Goal: Task Accomplishment & Management: Use online tool/utility

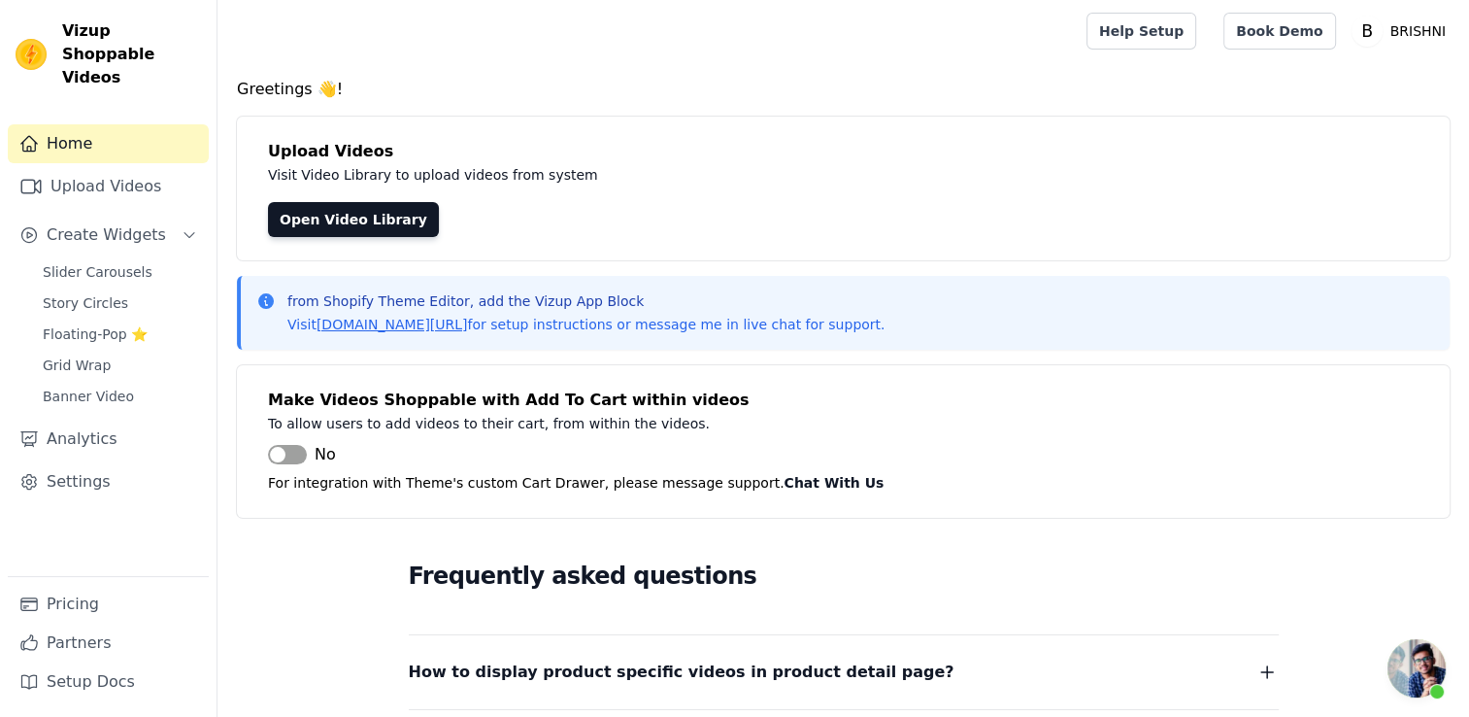
scroll to position [1165, 0]
click at [86, 169] on link "Upload Videos" at bounding box center [108, 186] width 201 height 39
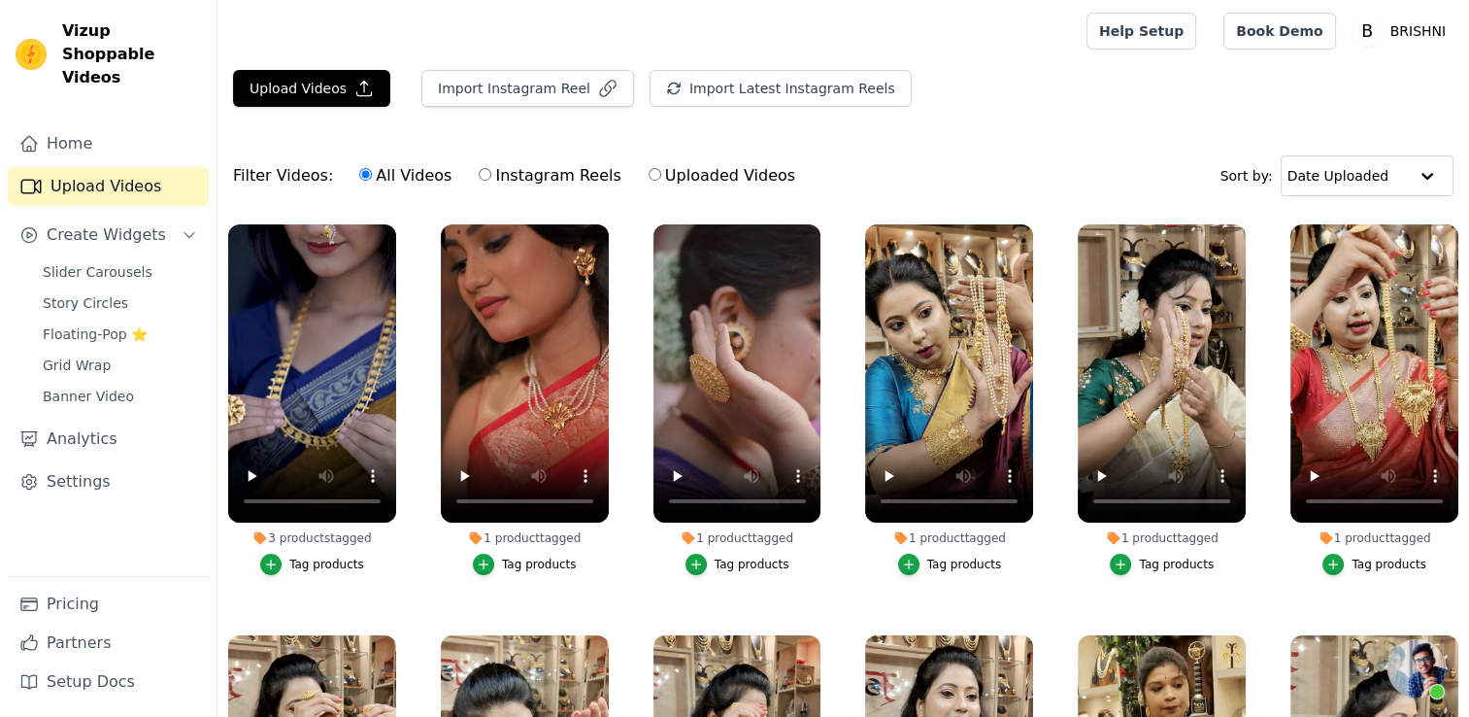
scroll to position [1165, 0]
click at [338, 102] on button "Upload Videos" at bounding box center [311, 88] width 157 height 37
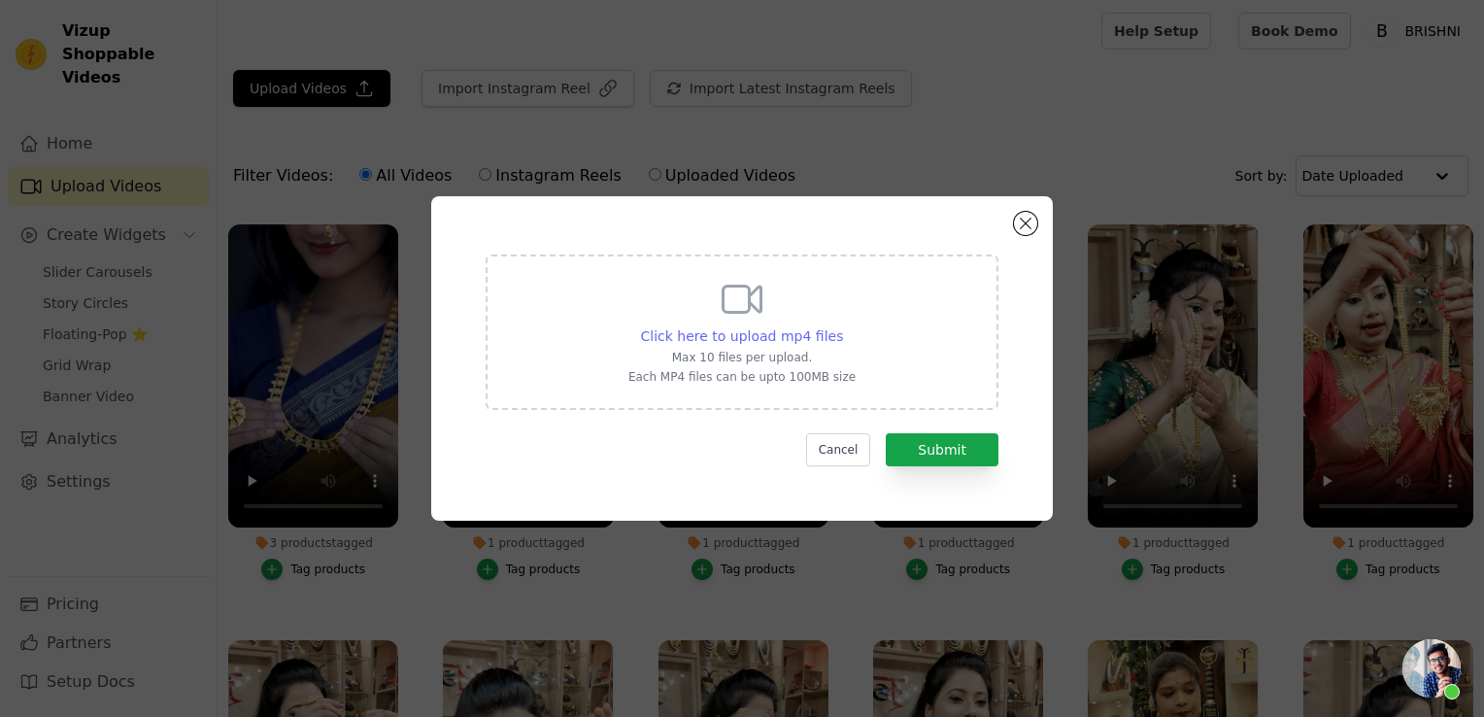
click at [745, 333] on span "Click here to upload mp4 files" at bounding box center [742, 336] width 203 height 16
click at [842, 326] on input "Click here to upload mp4 files Max 10 files per upload. Each MP4 files can be u…" at bounding box center [842, 325] width 1 height 1
click at [1025, 223] on button "Close modal" at bounding box center [1025, 223] width 23 height 23
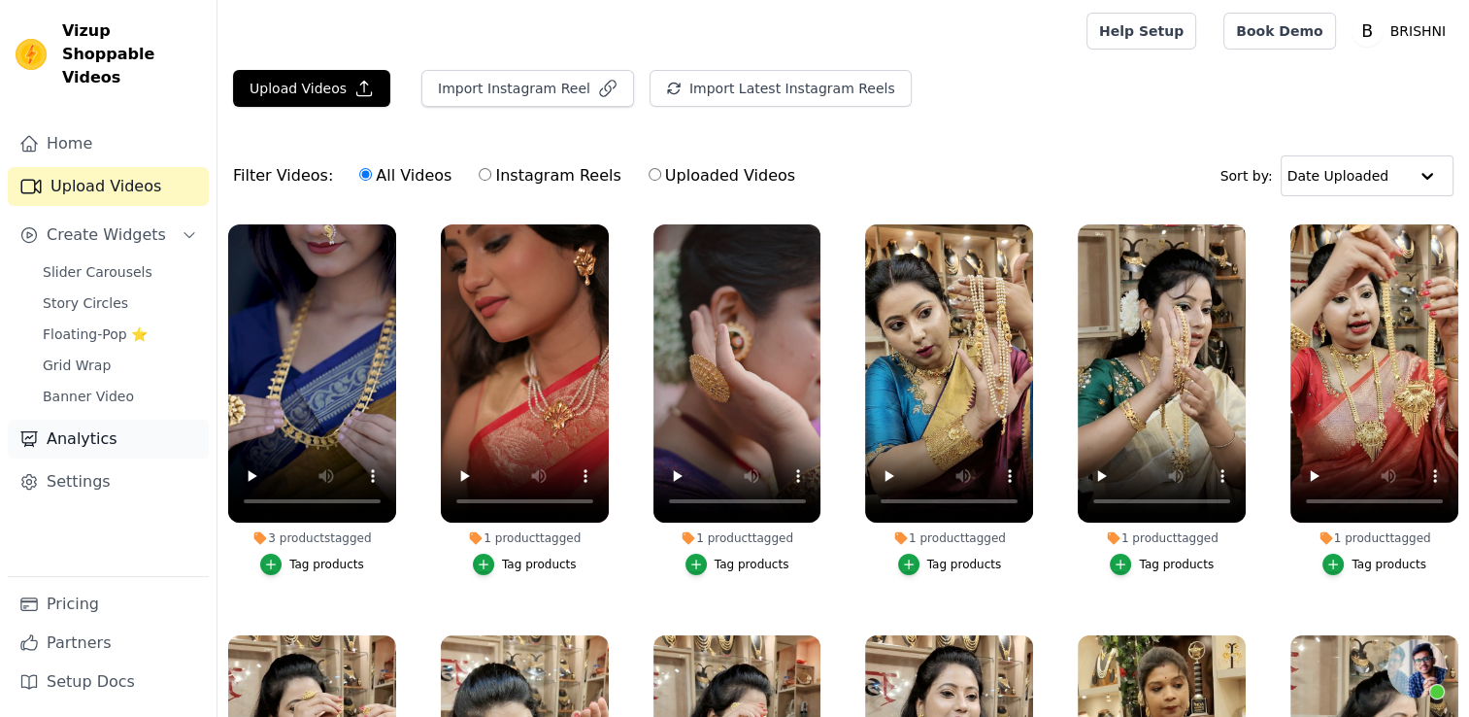
click at [89, 420] on link "Analytics" at bounding box center [108, 439] width 201 height 39
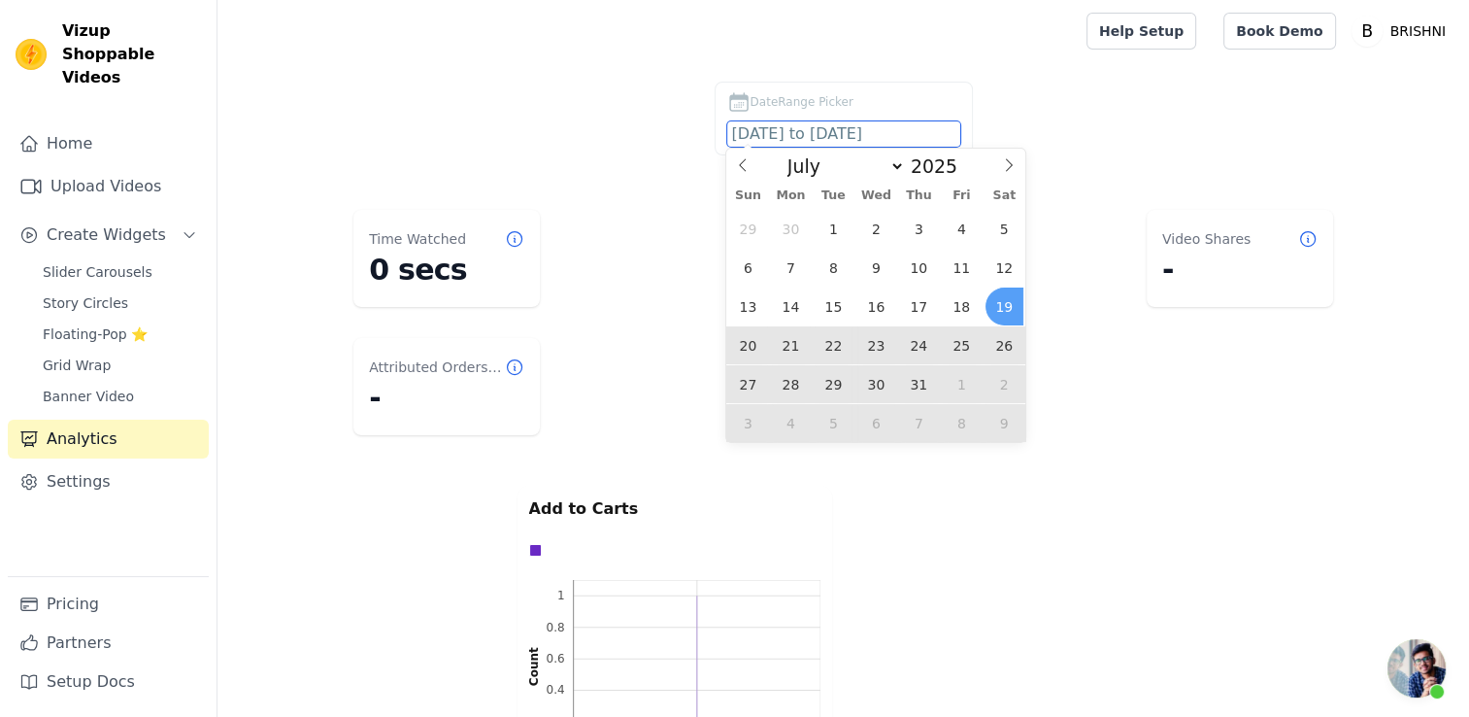
click at [853, 134] on body "Vizup Shoppable Videos Home Upload Videos Create Widgets Slider Carousels Story…" at bounding box center [734, 429] width 1469 height 859
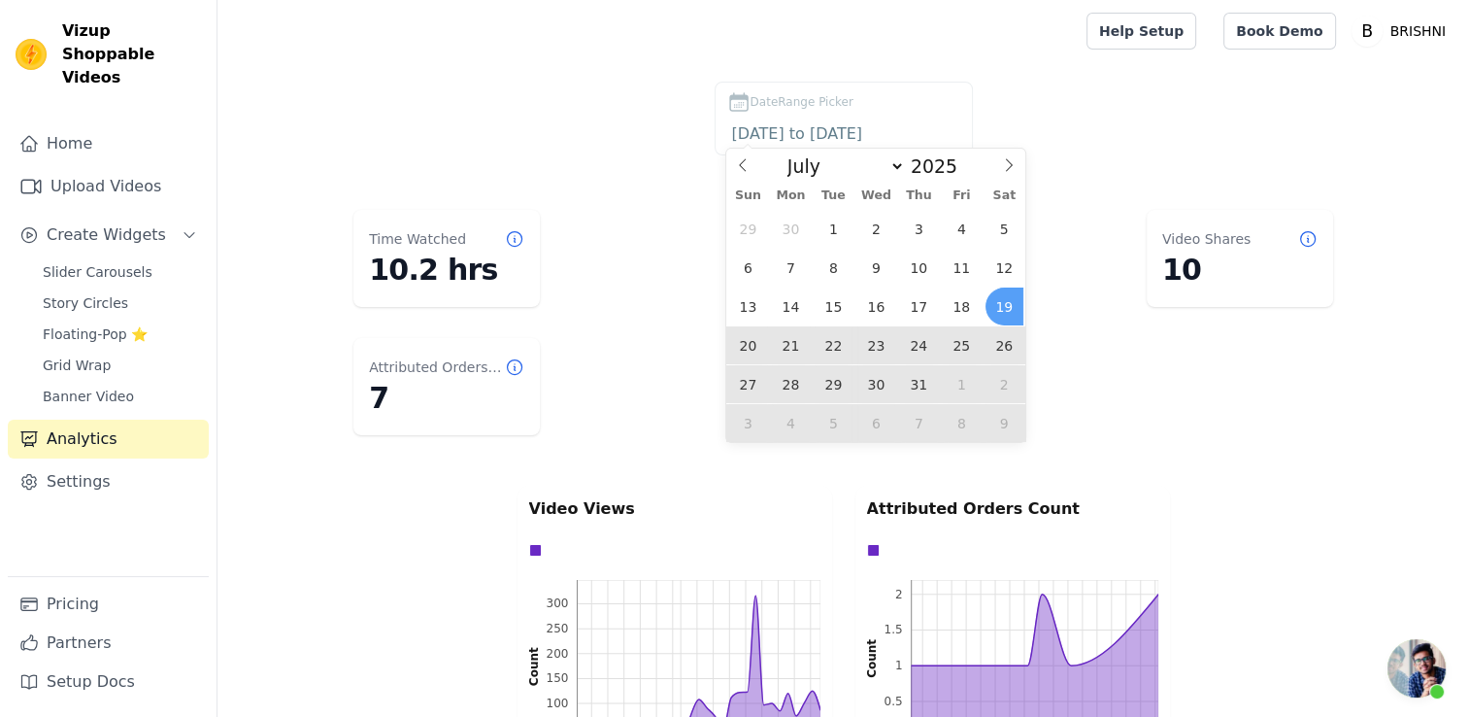
click at [1022, 108] on div "DateRange Picker 2025-07-19 to 2025-08-18" at bounding box center [843, 123] width 1174 height 82
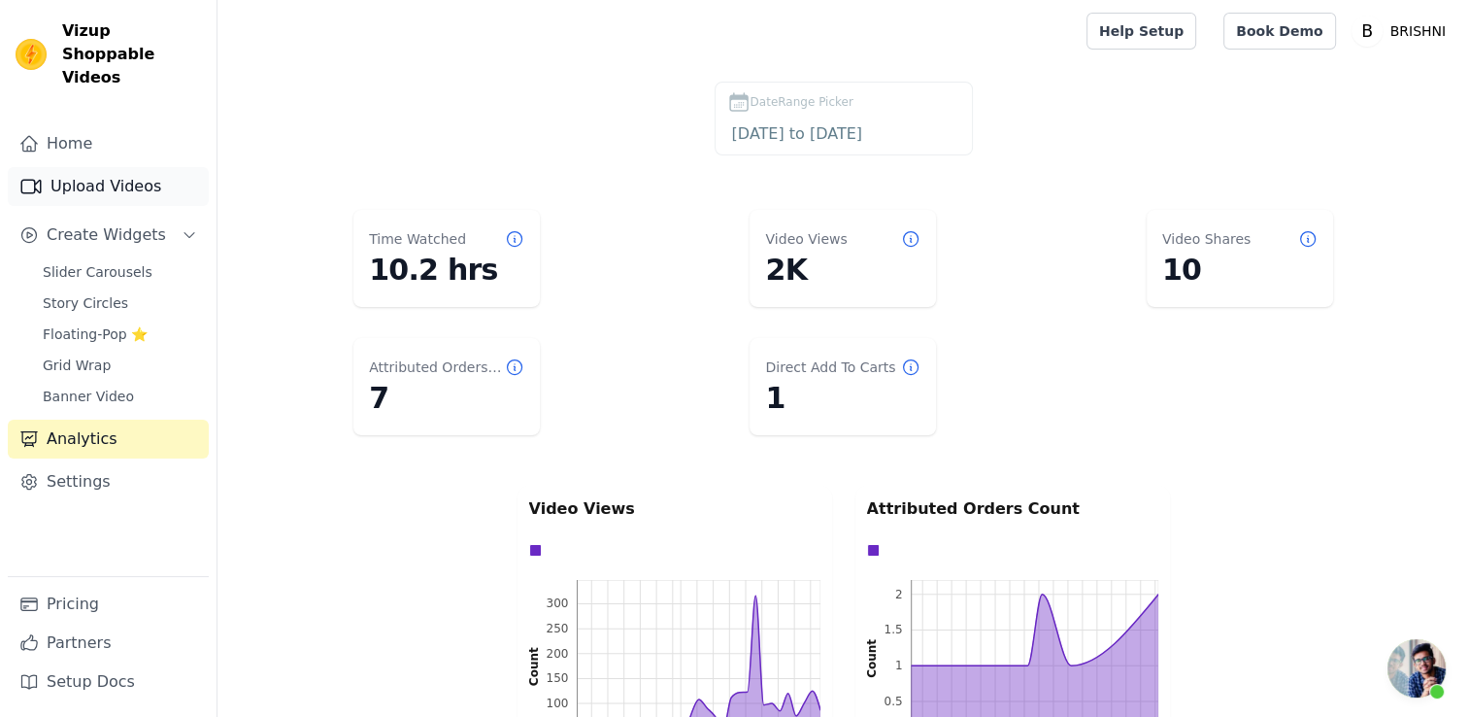
click at [124, 167] on link "Upload Videos" at bounding box center [108, 186] width 201 height 39
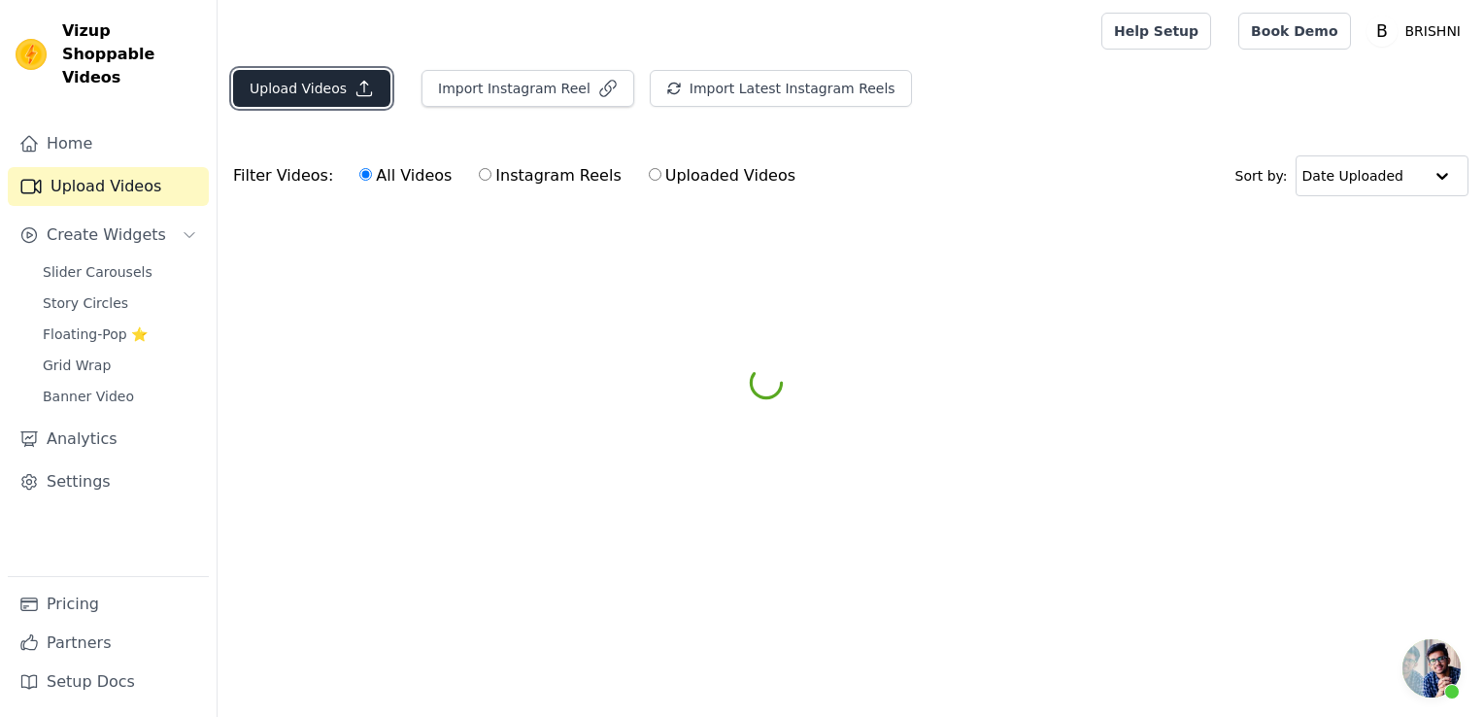
click at [319, 80] on button "Upload Videos" at bounding box center [311, 88] width 157 height 37
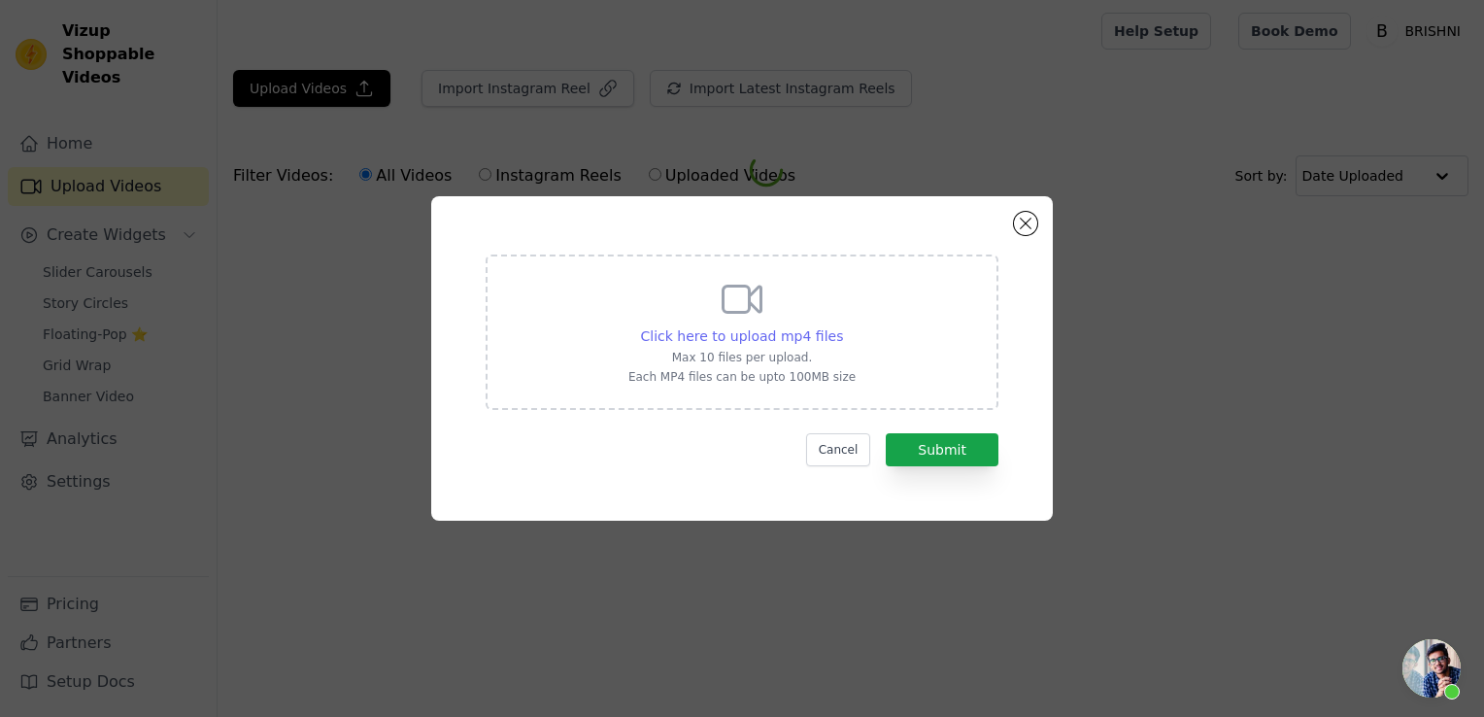
click at [731, 329] on span "Click here to upload mp4 files" at bounding box center [742, 336] width 203 height 16
click at [842, 326] on input "Click here to upload mp4 files Max 10 files per upload. Each MP4 files can be u…" at bounding box center [842, 325] width 1 height 1
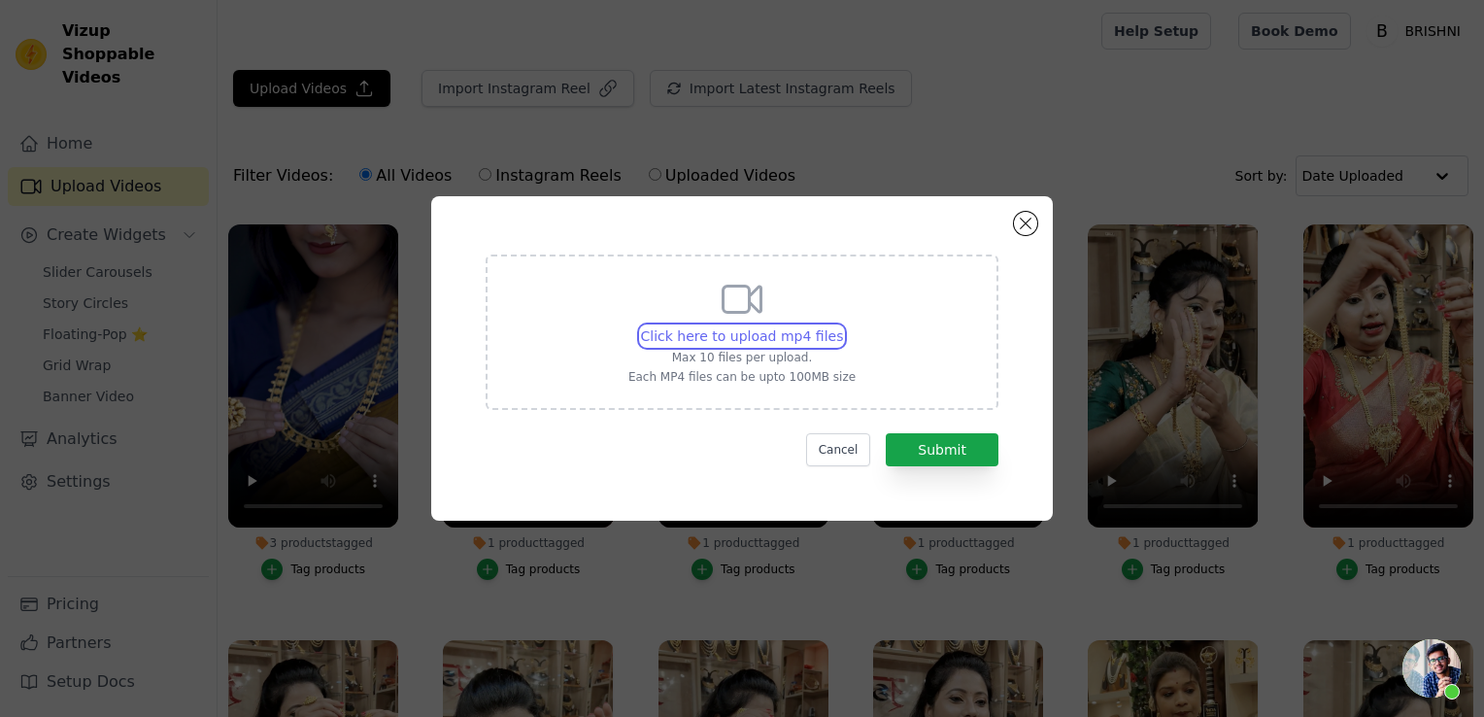
type input "C:\fakepath\Bulbuli.mp4"
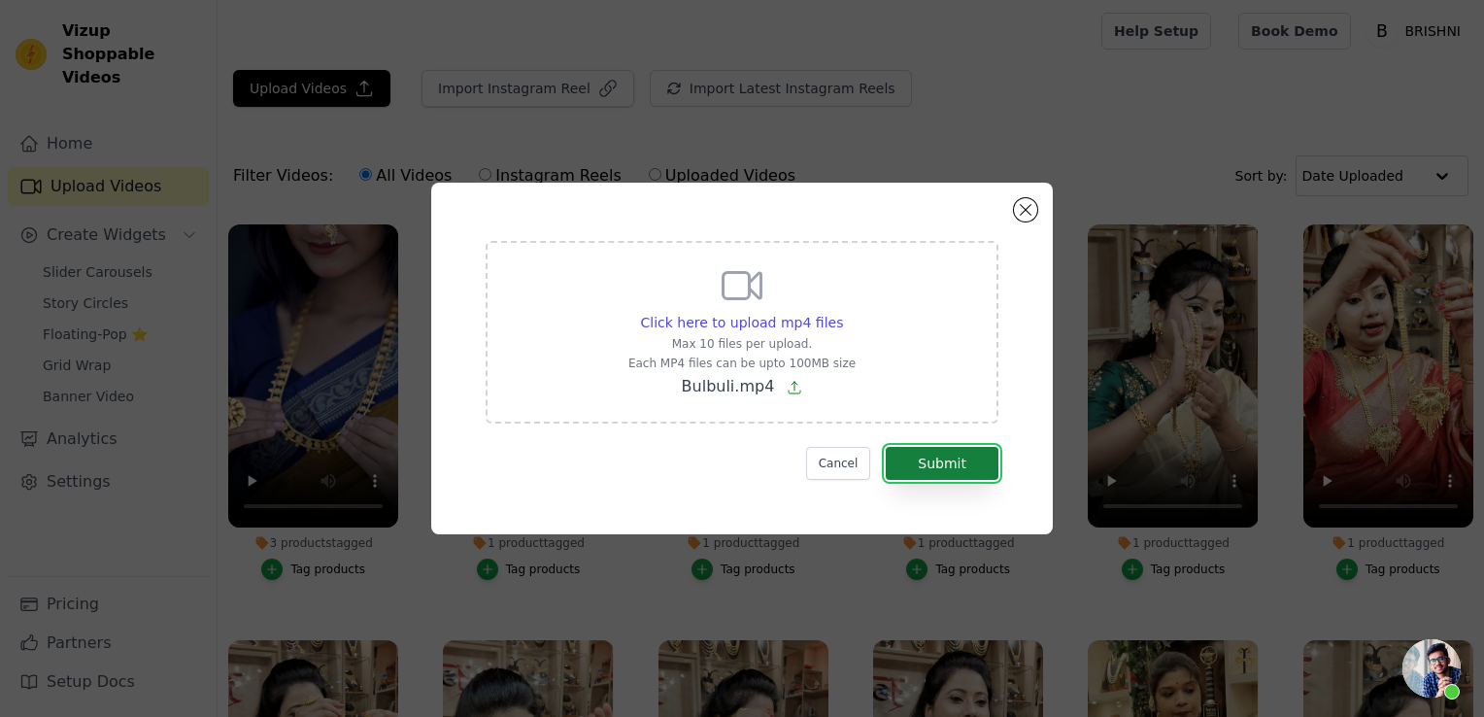
click at [934, 456] on button "Submit" at bounding box center [942, 463] width 113 height 33
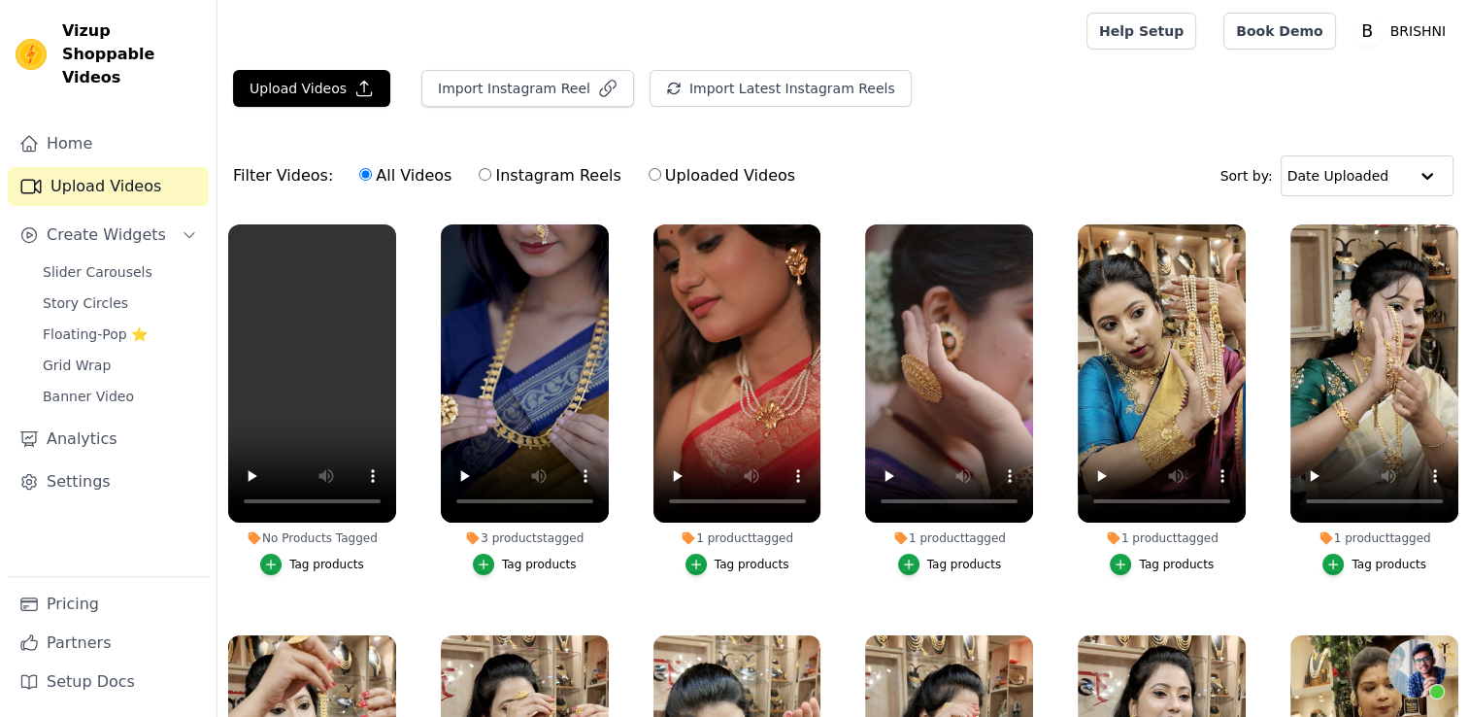
scroll to position [1165, 0]
click at [311, 562] on div "Tag products" at bounding box center [326, 564] width 75 height 16
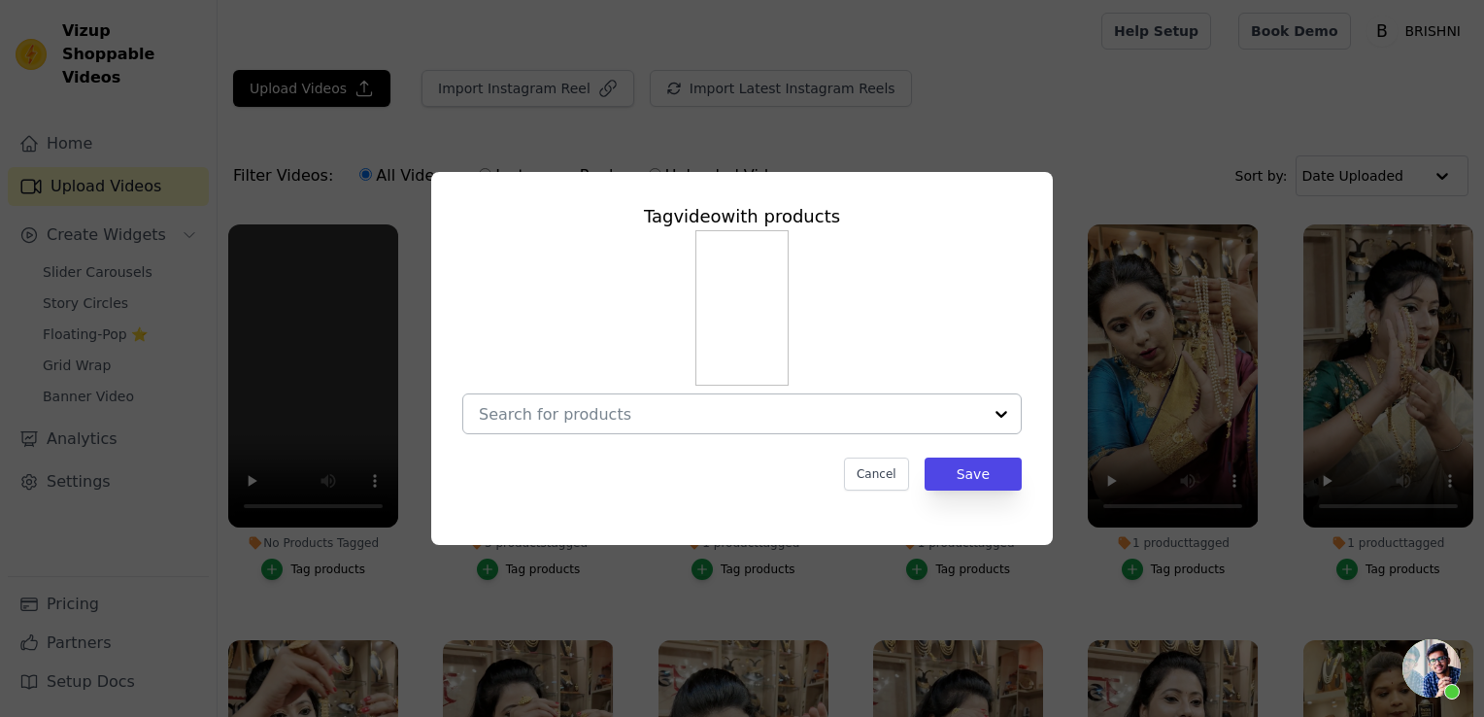
click at [568, 423] on input "No Products Tagged Tag video with products Cancel Save Tag products" at bounding box center [730, 414] width 503 height 18
click at [637, 406] on input "No Products Tagged Tag video with products Option undefined, selected. Select i…" at bounding box center [730, 414] width 503 height 18
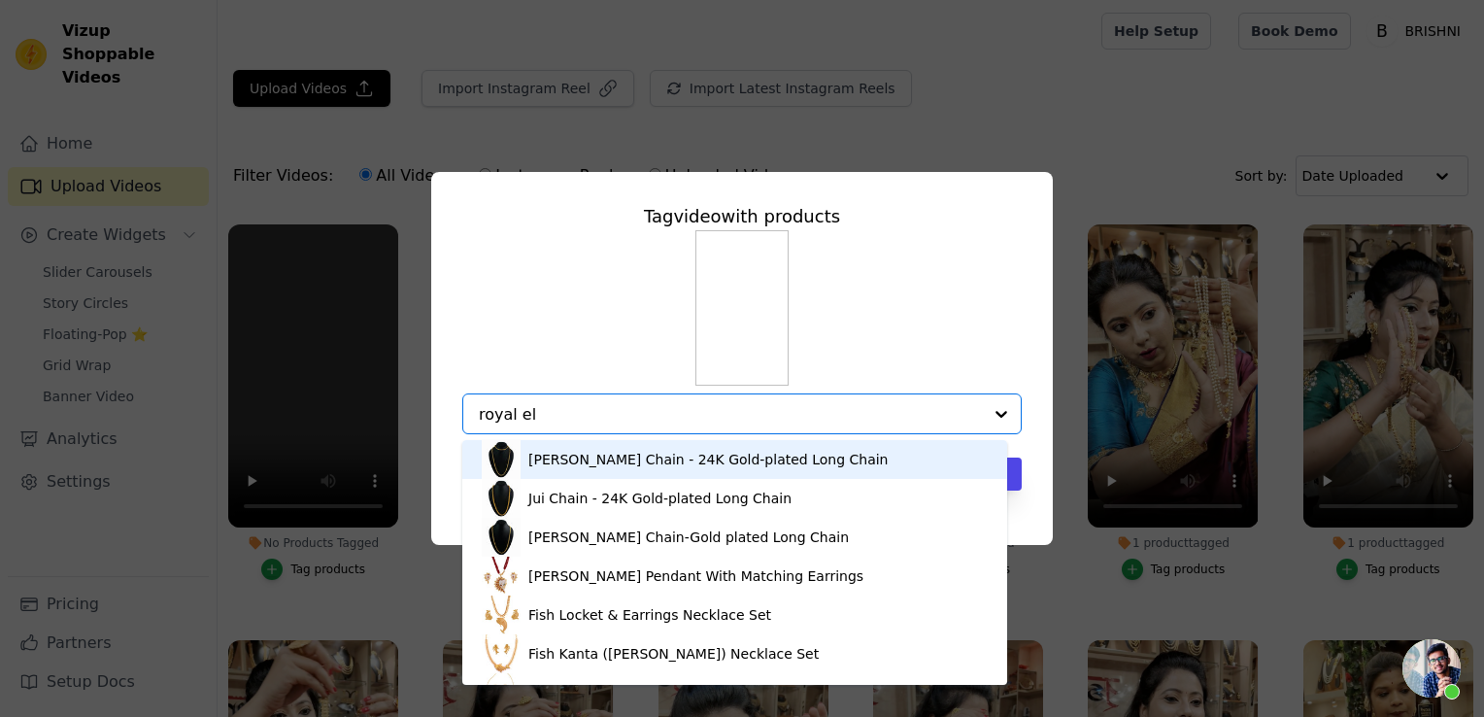
type input "royal ele"
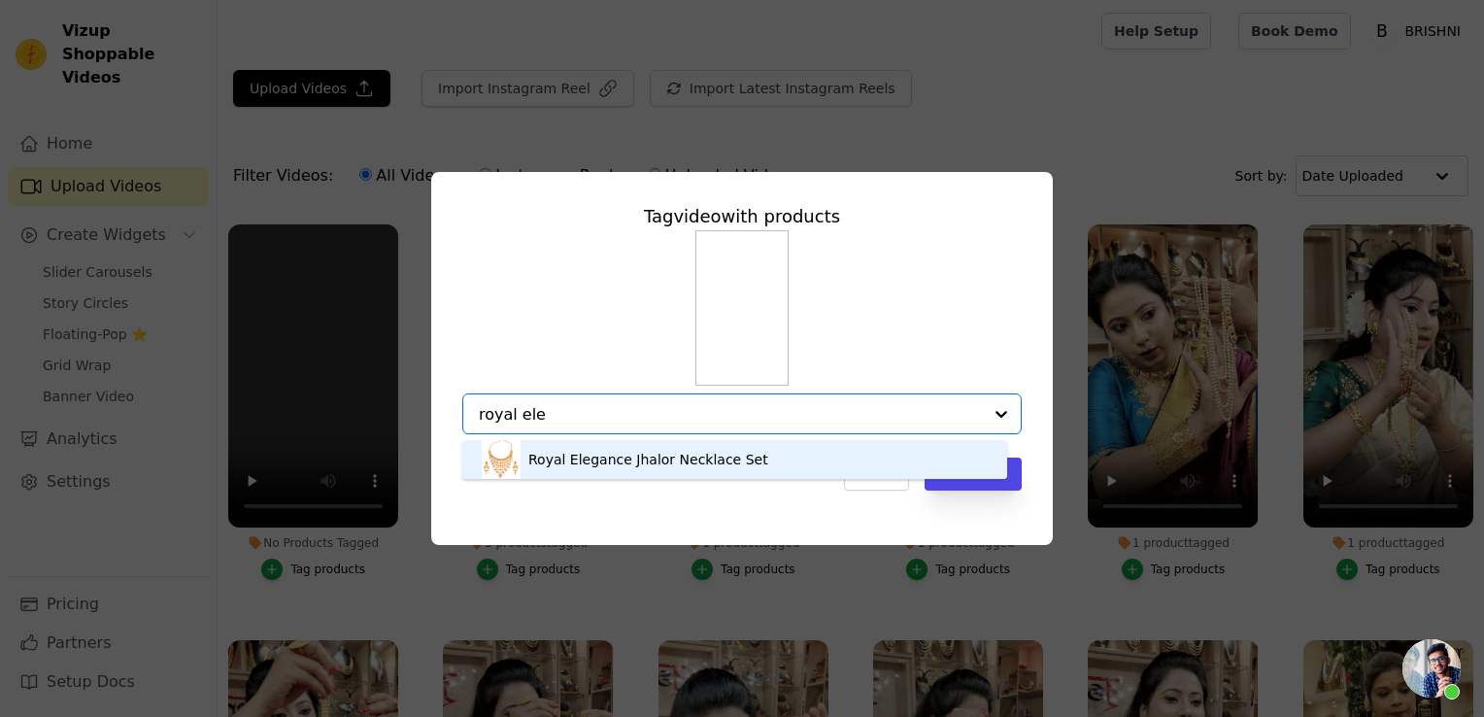
click at [600, 441] on div "Royal Elegance Jhalor Necklace Set" at bounding box center [735, 459] width 506 height 39
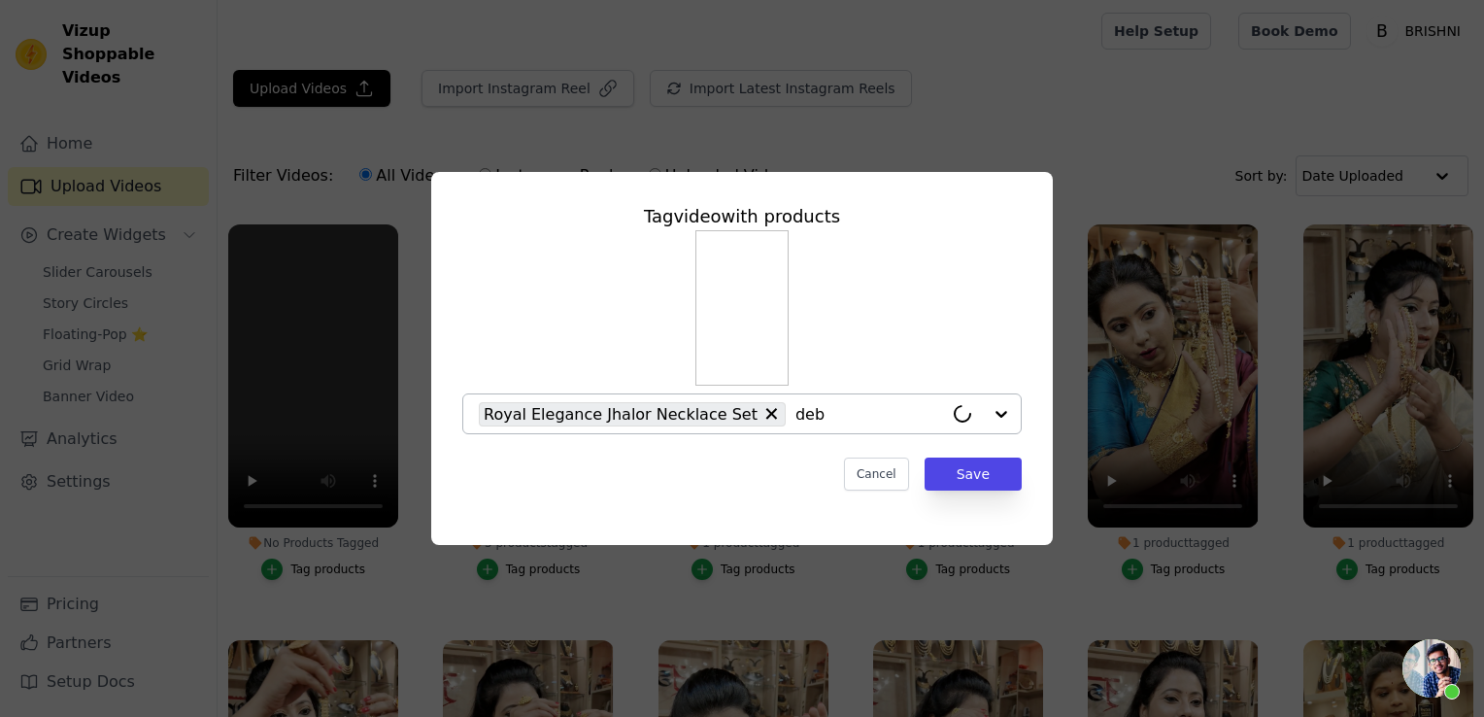
type input "[PERSON_NAME]"
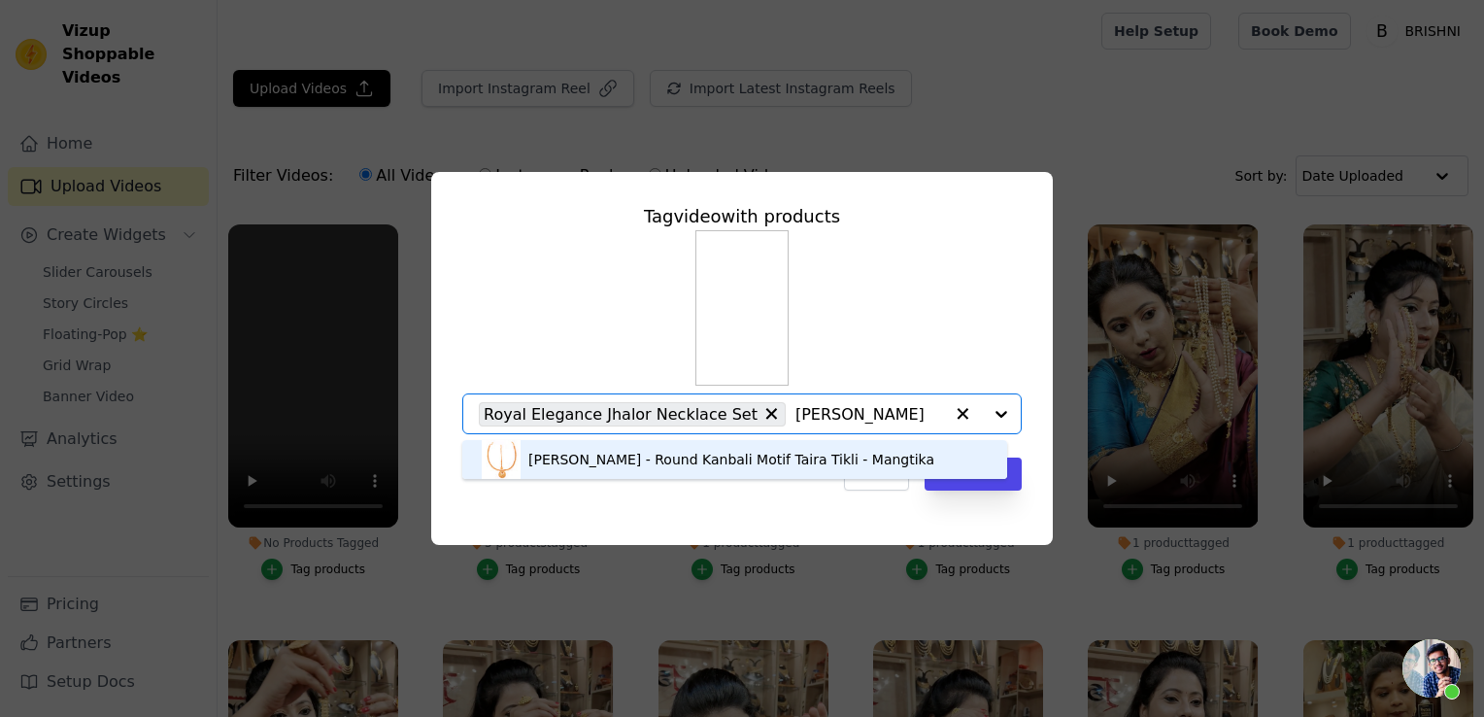
click at [655, 454] on div "[PERSON_NAME] - Round Kanbali Motif Taira Tikli - Mangtika" at bounding box center [731, 459] width 406 height 19
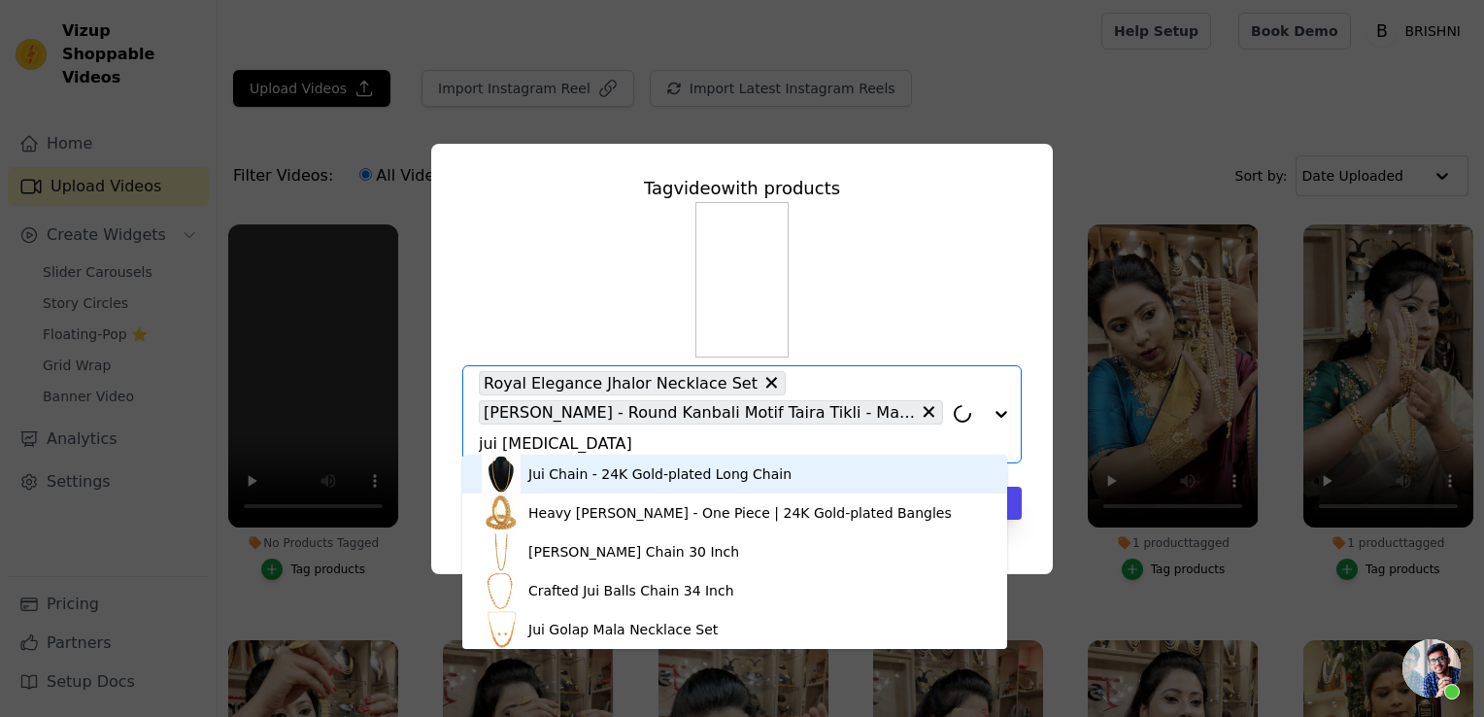
type input "jui bala"
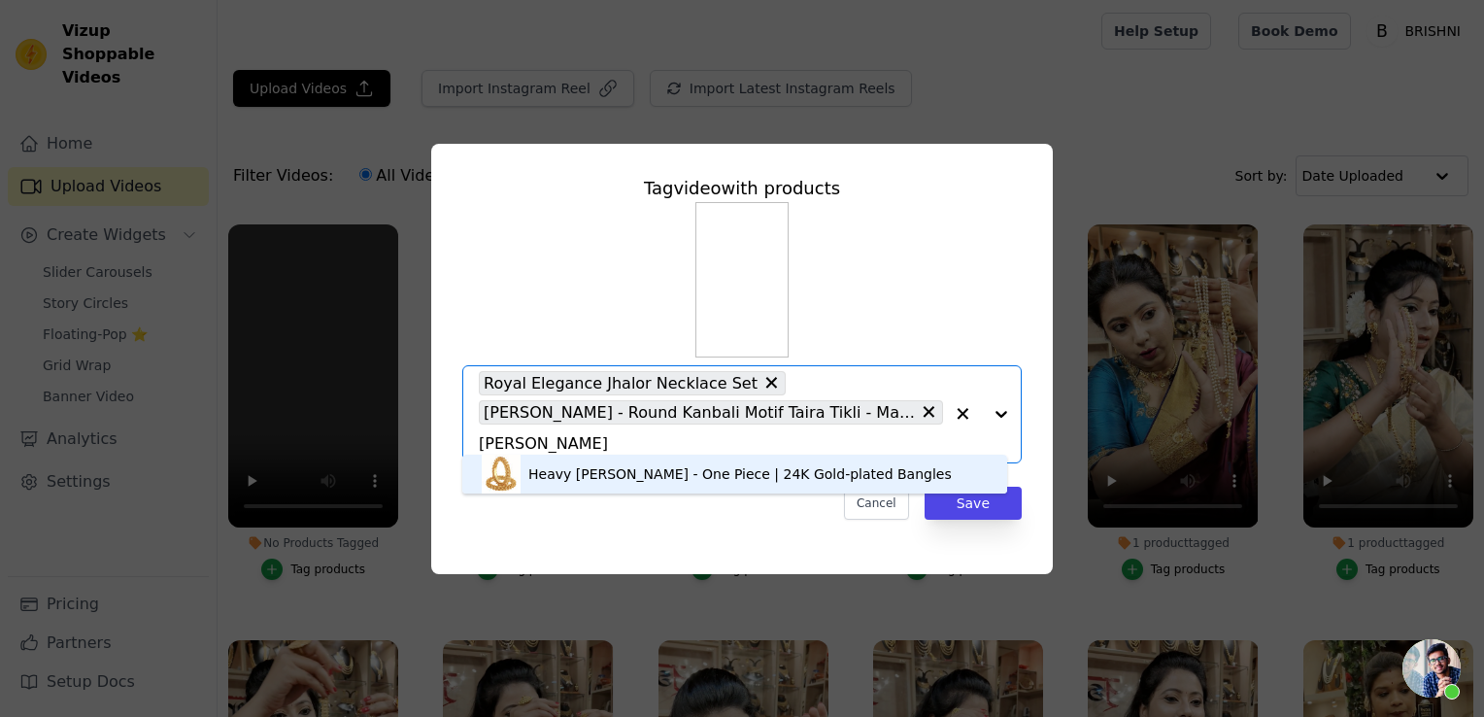
click at [909, 434] on input "jui bala" at bounding box center [711, 443] width 464 height 18
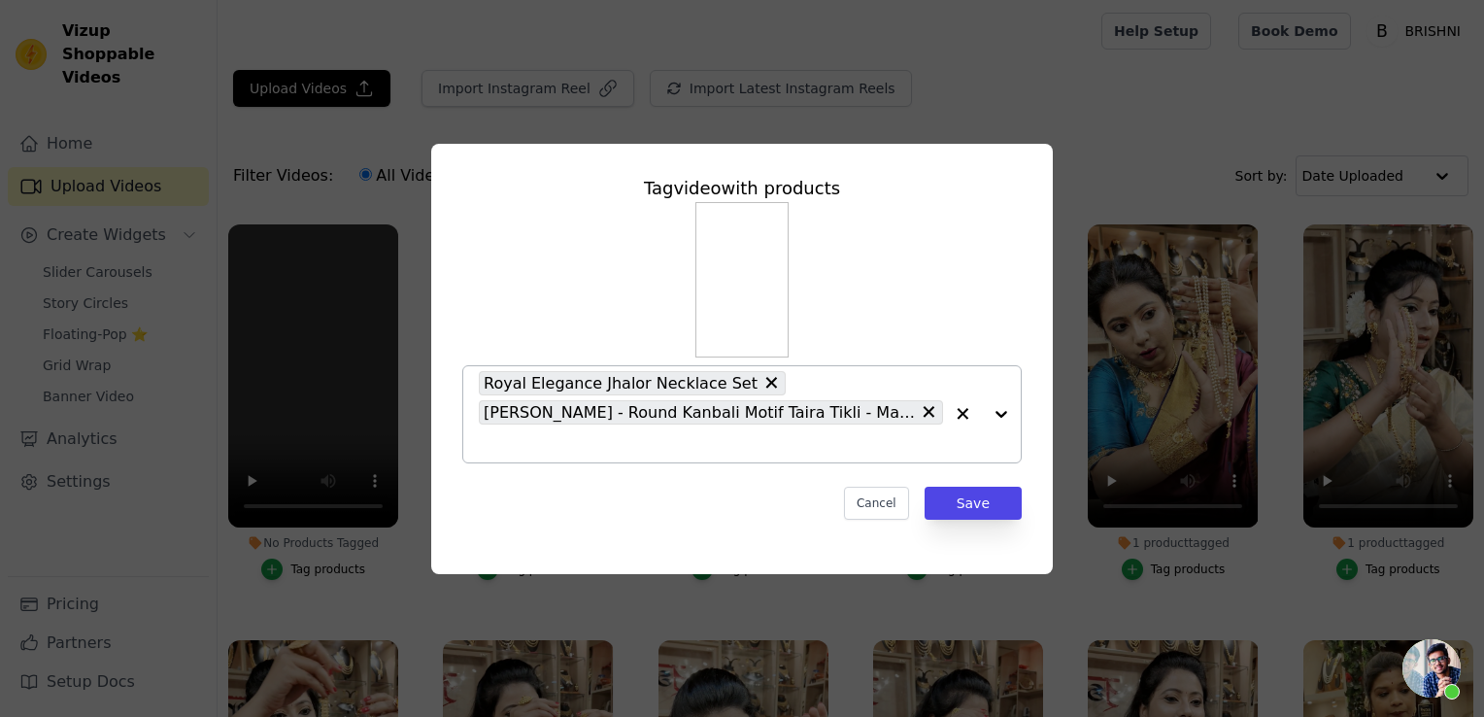
click at [853, 434] on div "Royal Elegance Jhalor Necklace Set Debi - Round Kanbali Motif Taira Tikli - Man…" at bounding box center [711, 414] width 464 height 96
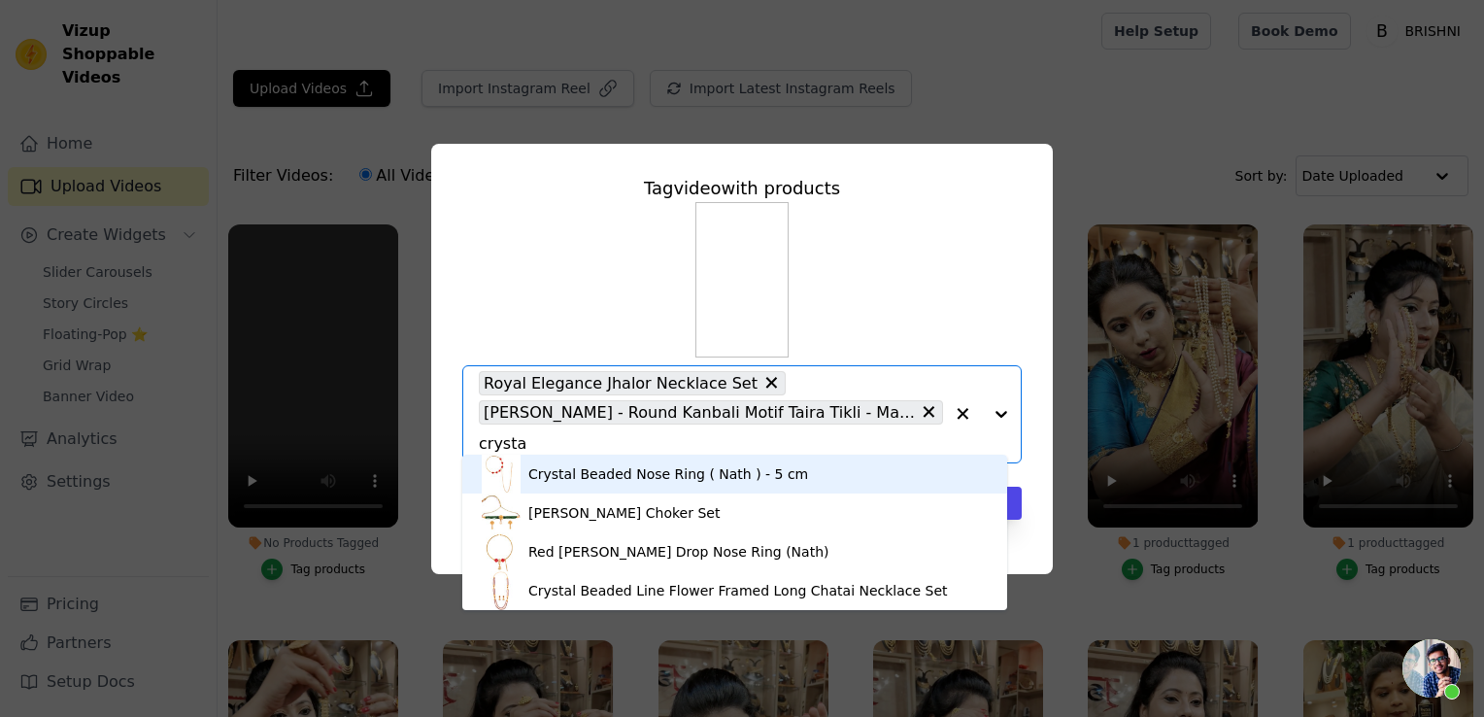
type input "crystal"
click at [715, 476] on div "Crystal Beaded Nose Ring ( Nath ) - 5 cm" at bounding box center [668, 473] width 280 height 19
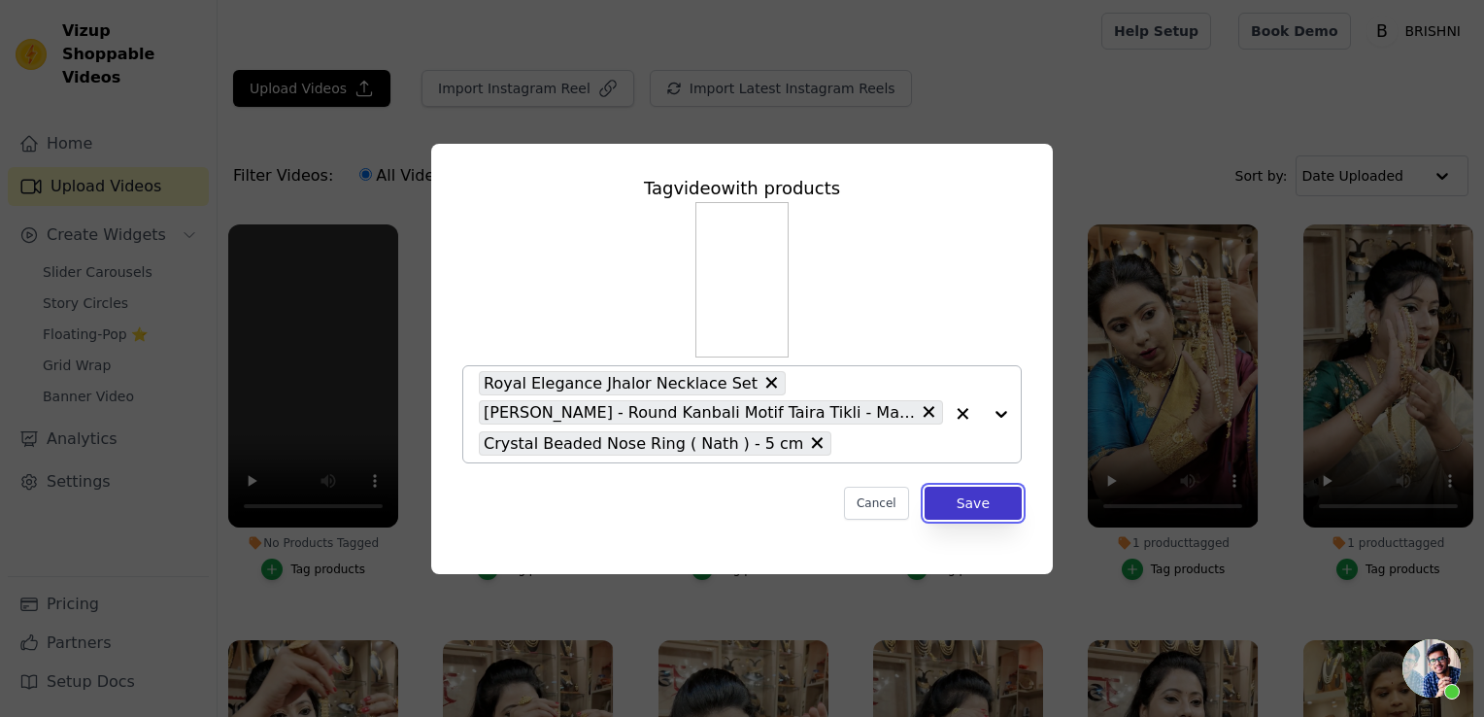
click at [955, 507] on button "Save" at bounding box center [973, 503] width 97 height 33
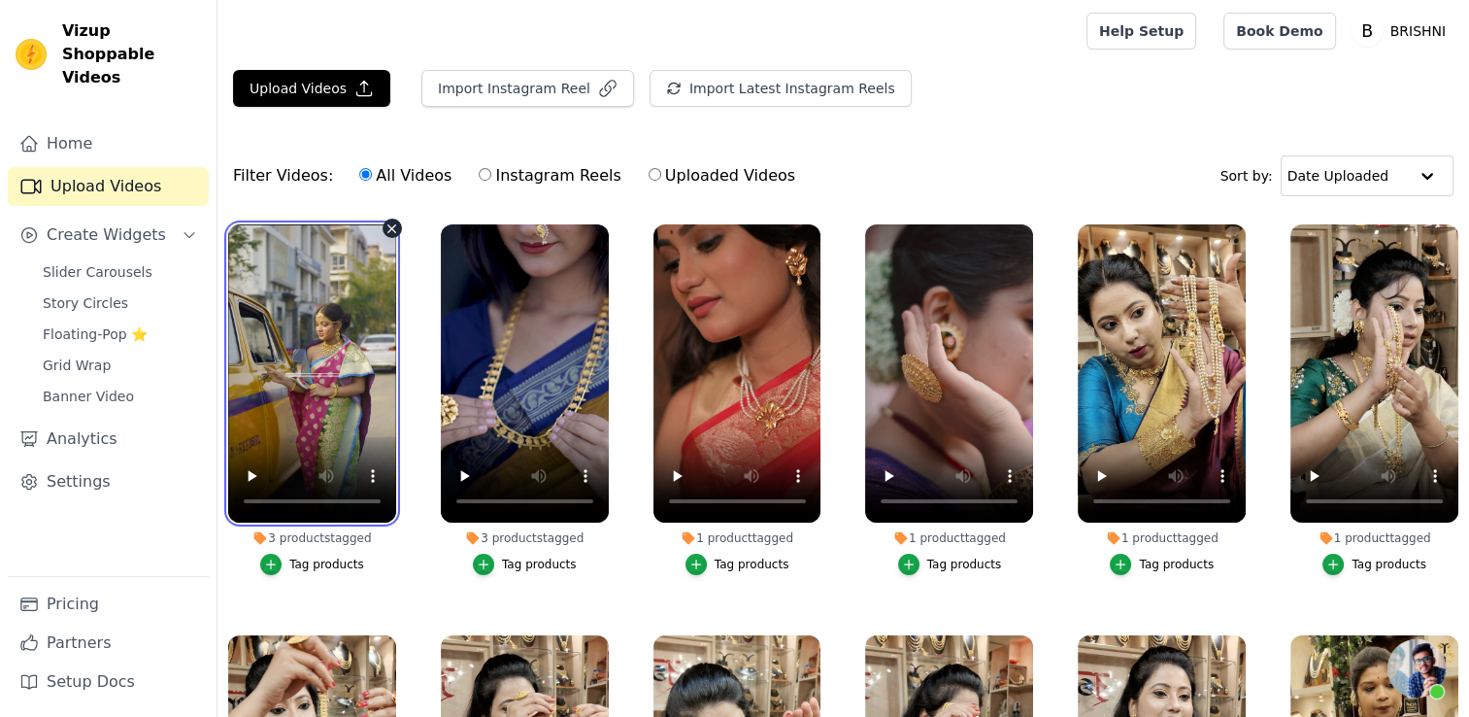
click at [322, 369] on video at bounding box center [312, 373] width 168 height 298
click at [357, 411] on video at bounding box center [312, 373] width 168 height 298
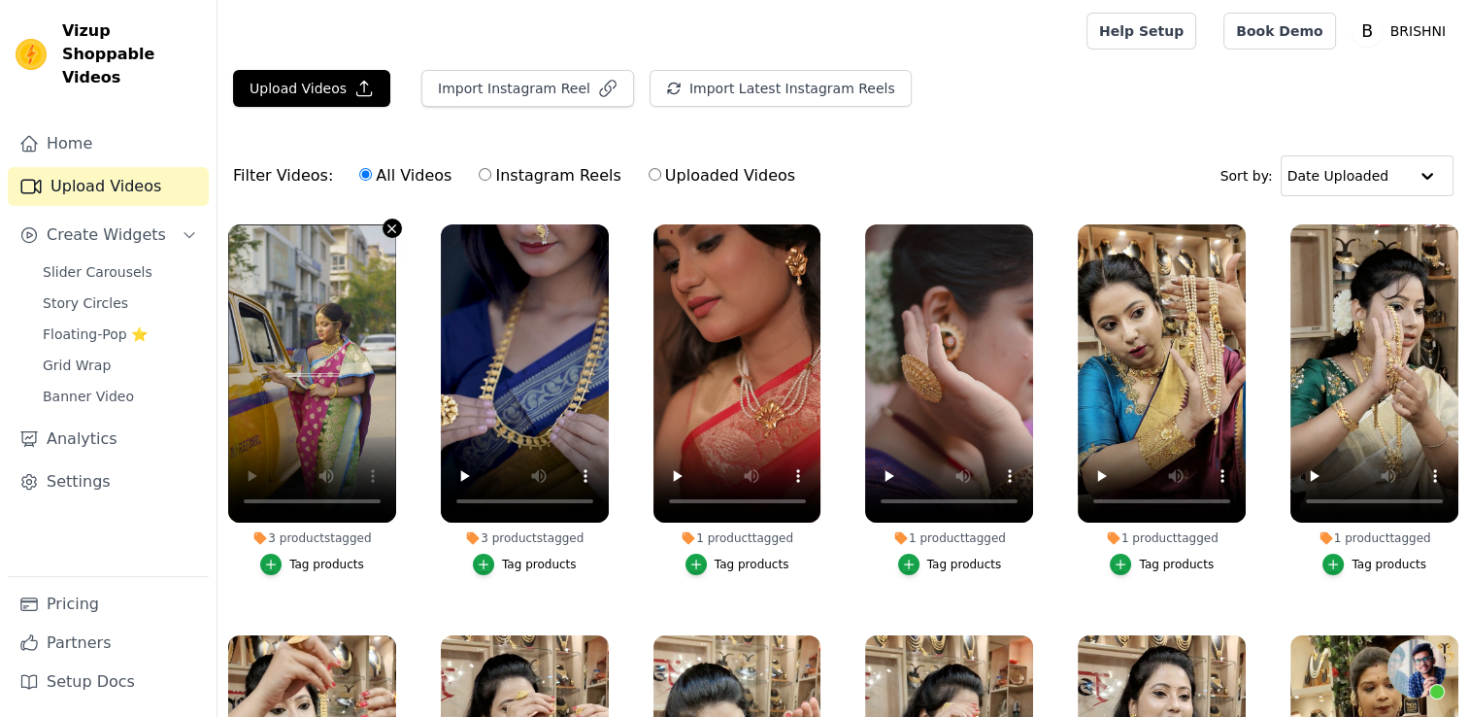
click at [386, 227] on icon "button" at bounding box center [392, 228] width 15 height 15
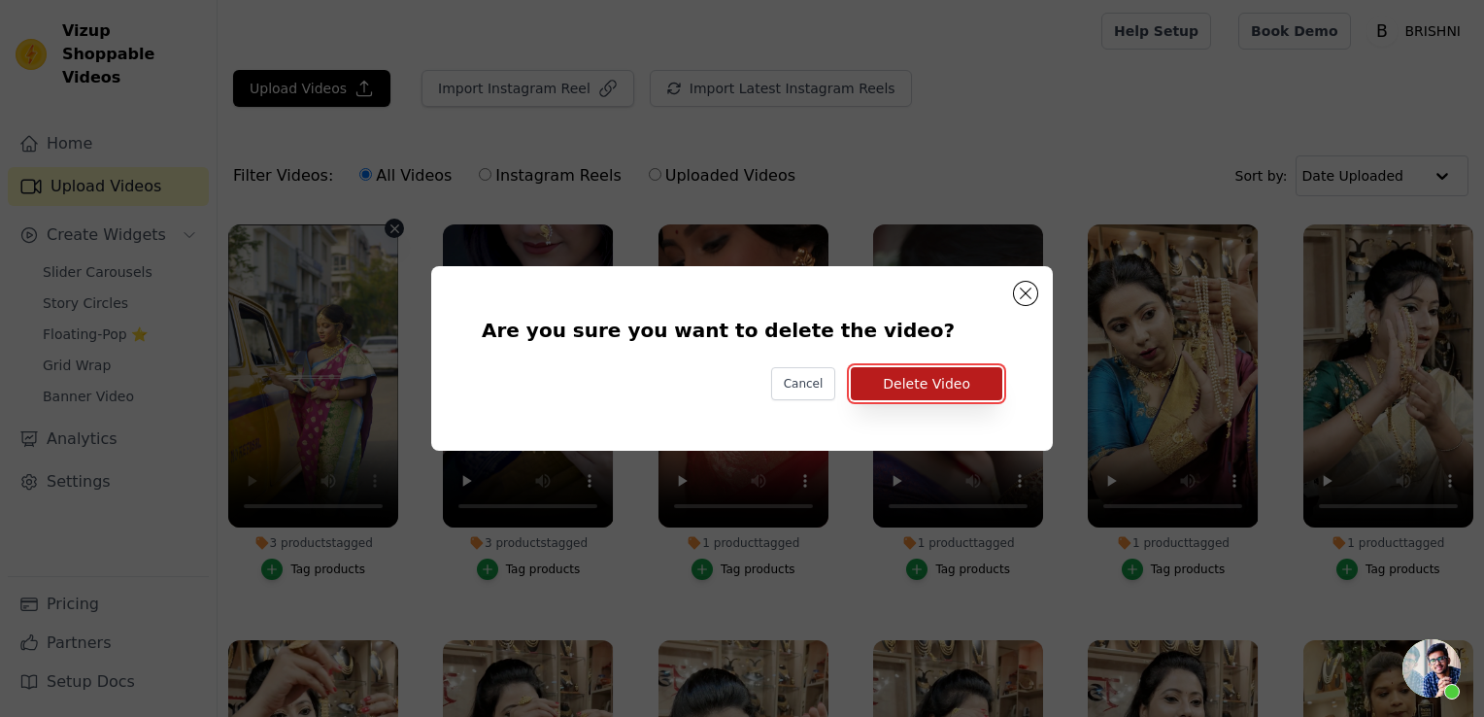
click at [905, 377] on button "Delete Video" at bounding box center [927, 383] width 152 height 33
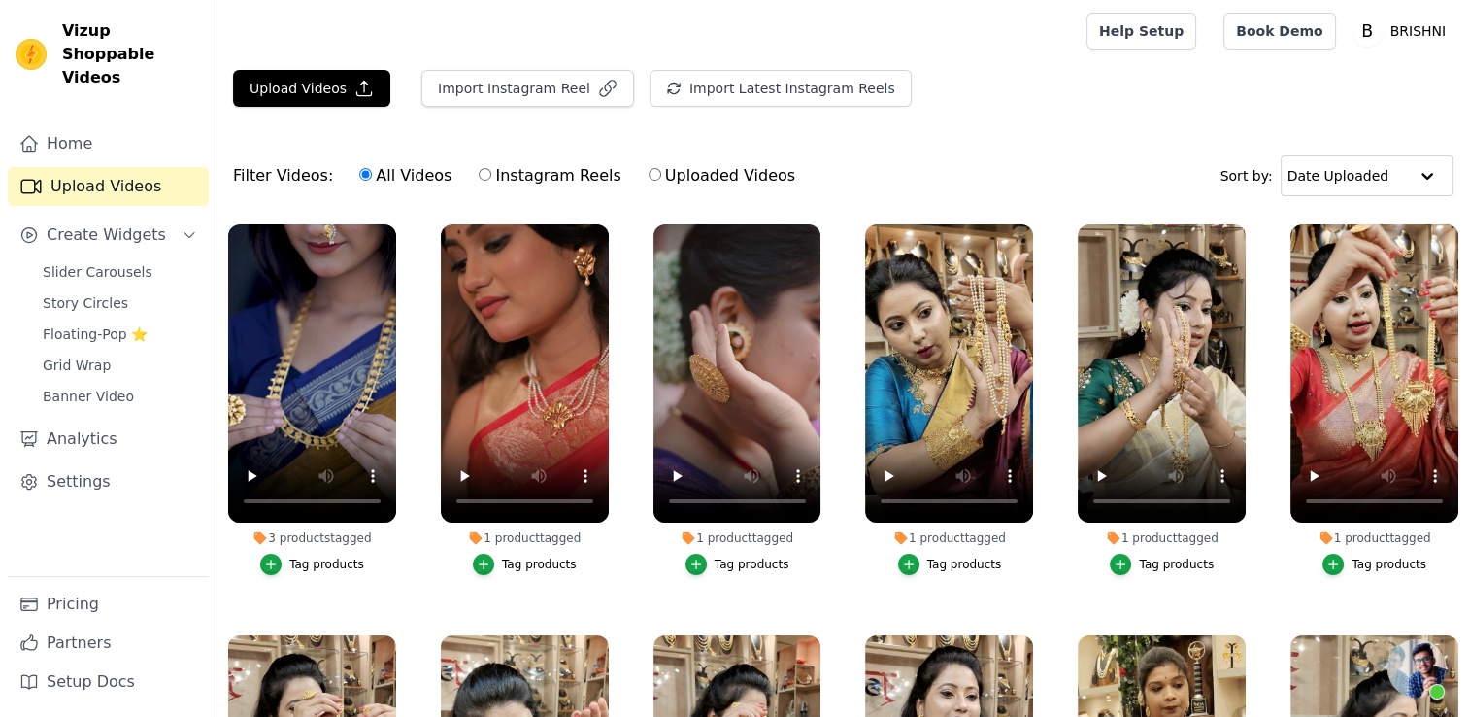
click at [280, 108] on div "Upload Videos Import Instagram Reel Import Latest Instagram Reels Import Latest…" at bounding box center [844, 96] width 1252 height 52
click at [324, 88] on button "Upload Videos" at bounding box center [311, 88] width 157 height 37
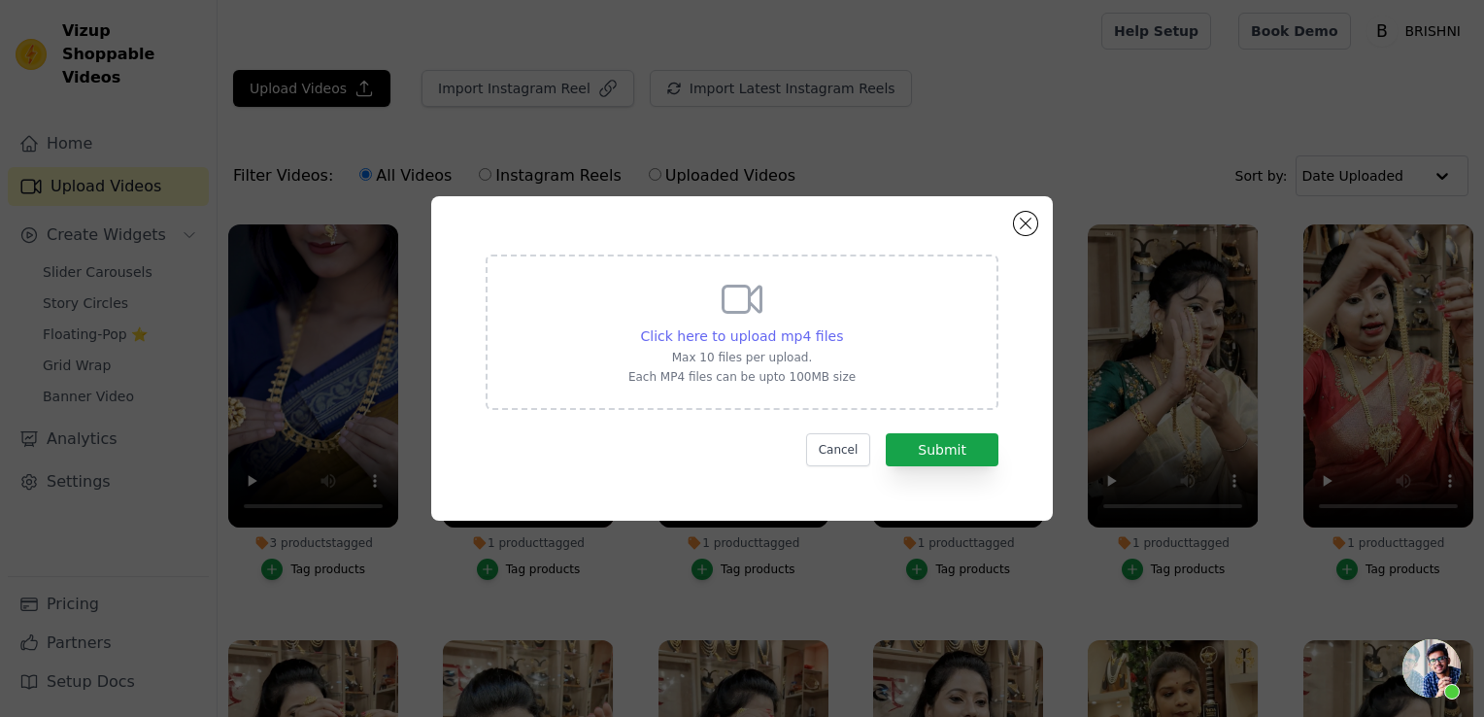
click at [714, 332] on span "Click here to upload mp4 files" at bounding box center [742, 336] width 203 height 16
click at [842, 326] on input "Click here to upload mp4 files Max 10 files per upload. Each MP4 files can be u…" at bounding box center [842, 325] width 1 height 1
type input "C:\fakepath\Bulbuli (1).mp4"
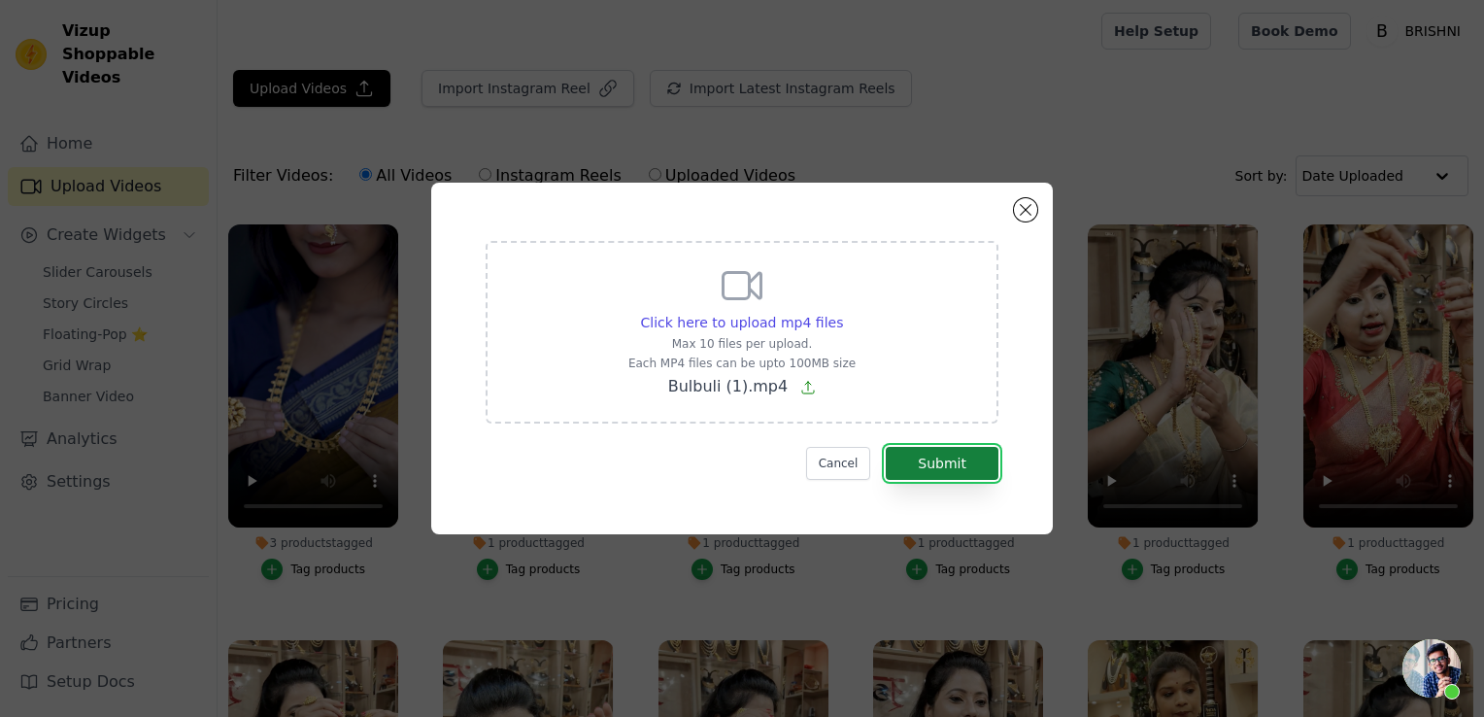
click at [938, 460] on button "Submit" at bounding box center [942, 463] width 113 height 33
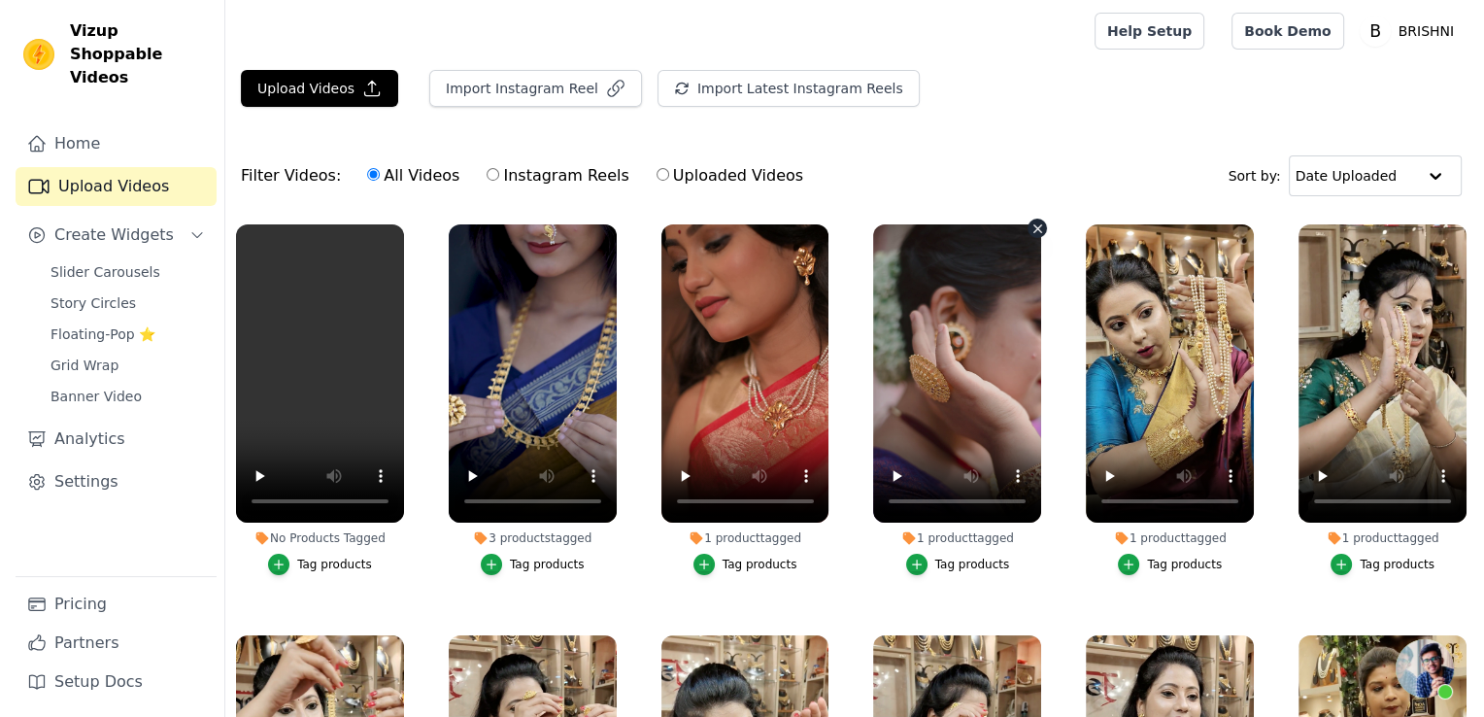
scroll to position [1165, 0]
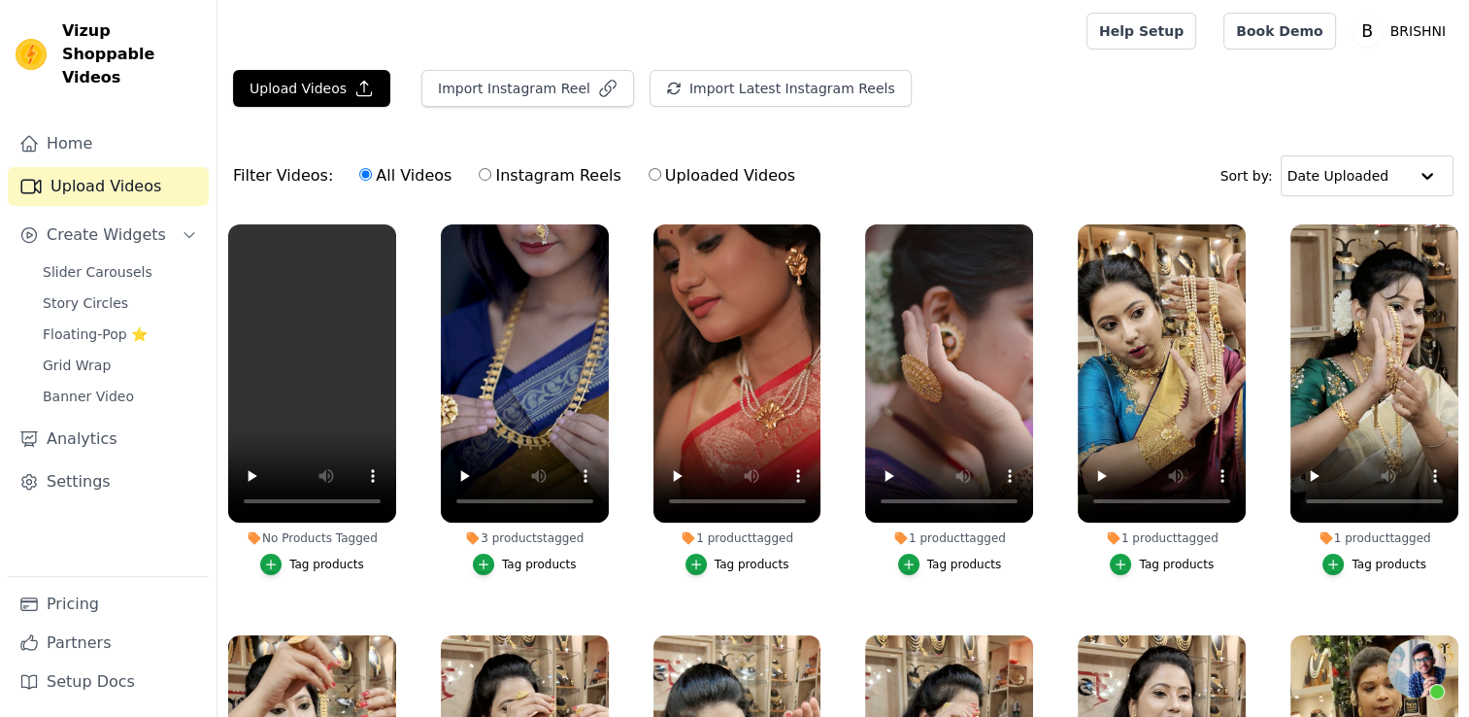
click at [323, 560] on div "Tag products" at bounding box center [326, 564] width 75 height 16
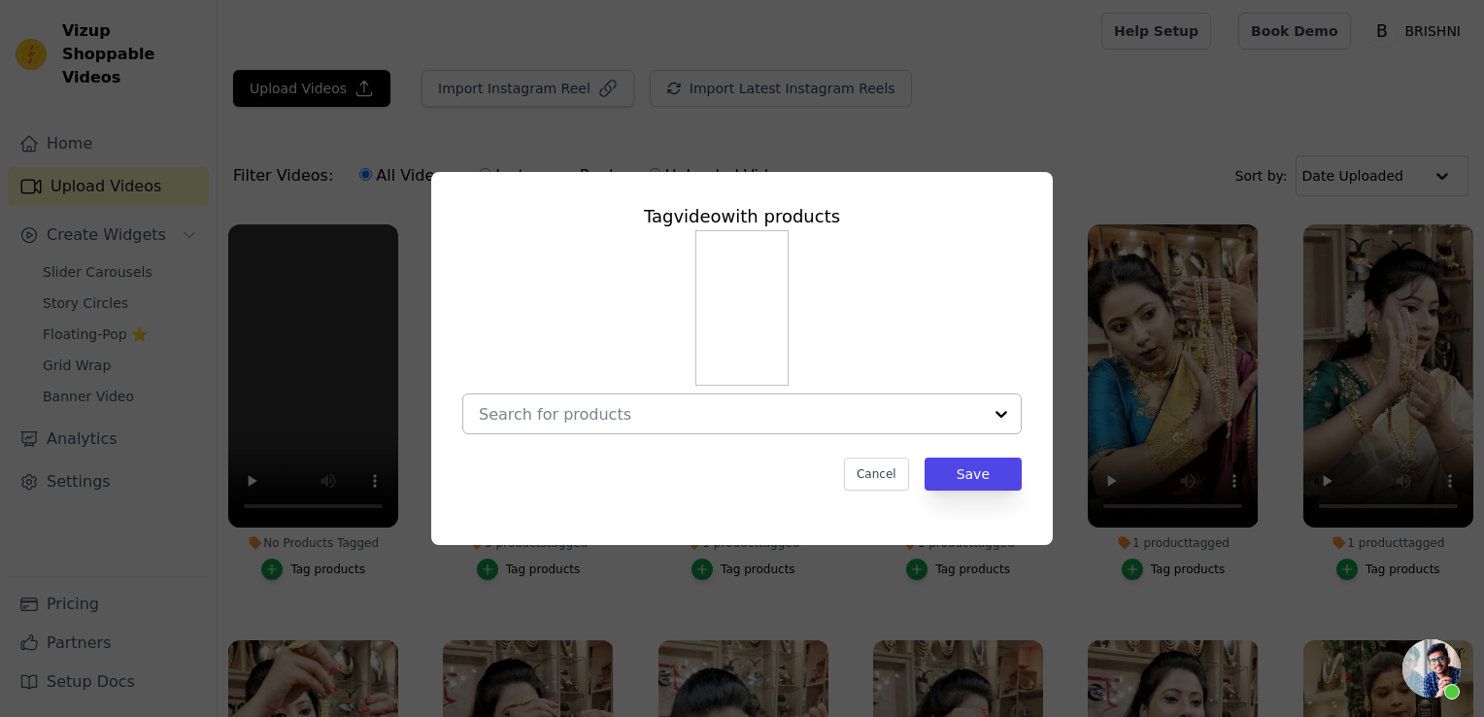
click at [540, 405] on input "No Products Tagged Tag video with products Cancel Save Tag products" at bounding box center [730, 414] width 503 height 18
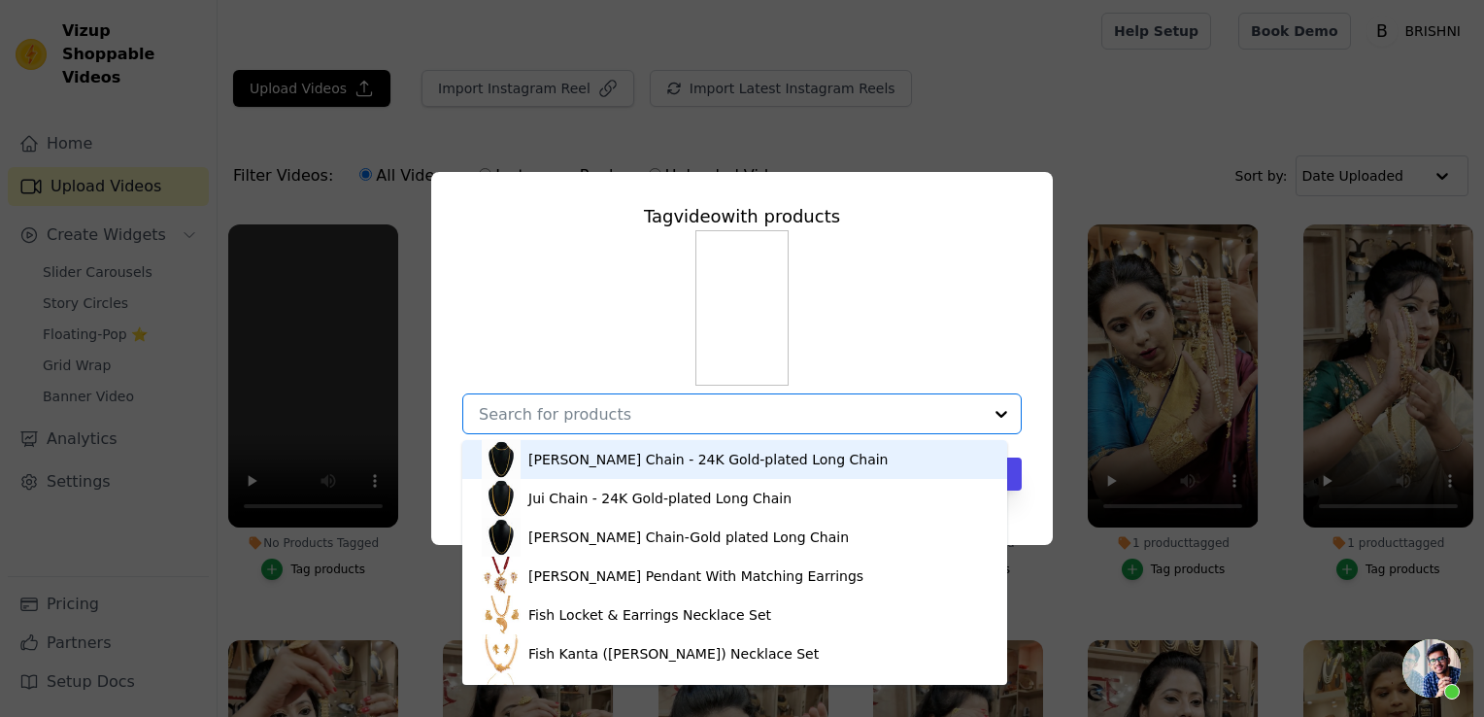
type input "y"
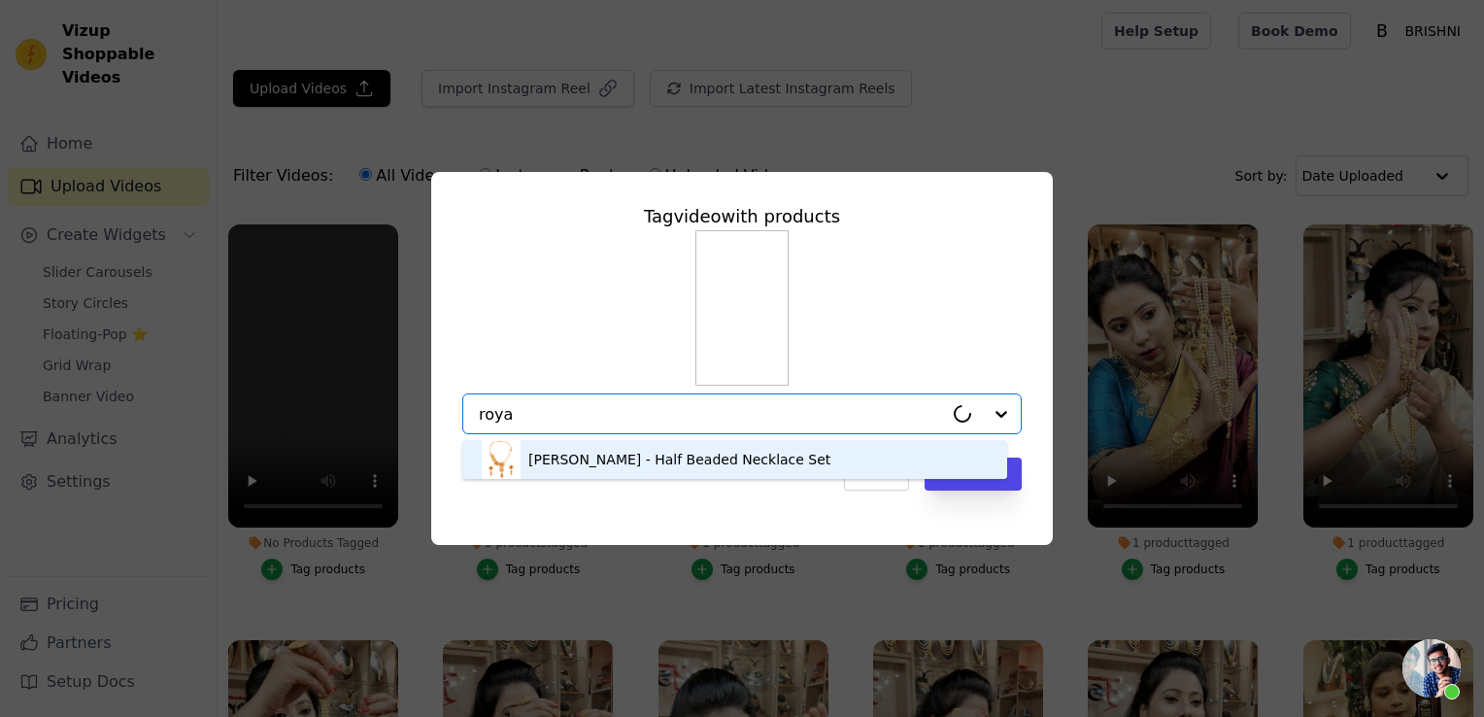
type input "royal"
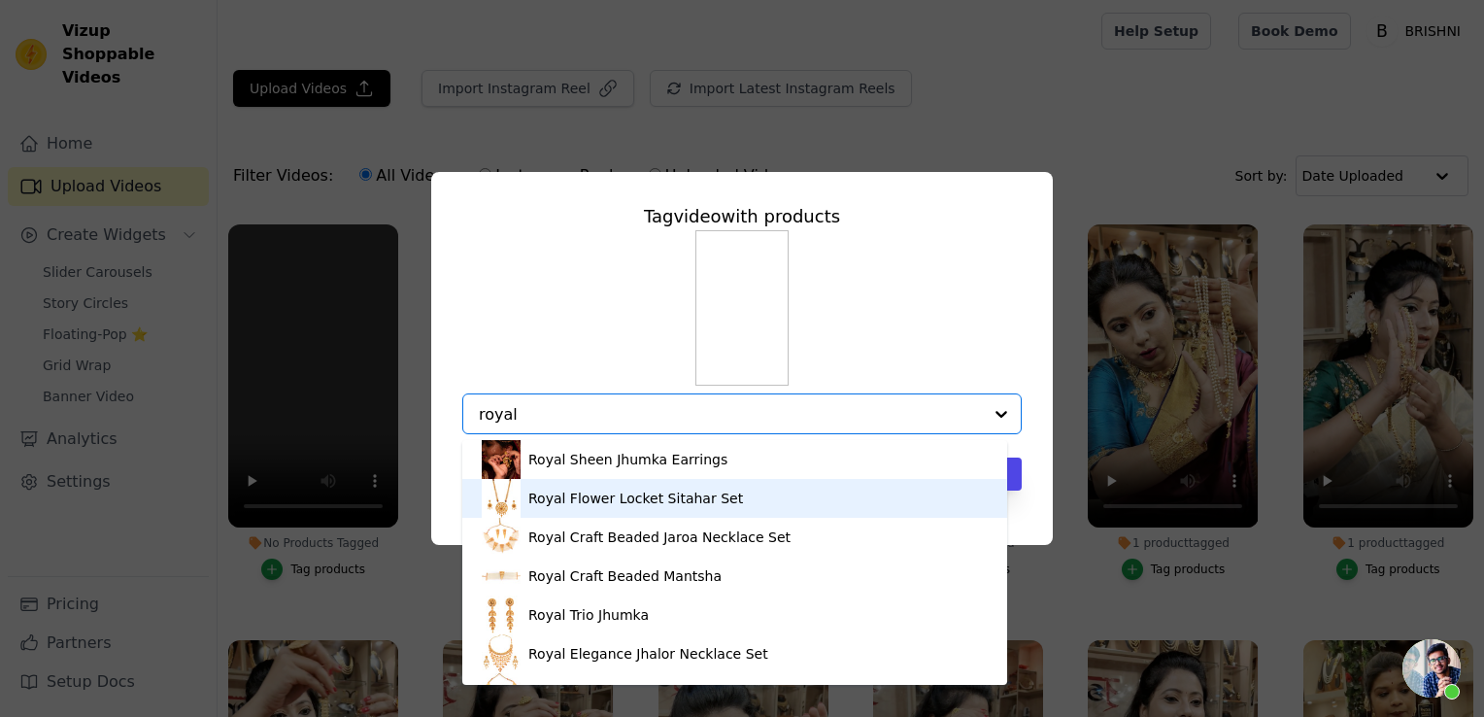
scroll to position [221, 0]
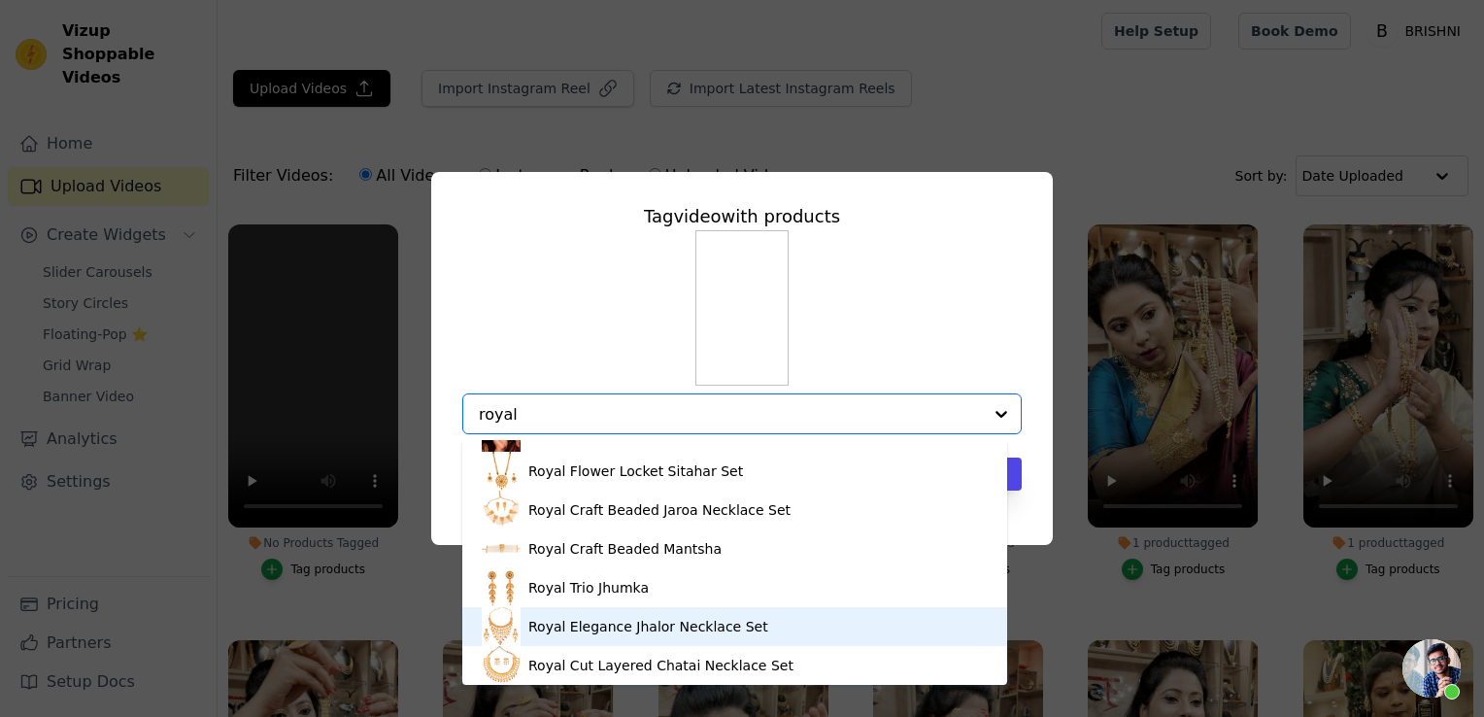
click at [578, 623] on div "Royal Elegance Jhalor Necklace Set" at bounding box center [648, 626] width 240 height 19
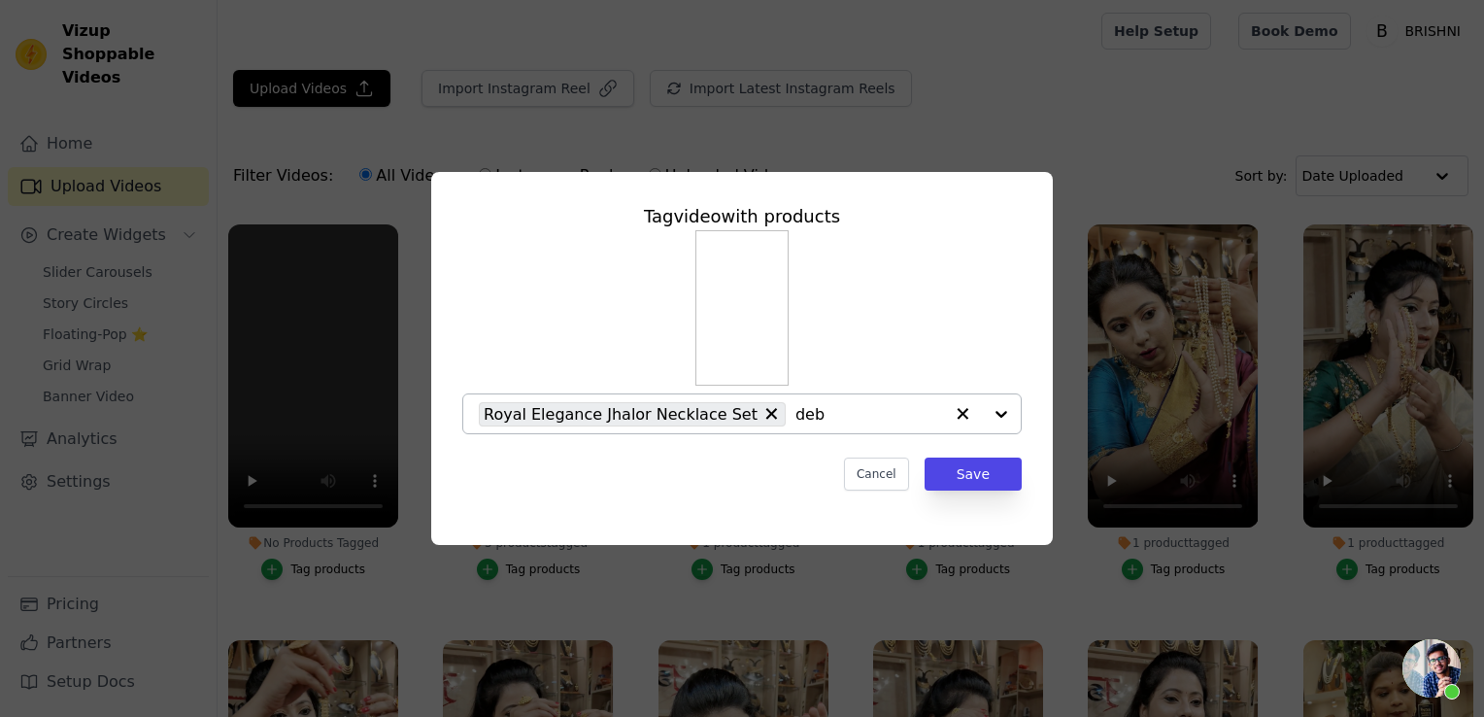
type input "debi"
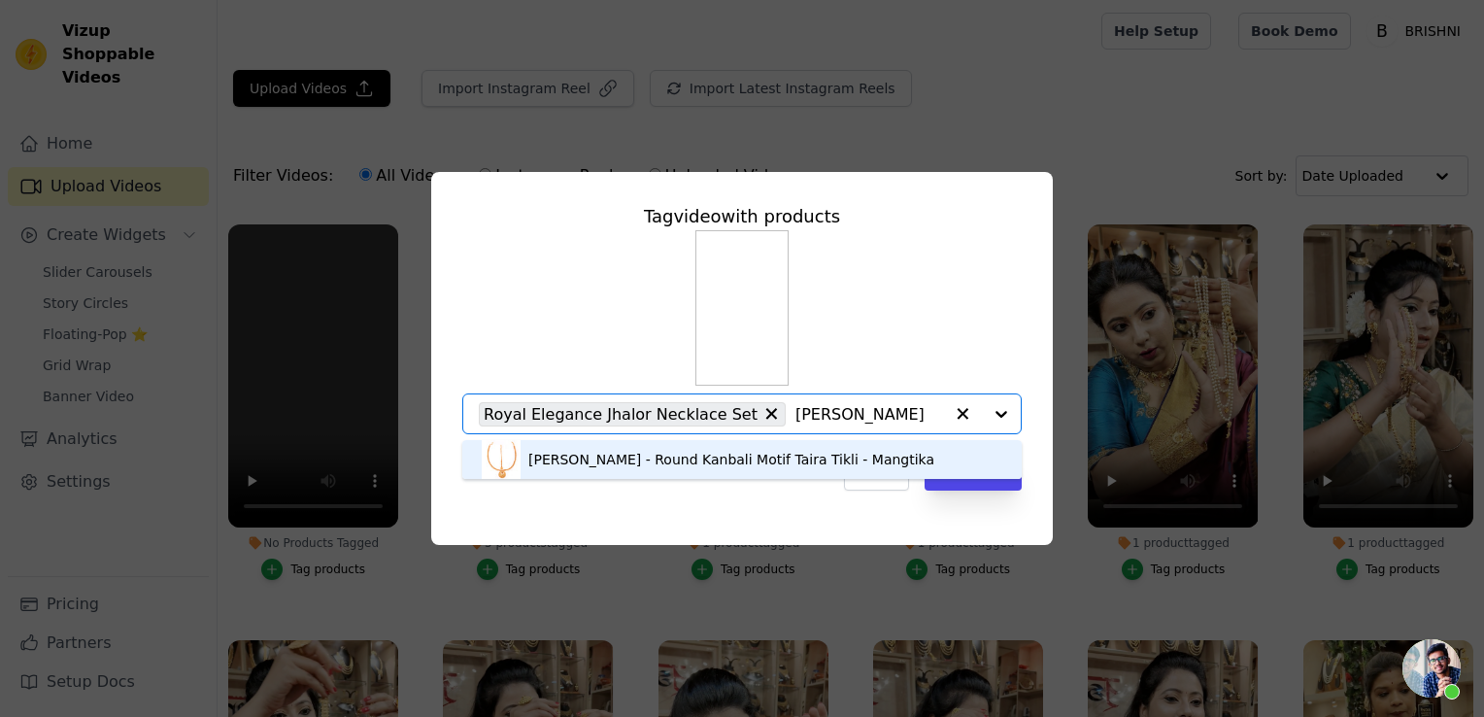
click at [731, 450] on div "[PERSON_NAME] - Round Kanbali Motif Taira Tikli - Mangtika" at bounding box center [731, 459] width 406 height 19
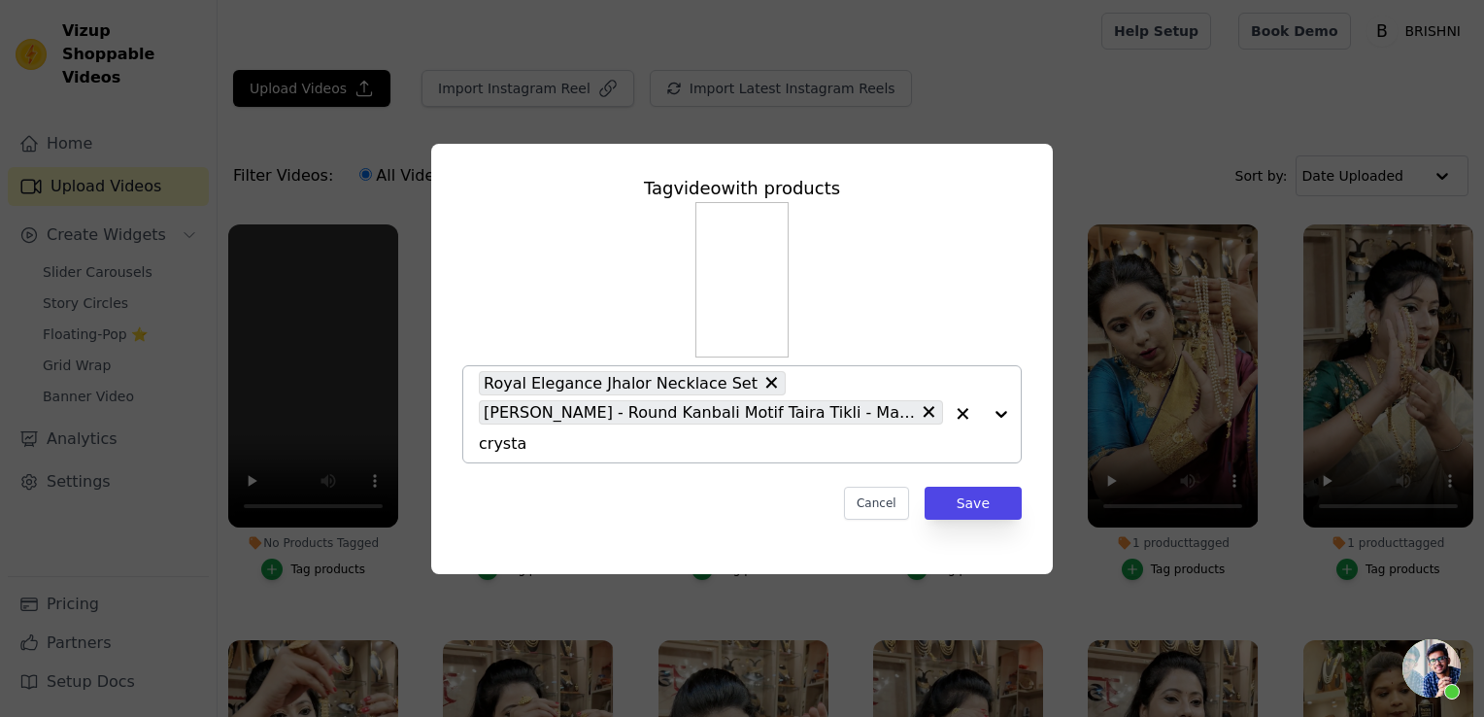
type input "crystal"
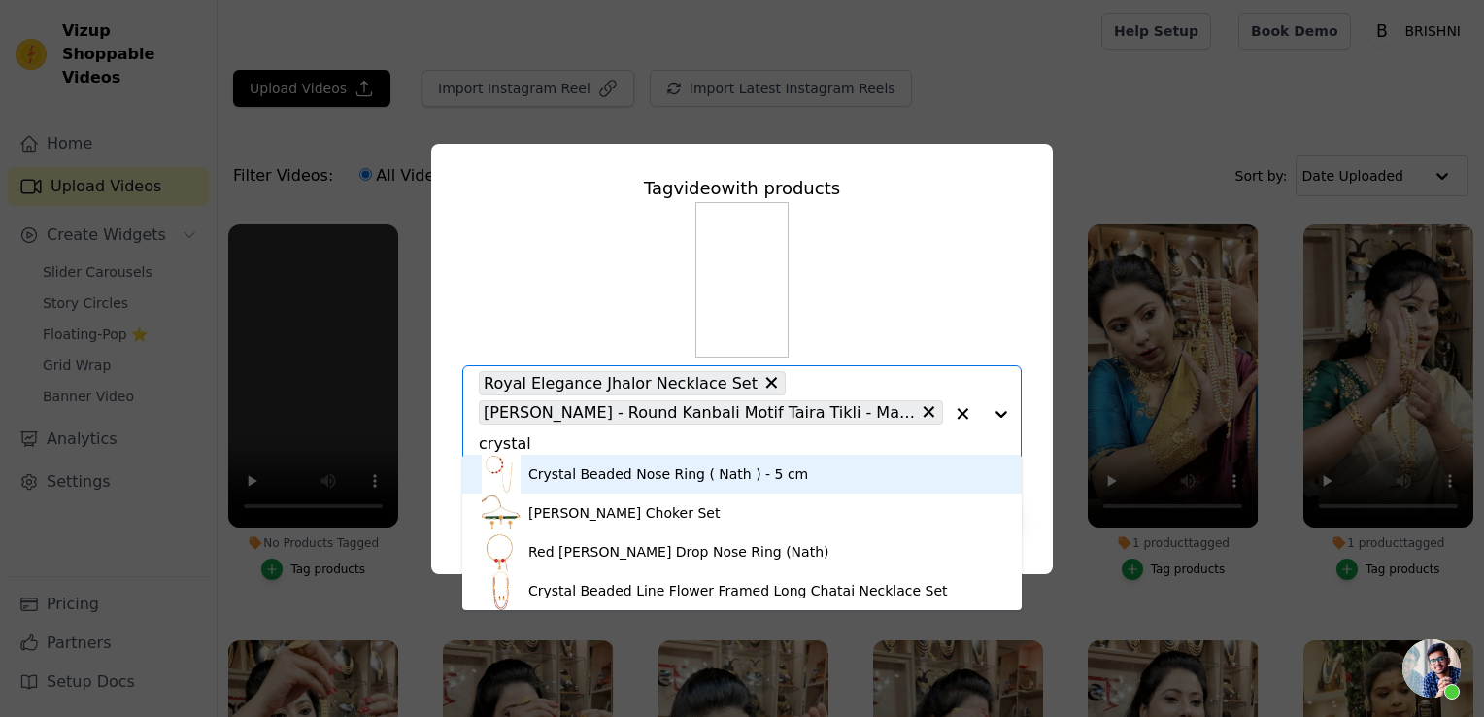
click at [748, 473] on div "Crystal Beaded Nose Ring ( Nath ) - 5 cm" at bounding box center [668, 473] width 280 height 19
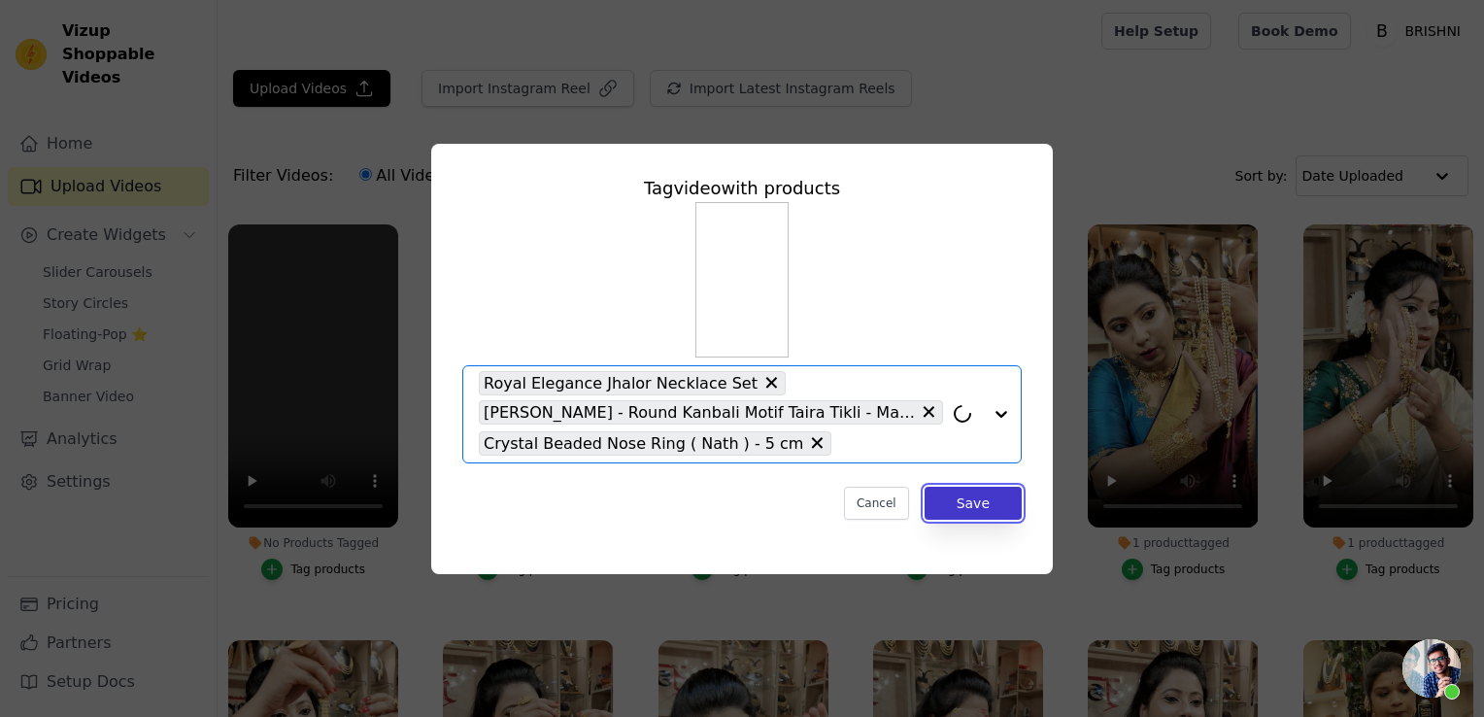
click at [980, 502] on button "Save" at bounding box center [973, 503] width 97 height 33
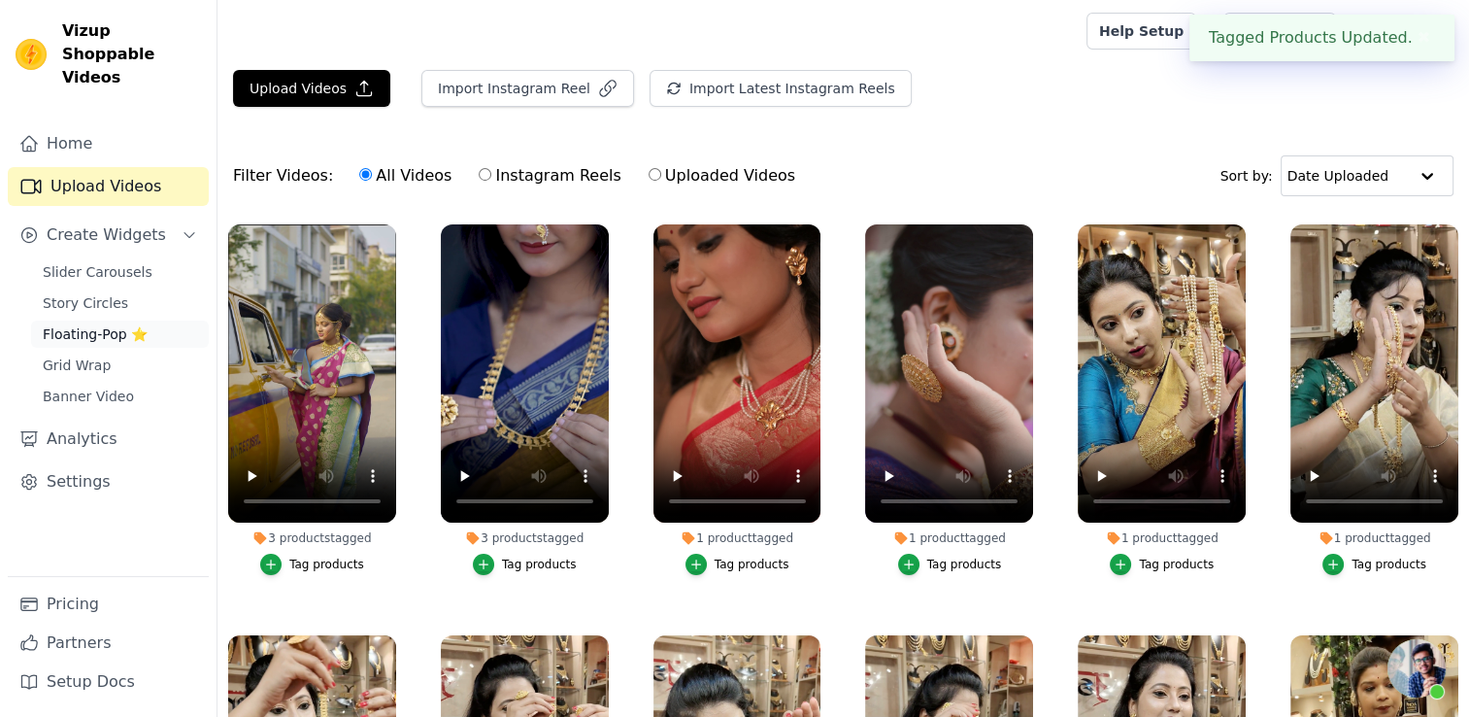
click at [128, 324] on span "Floating-Pop ⭐" at bounding box center [95, 333] width 105 height 19
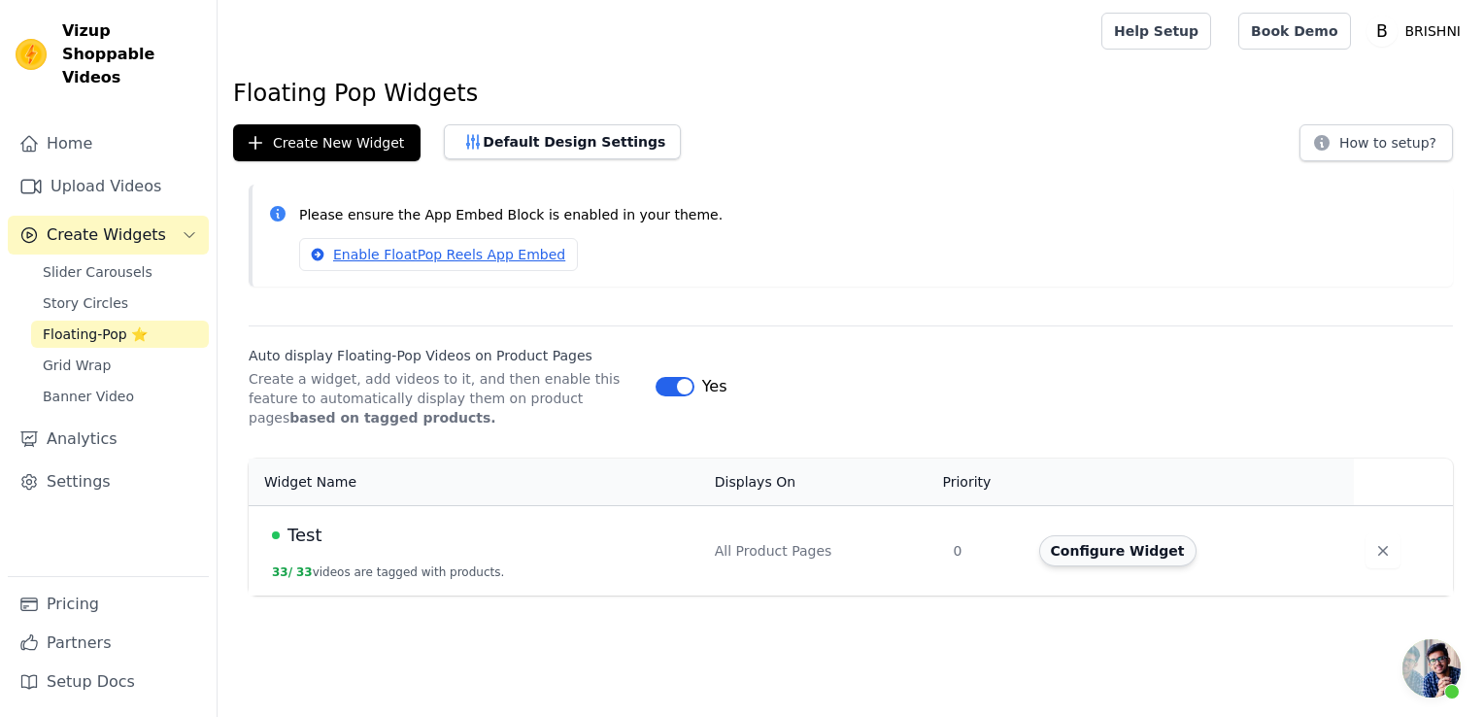
click at [1103, 553] on button "Configure Widget" at bounding box center [1117, 550] width 157 height 31
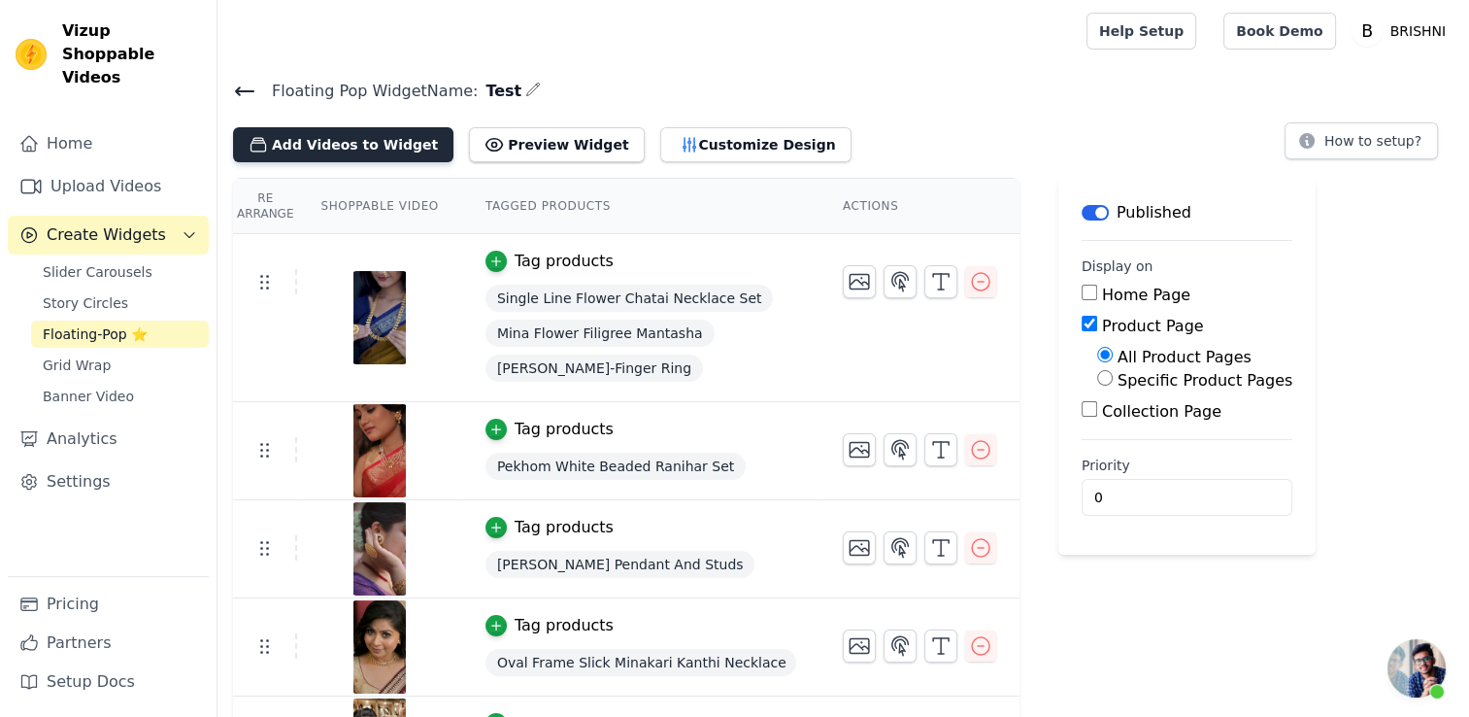
click at [377, 153] on button "Add Videos to Widget" at bounding box center [343, 144] width 220 height 35
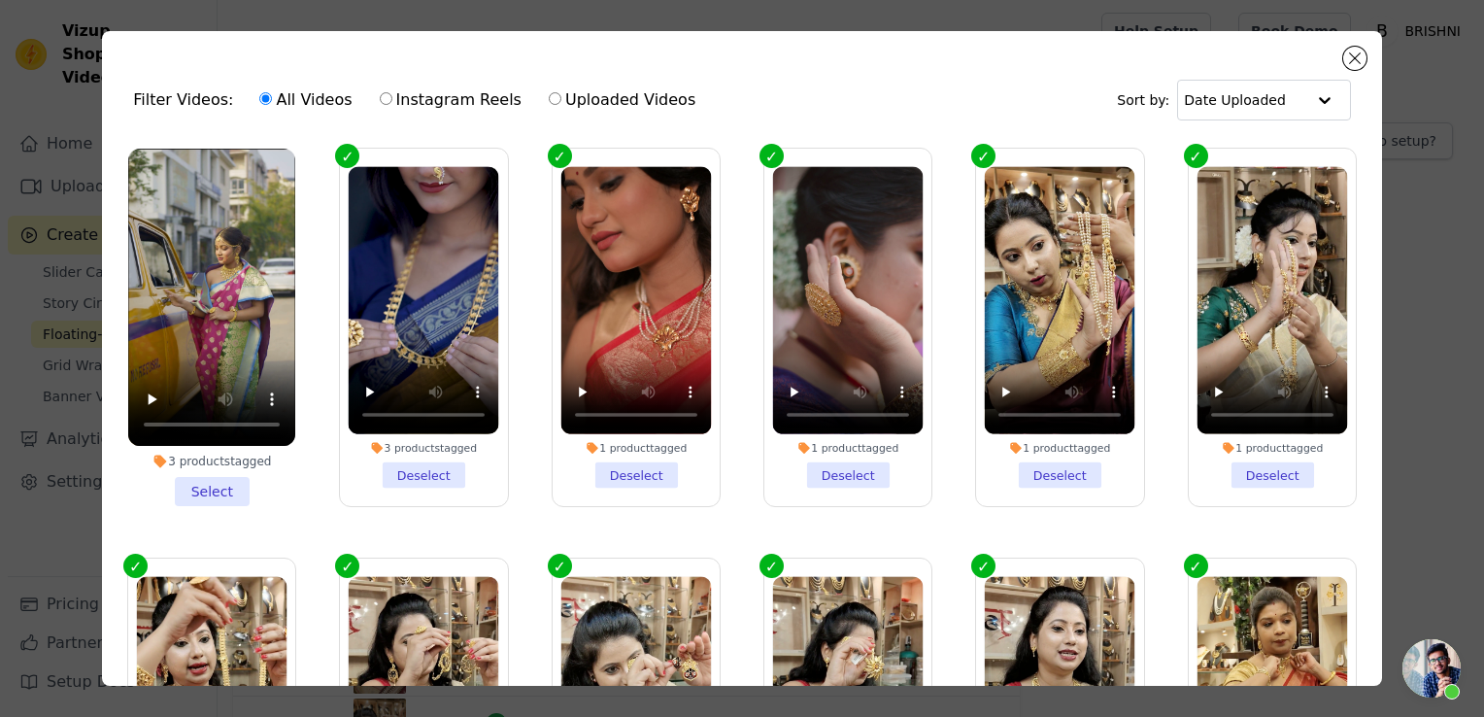
click at [232, 482] on li "3 products tagged Select" at bounding box center [211, 327] width 167 height 357
click at [0, 0] on input "3 products tagged Select" at bounding box center [0, 0] width 0 height 0
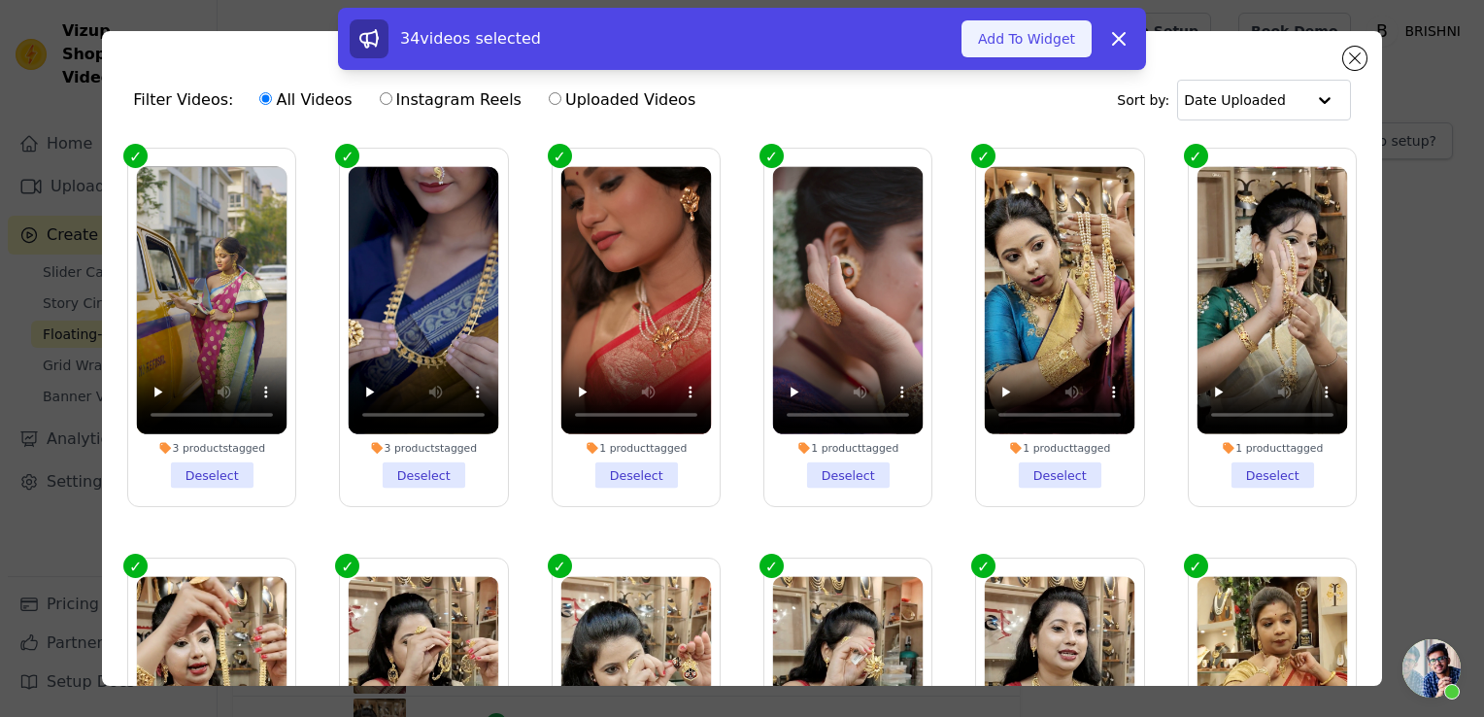
click at [998, 36] on button "Add To Widget" at bounding box center [1026, 38] width 130 height 37
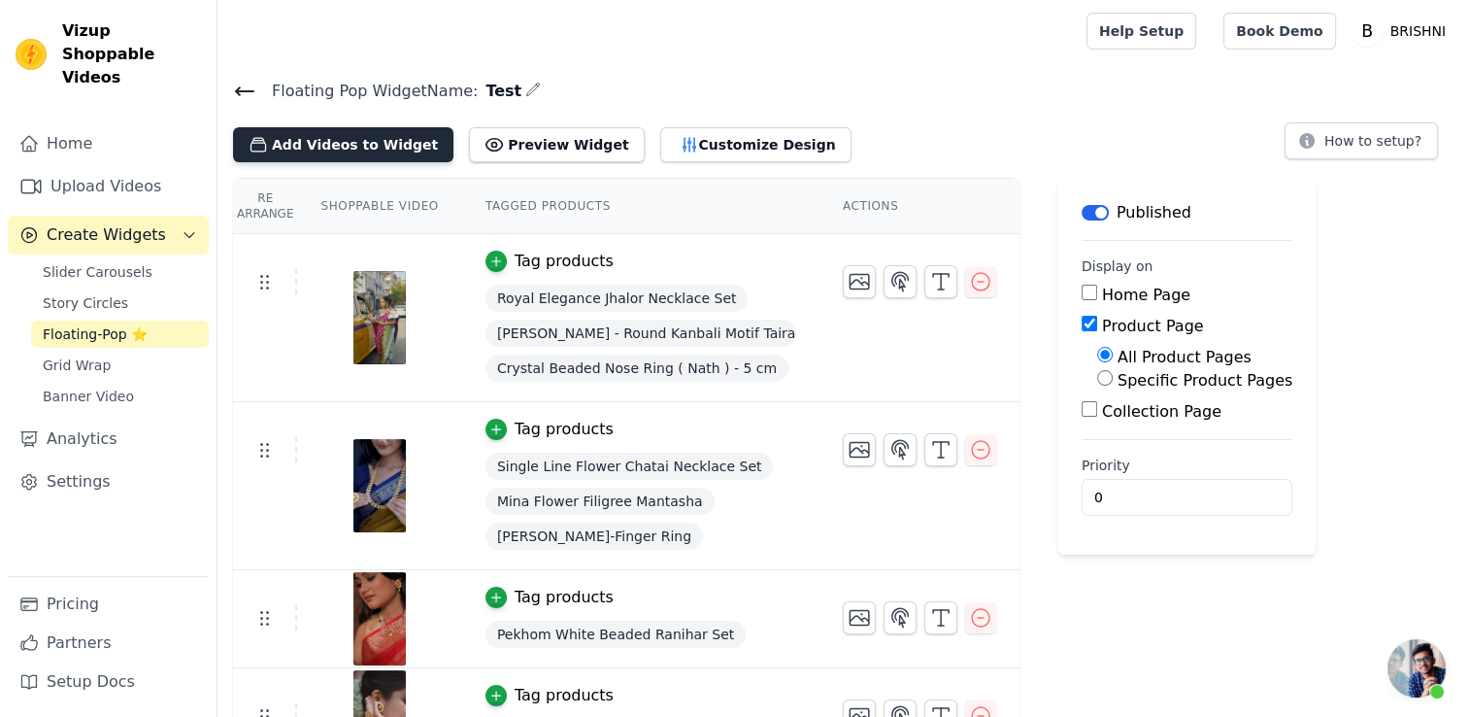
click at [374, 134] on button "Add Videos to Widget" at bounding box center [343, 144] width 220 height 35
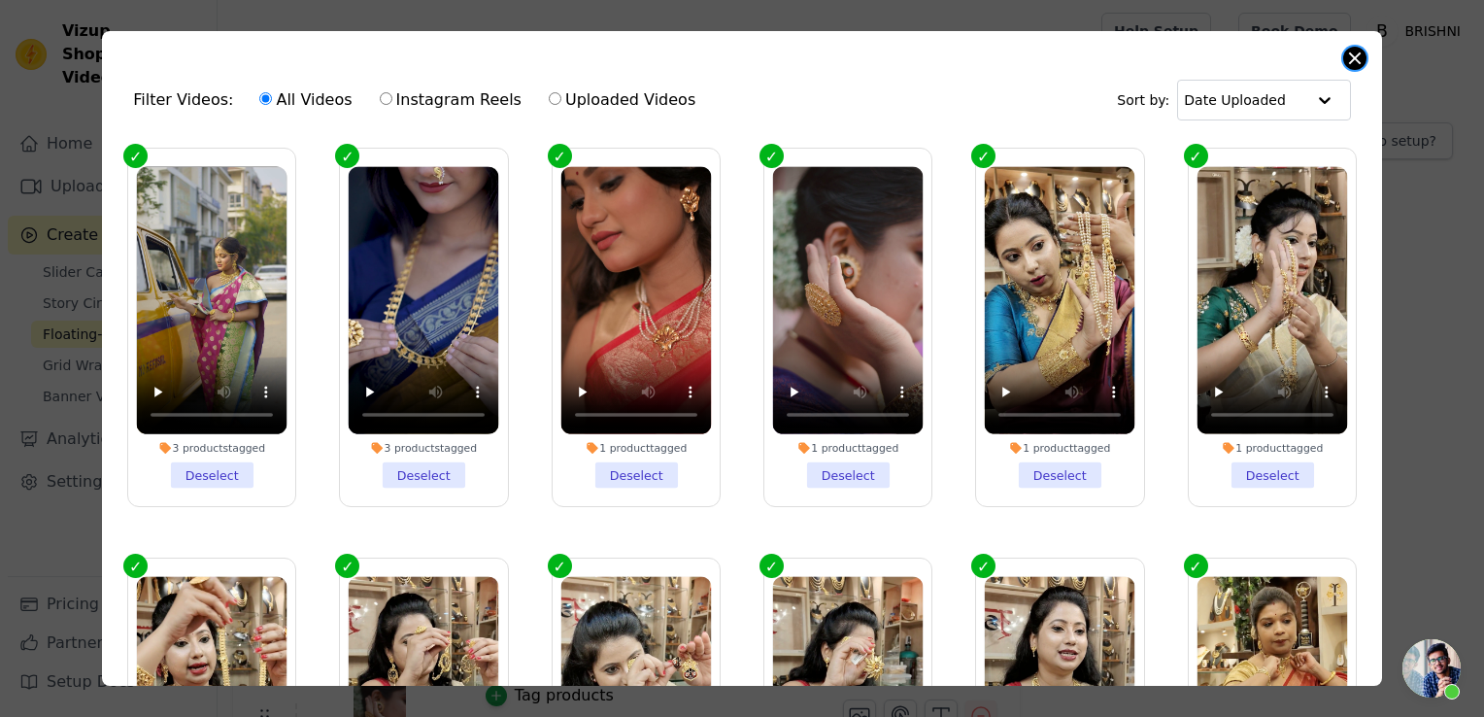
click at [1353, 56] on button "Close modal" at bounding box center [1354, 58] width 23 height 23
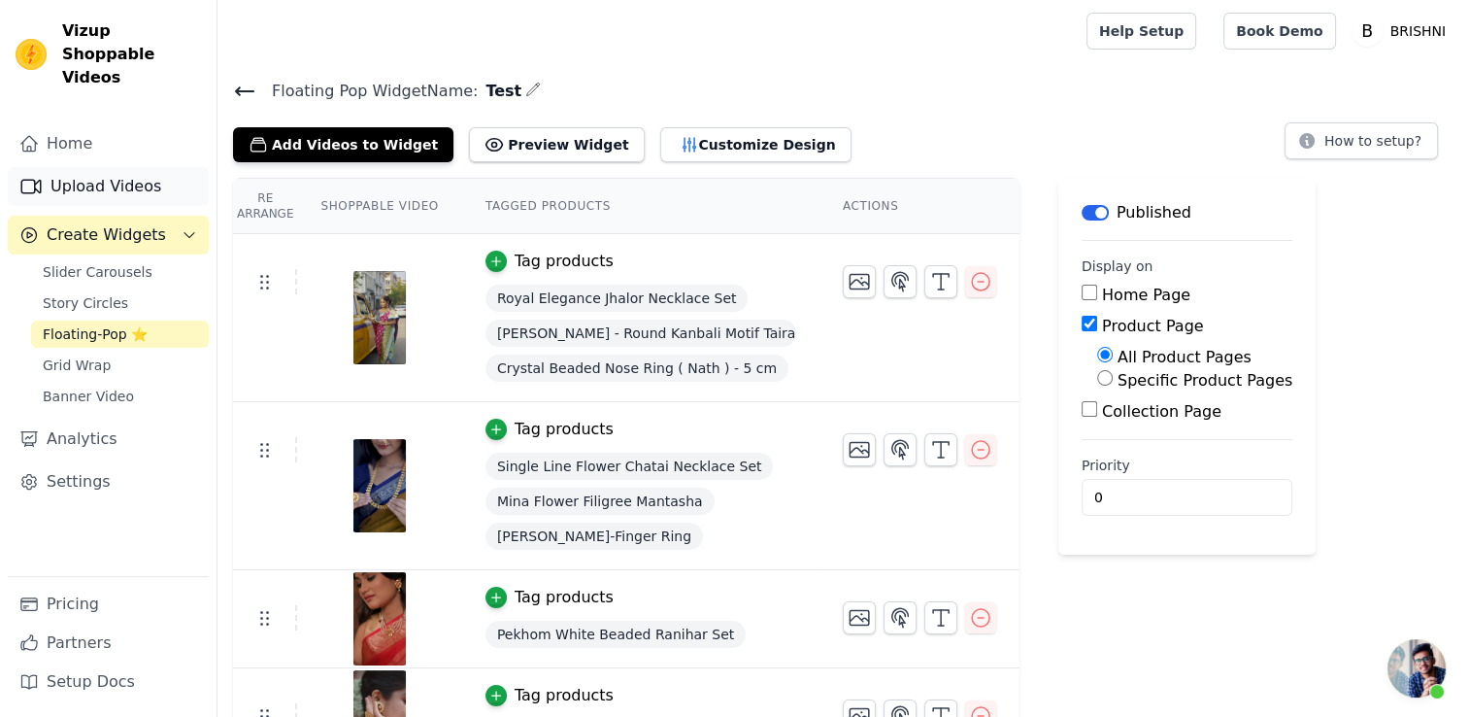
drag, startPoint x: 70, startPoint y: 156, endPoint x: 76, endPoint y: 165, distance: 10.5
click at [70, 167] on link "Upload Videos" at bounding box center [108, 186] width 201 height 39
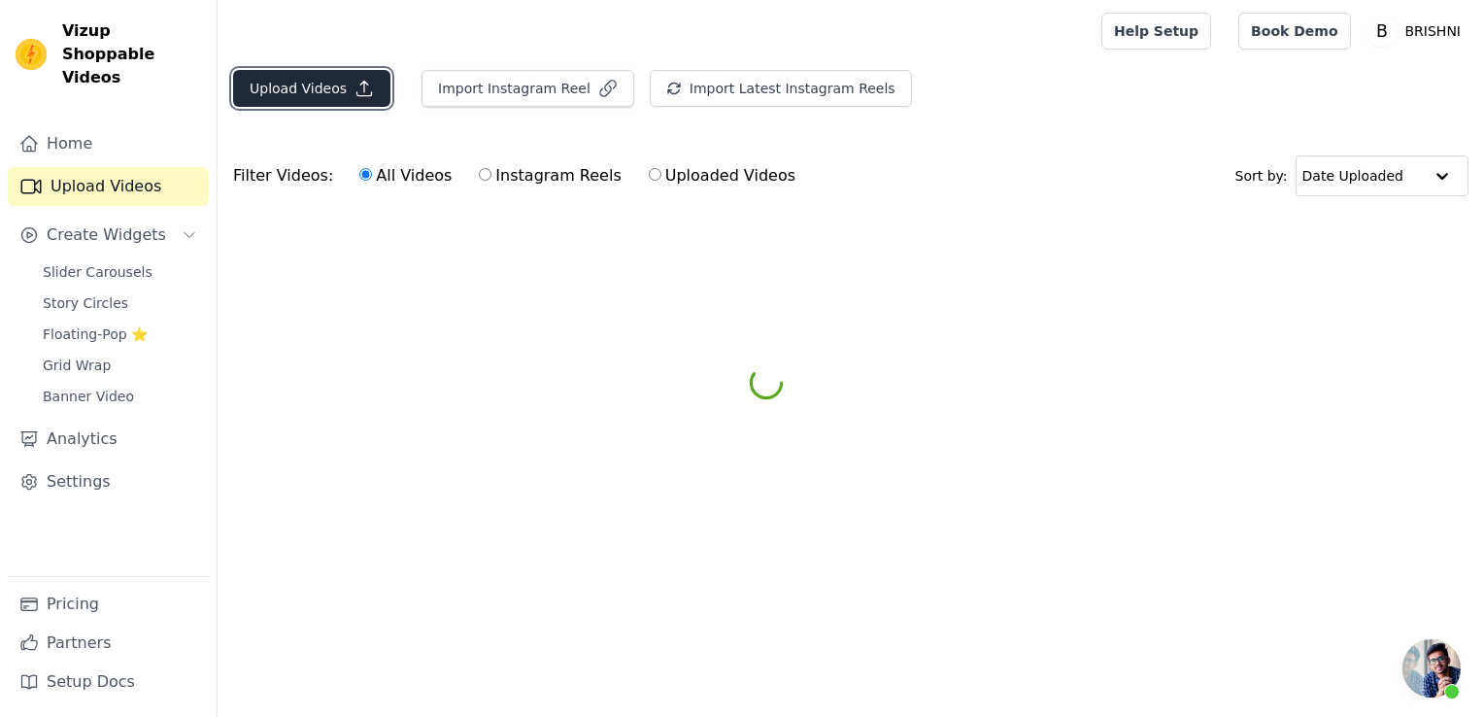
click at [302, 84] on button "Upload Videos" at bounding box center [311, 88] width 157 height 37
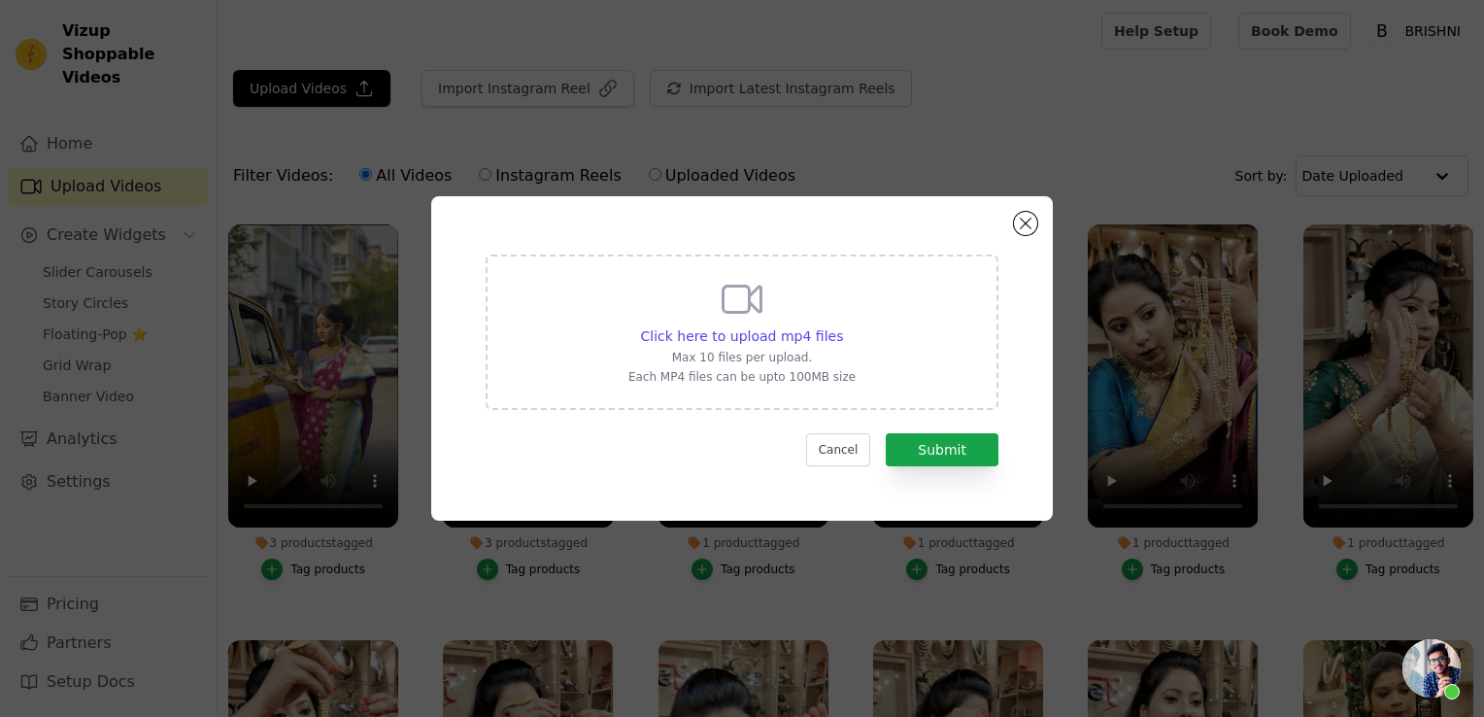
click at [785, 322] on div "Click here to upload mp4 files Max 10 files per upload. Each MP4 files can be u…" at bounding box center [741, 330] width 227 height 109
click at [842, 325] on input "Click here to upload mp4 files Max 10 files per upload. Each MP4 files can be u…" at bounding box center [842, 325] width 1 height 1
type input "C:\fakepath\guia.mp4"
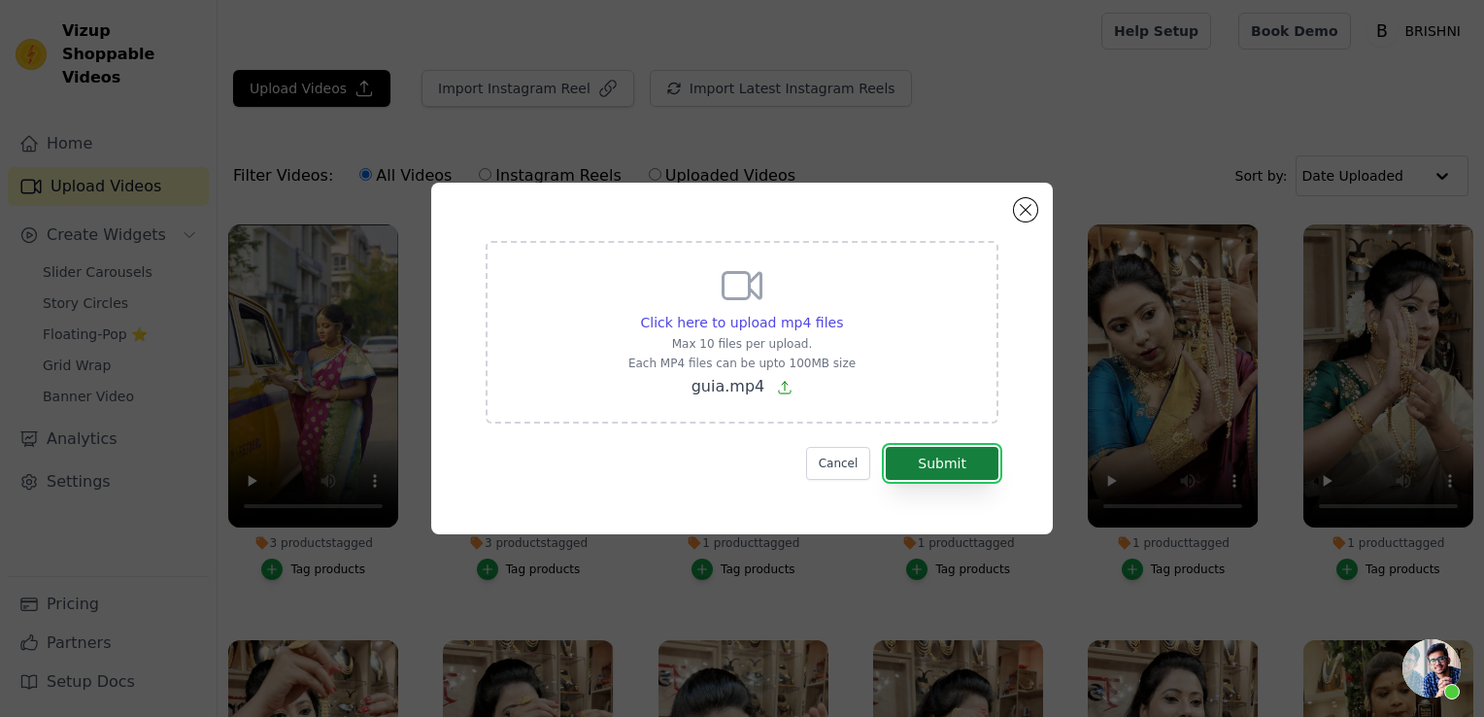
click at [935, 461] on button "Submit" at bounding box center [942, 463] width 113 height 33
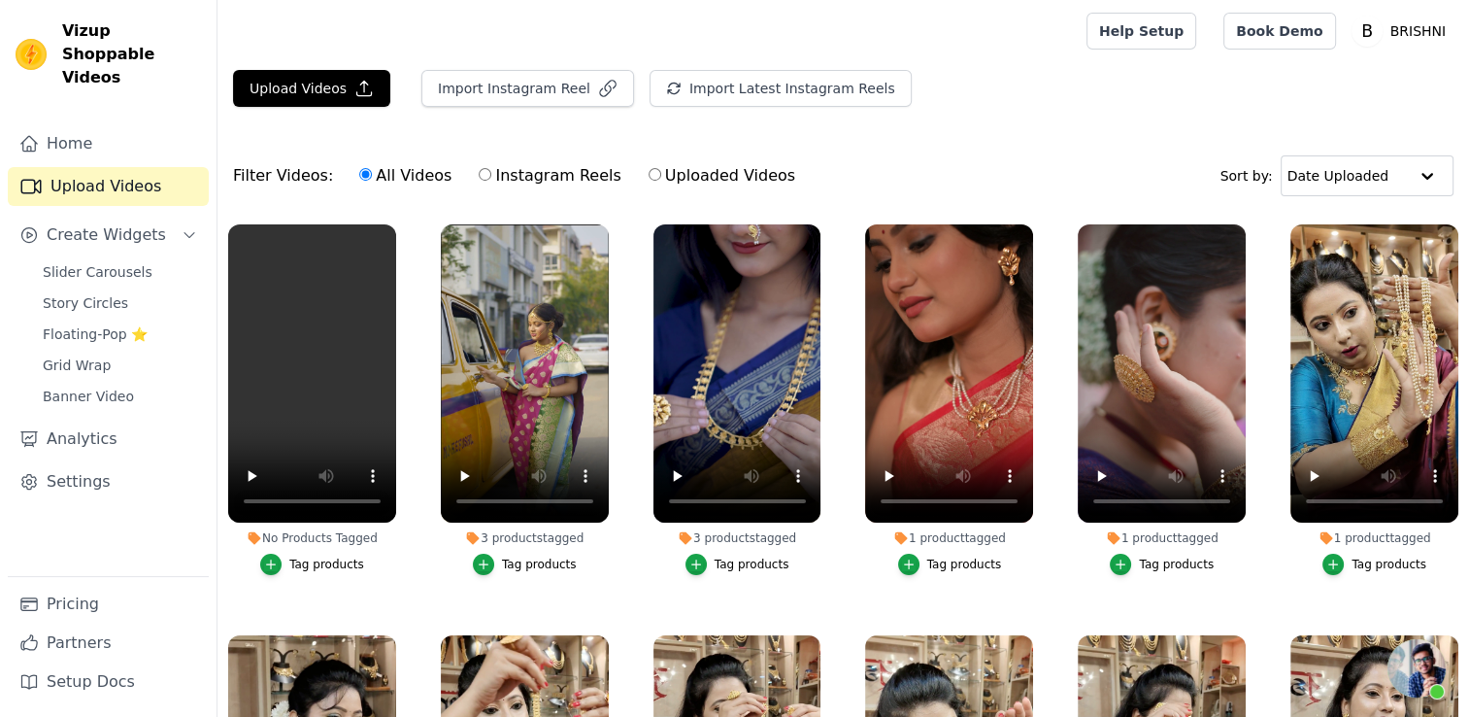
scroll to position [1165, 0]
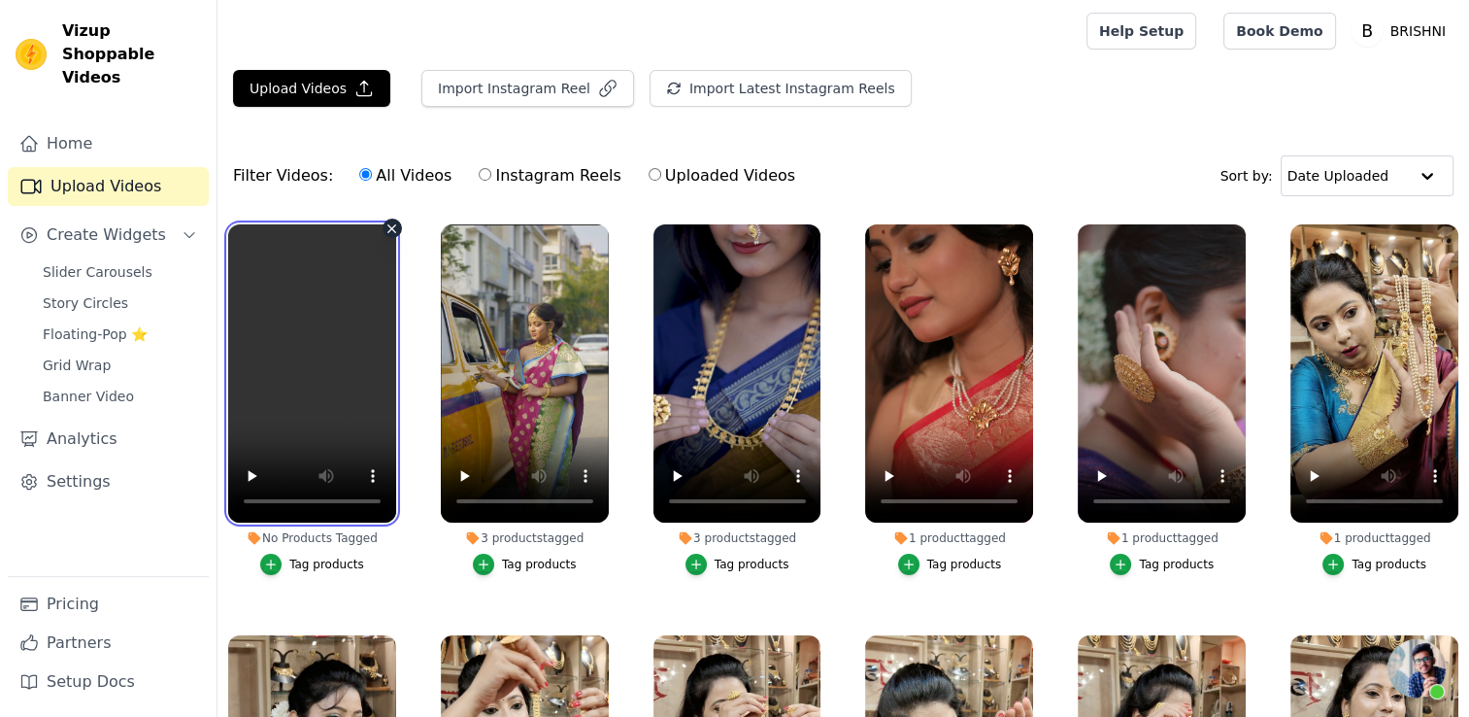
click at [314, 331] on video at bounding box center [312, 373] width 168 height 298
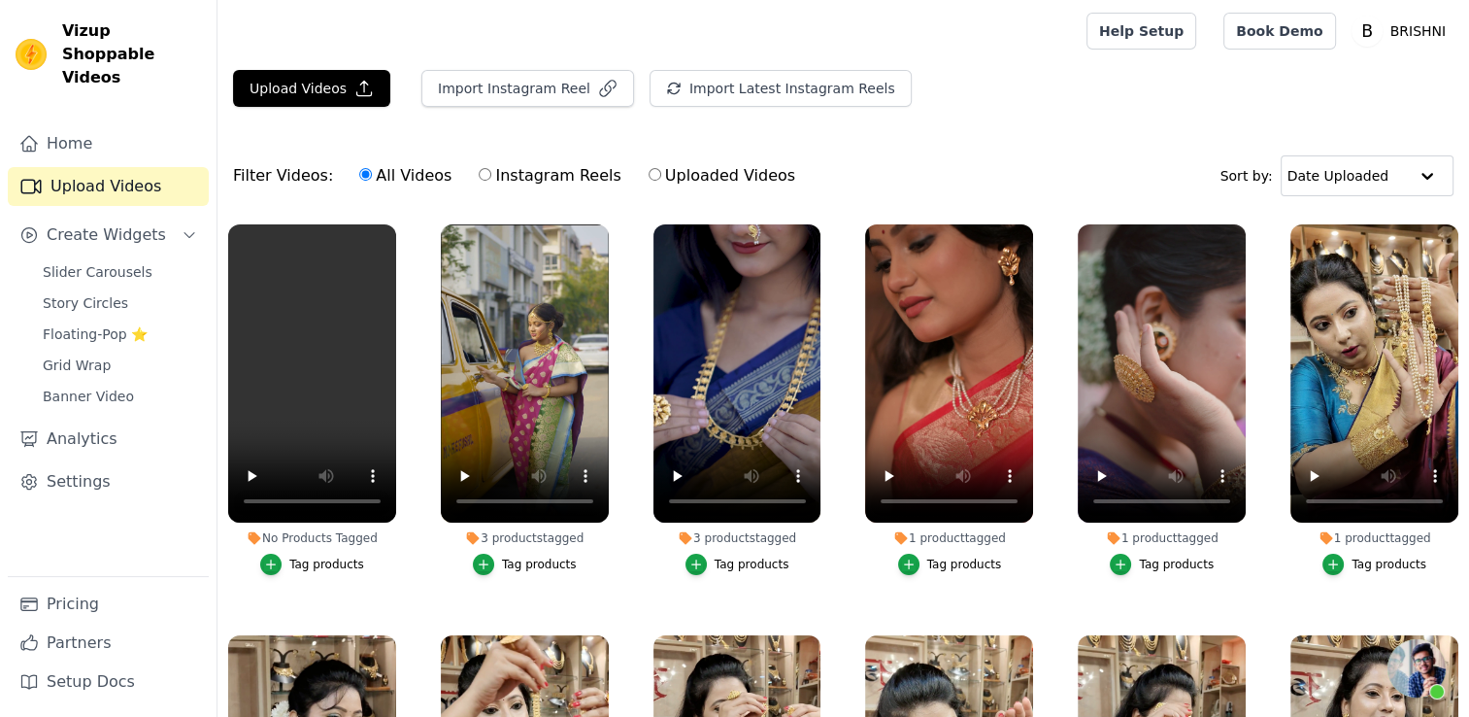
click at [307, 561] on div "Tag products" at bounding box center [326, 564] width 75 height 16
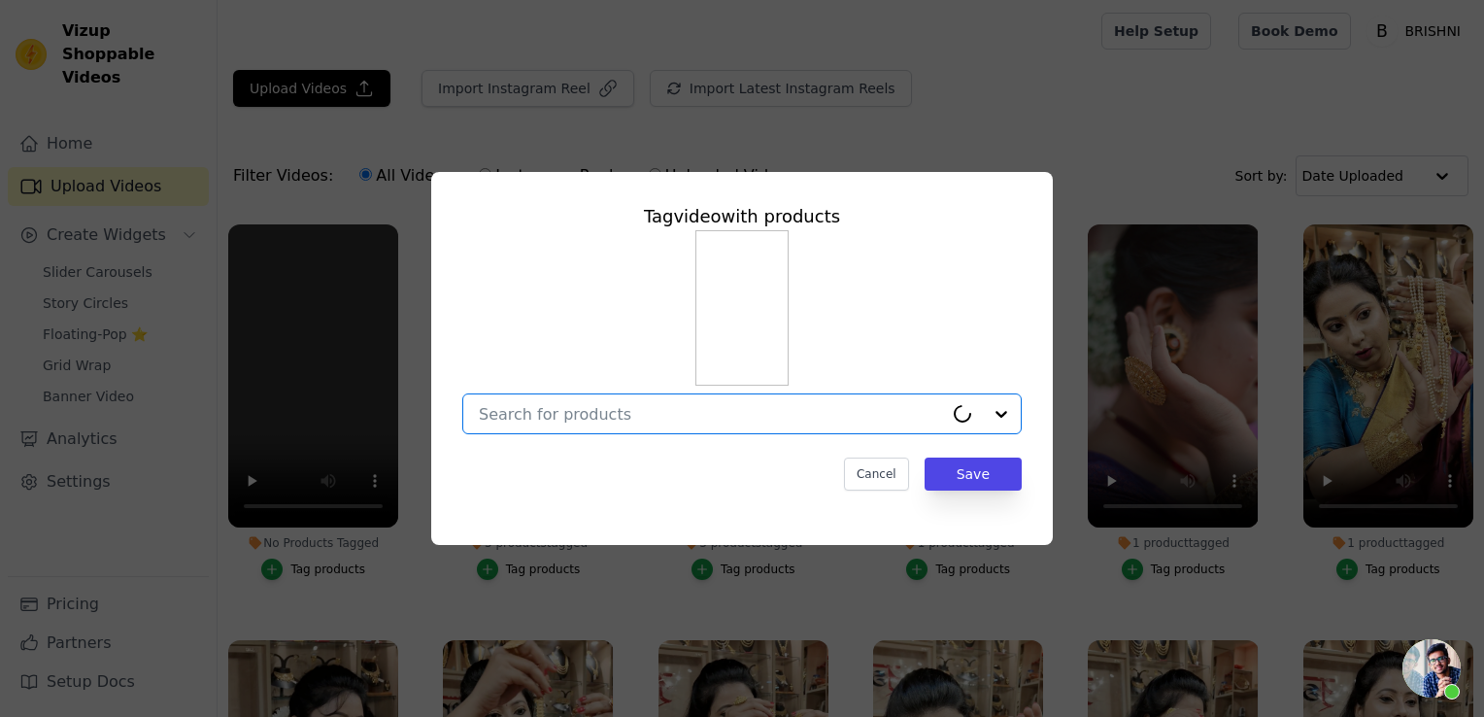
click at [620, 414] on input "No Products Tagged Tag video with products Option undefined, selected. Cancel S…" at bounding box center [711, 414] width 464 height 18
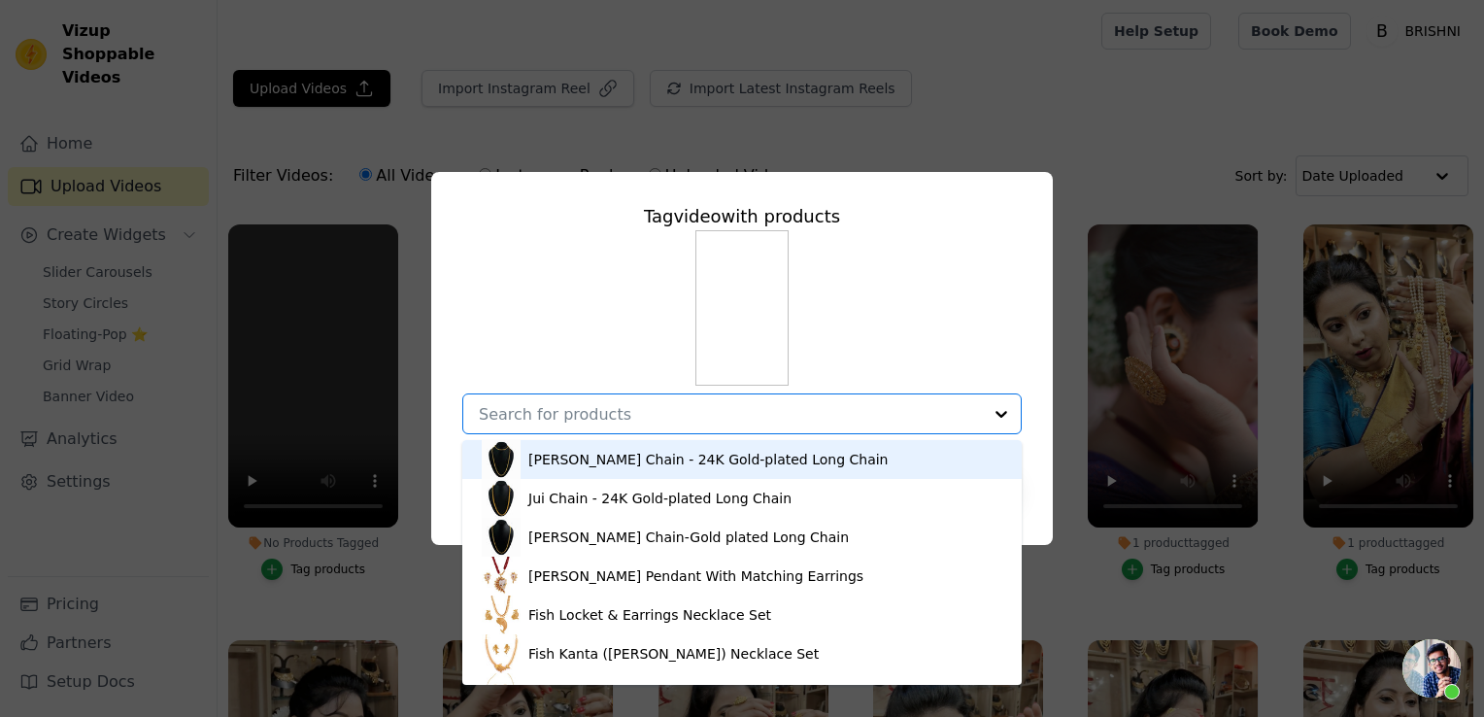
paste input "Pasha Design [PERSON_NAME]"
type input "Pasha Design [PERSON_NAME]"
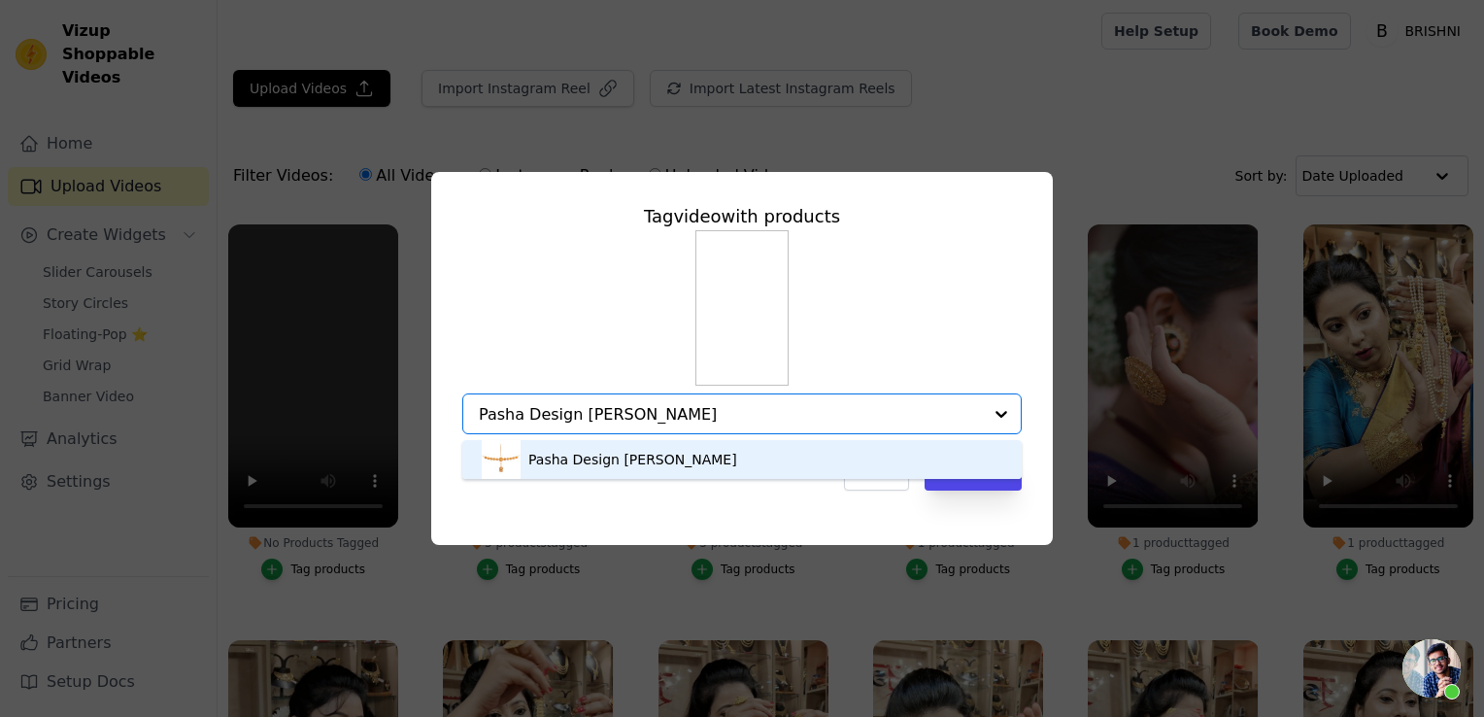
click at [748, 456] on div "Pasha Design [PERSON_NAME]" at bounding box center [742, 459] width 521 height 39
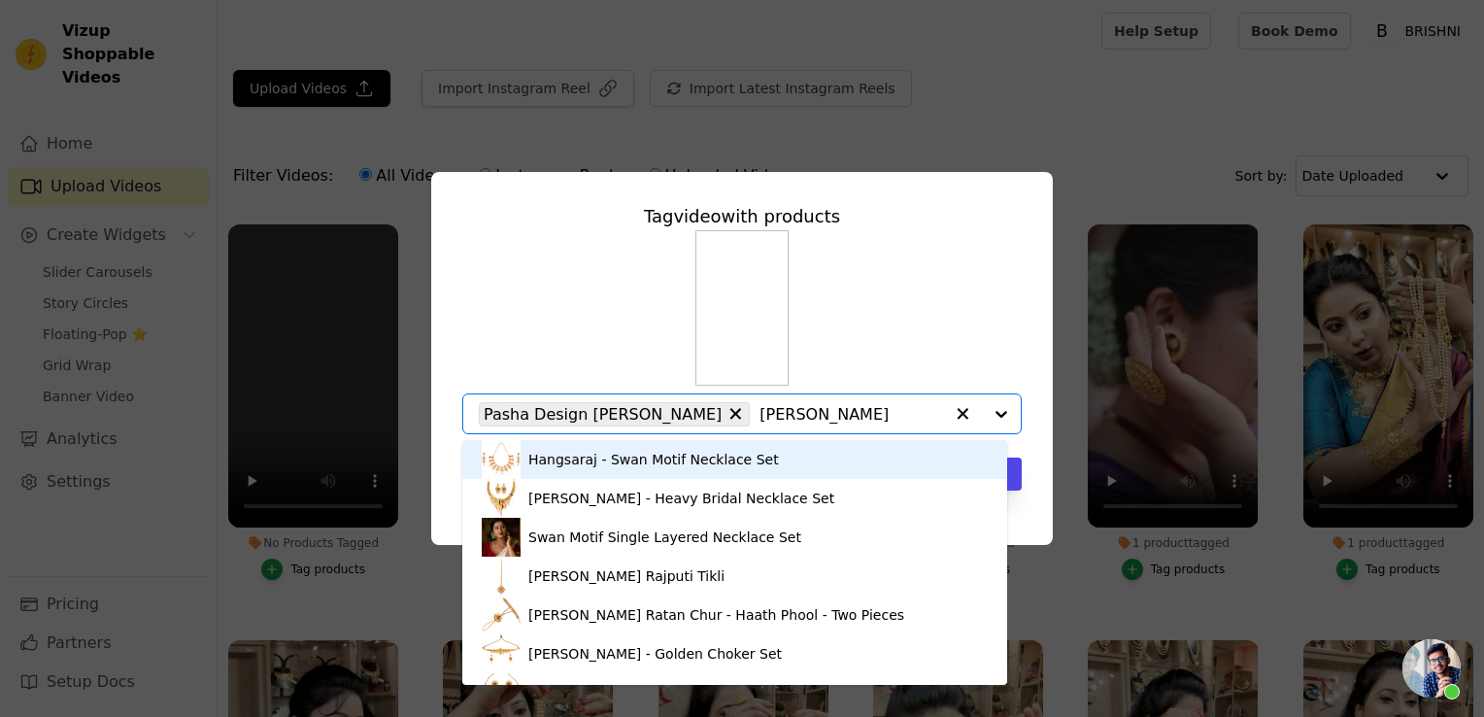
type input "[PERSON_NAME]"
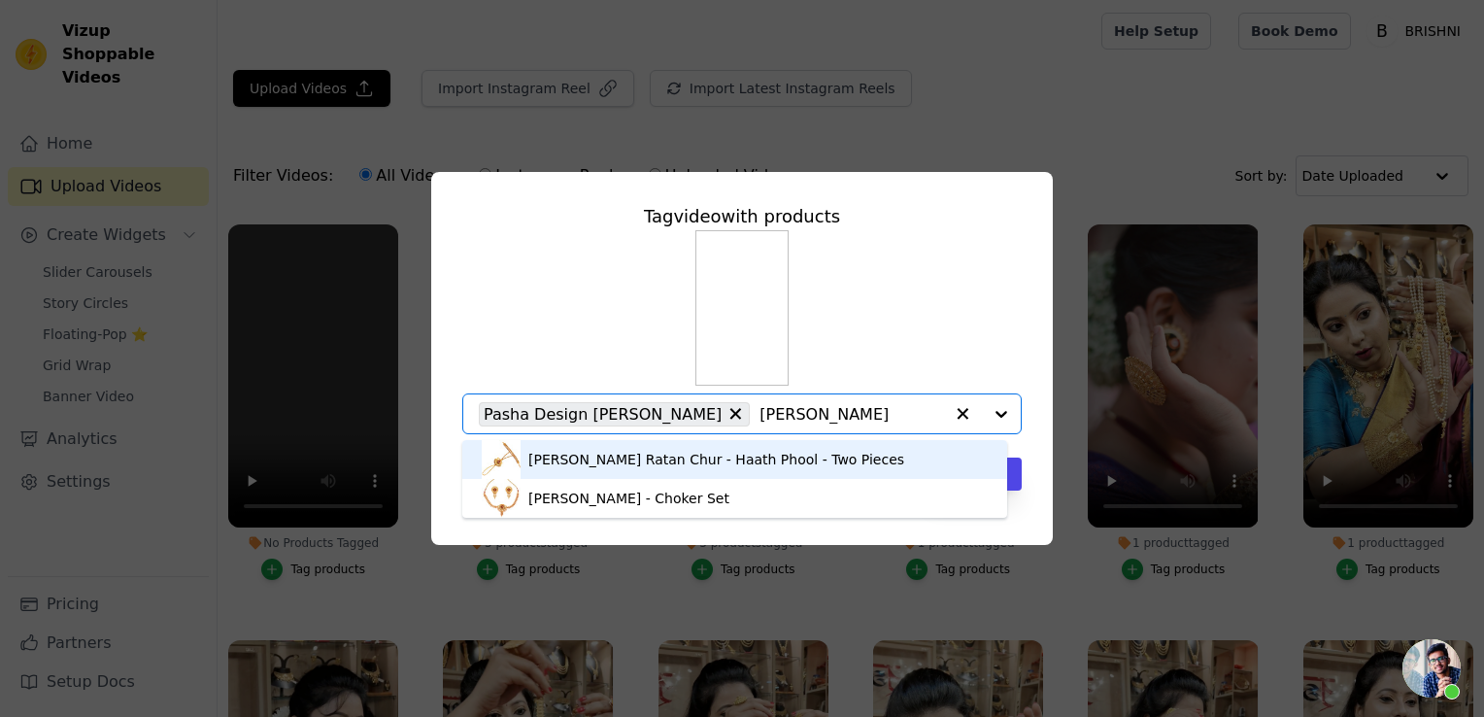
click at [651, 456] on div "[PERSON_NAME] Ratan Chur - Haath Phool - Two Pieces" at bounding box center [716, 459] width 376 height 19
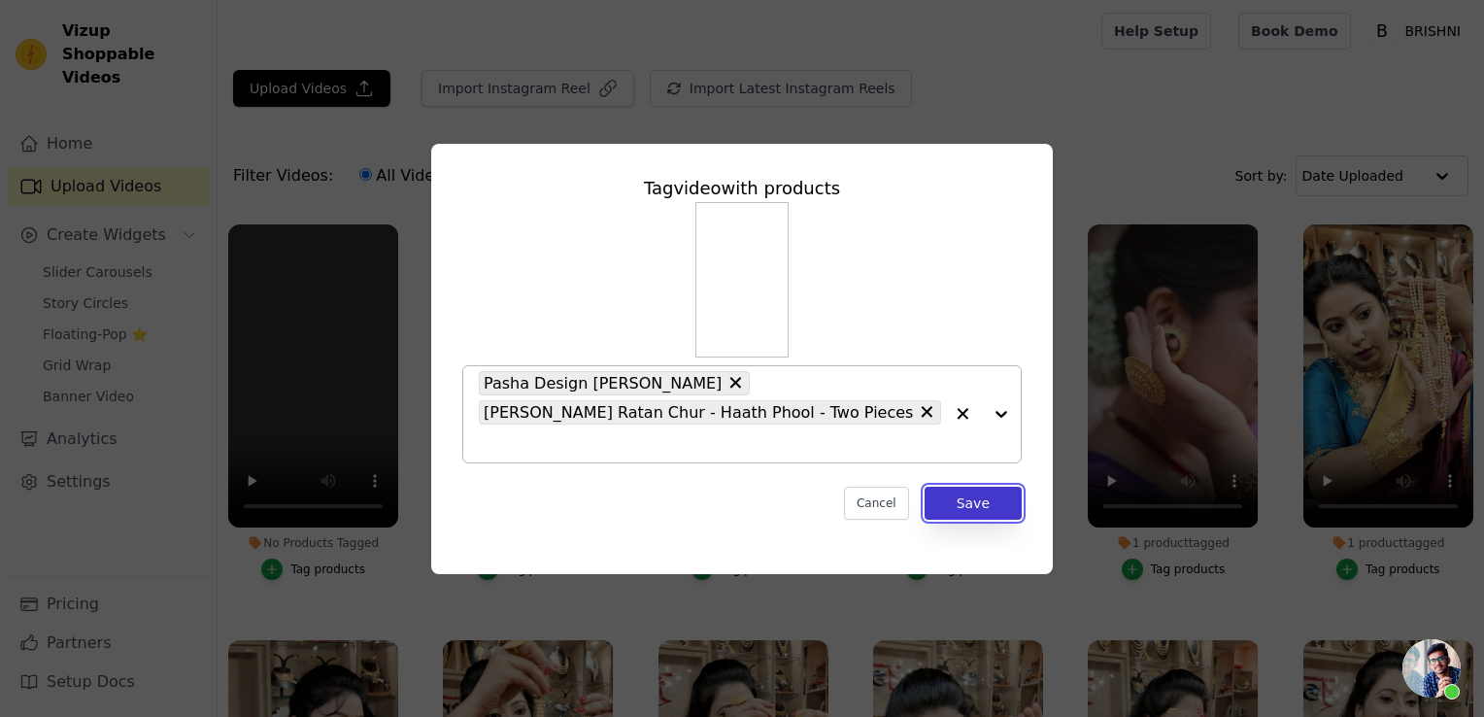
click at [966, 488] on button "Save" at bounding box center [973, 503] width 97 height 33
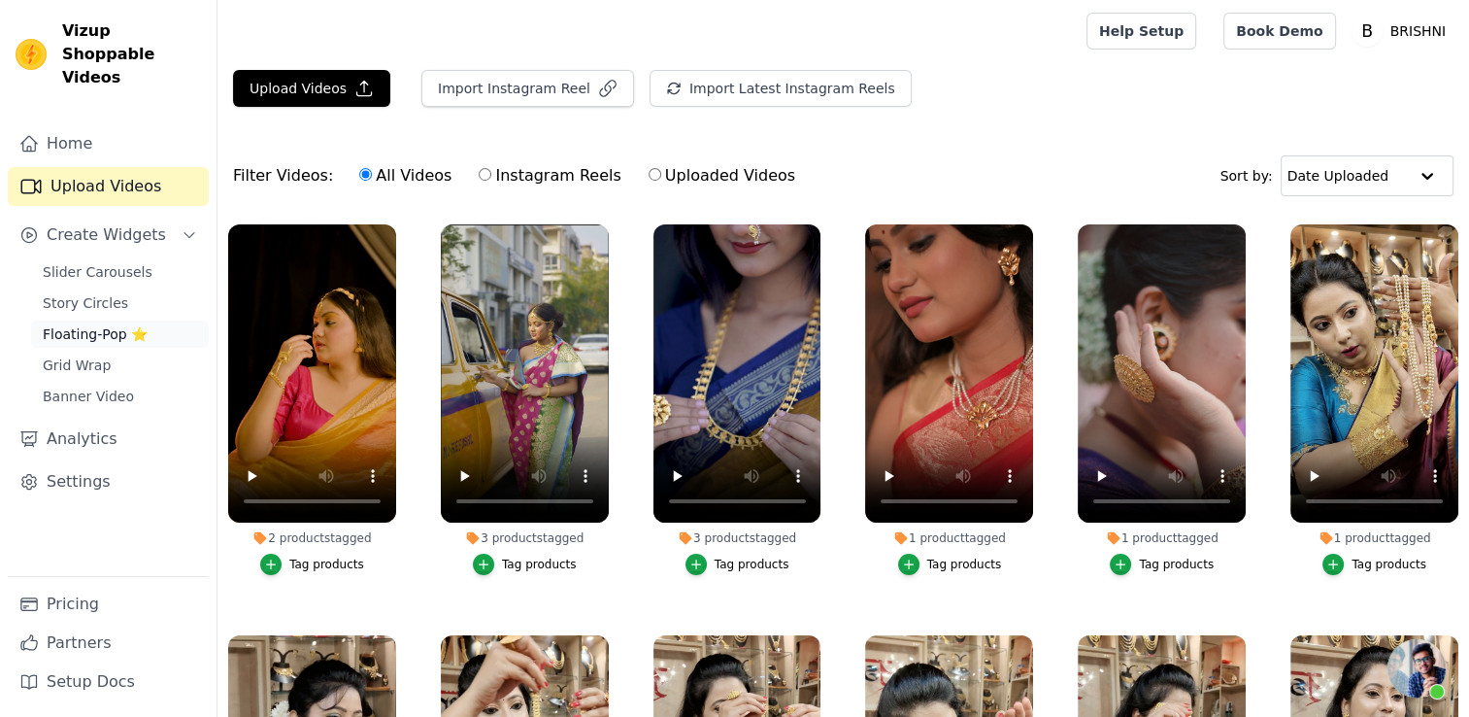
click at [110, 324] on span "Floating-Pop ⭐" at bounding box center [95, 333] width 105 height 19
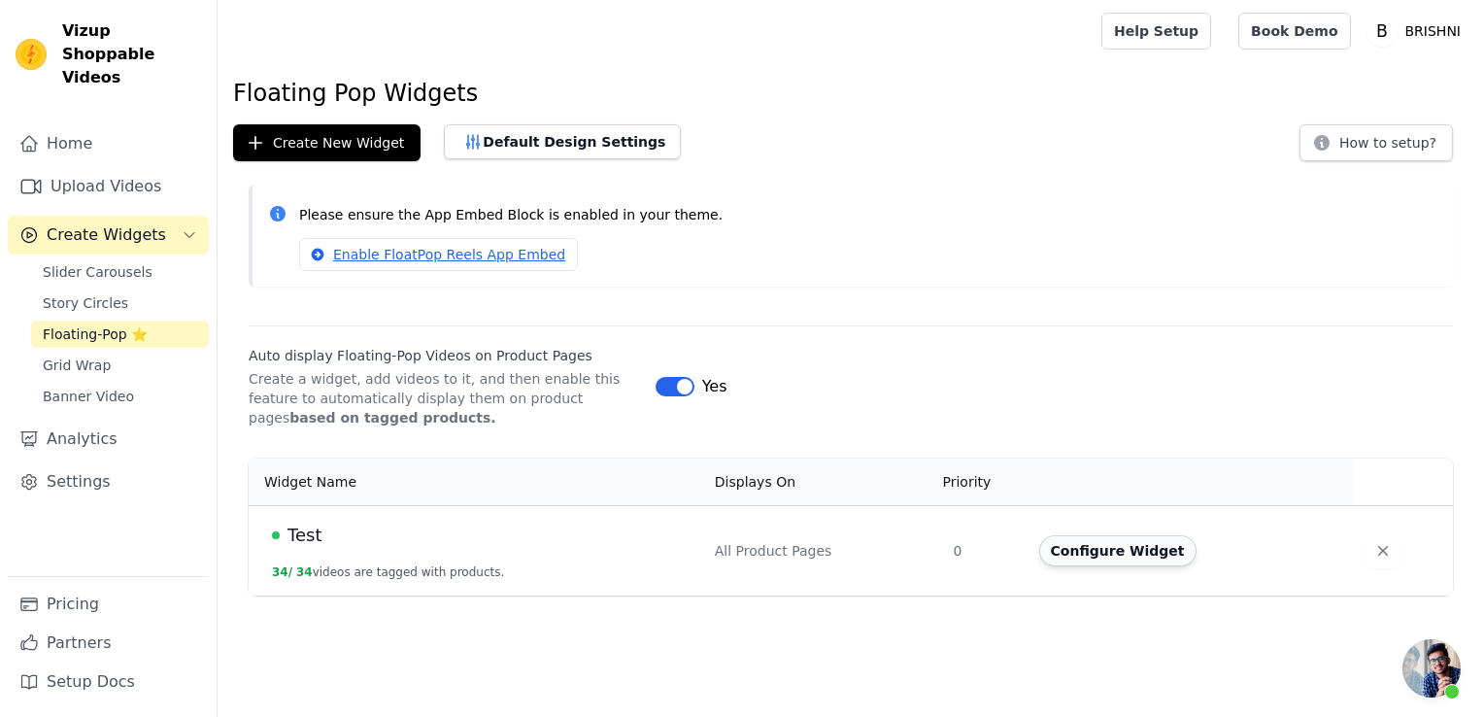
click at [1119, 543] on button "Configure Widget" at bounding box center [1117, 550] width 157 height 31
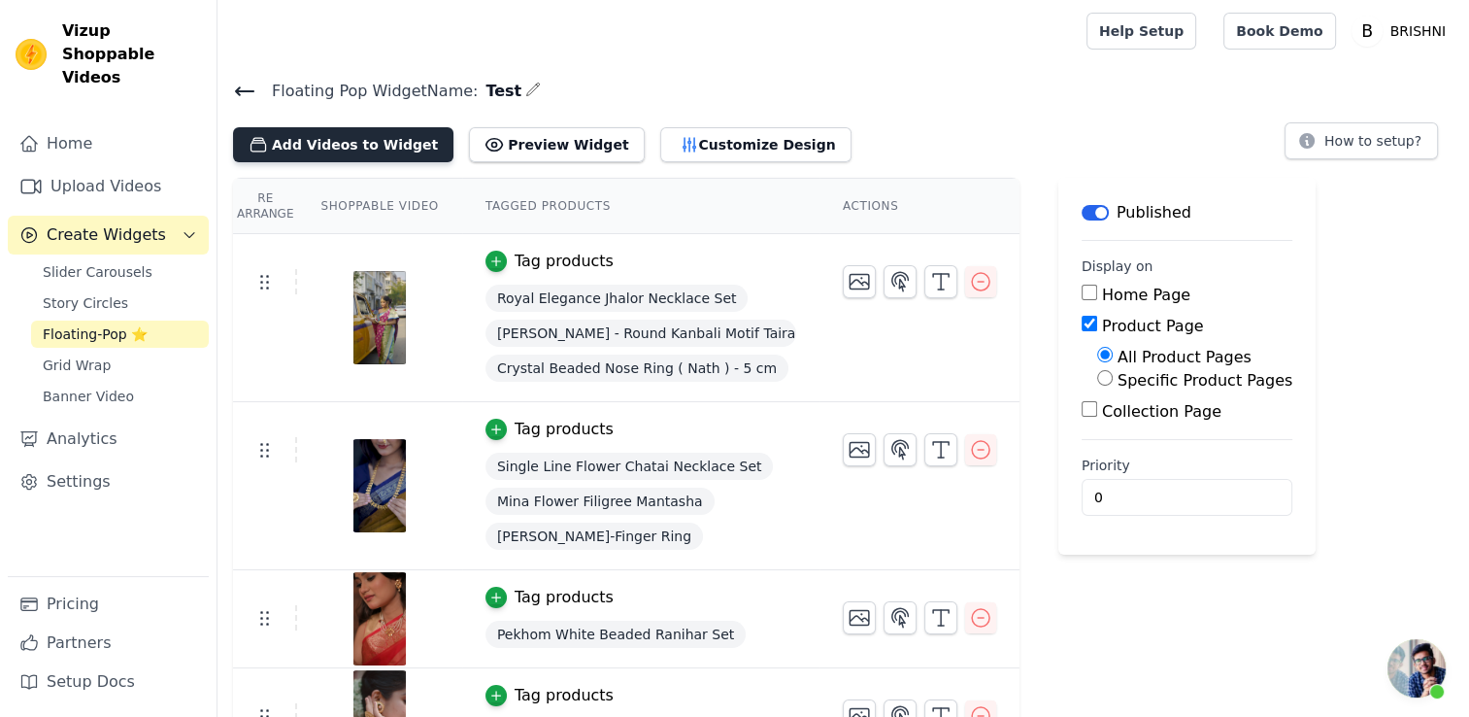
click at [323, 144] on button "Add Videos to Widget" at bounding box center [343, 144] width 220 height 35
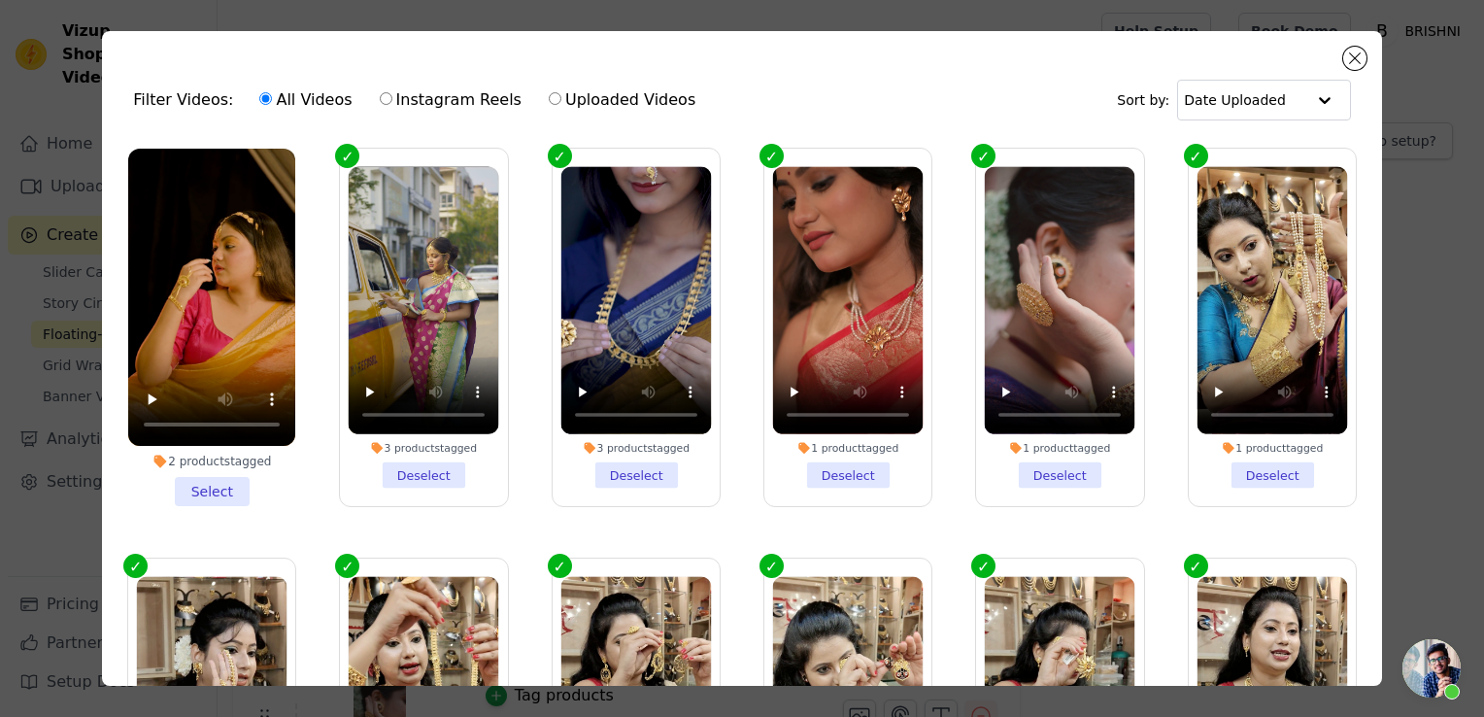
click at [229, 478] on li "2 products tagged Select" at bounding box center [211, 327] width 167 height 357
click at [0, 0] on input "2 products tagged Select" at bounding box center [0, 0] width 0 height 0
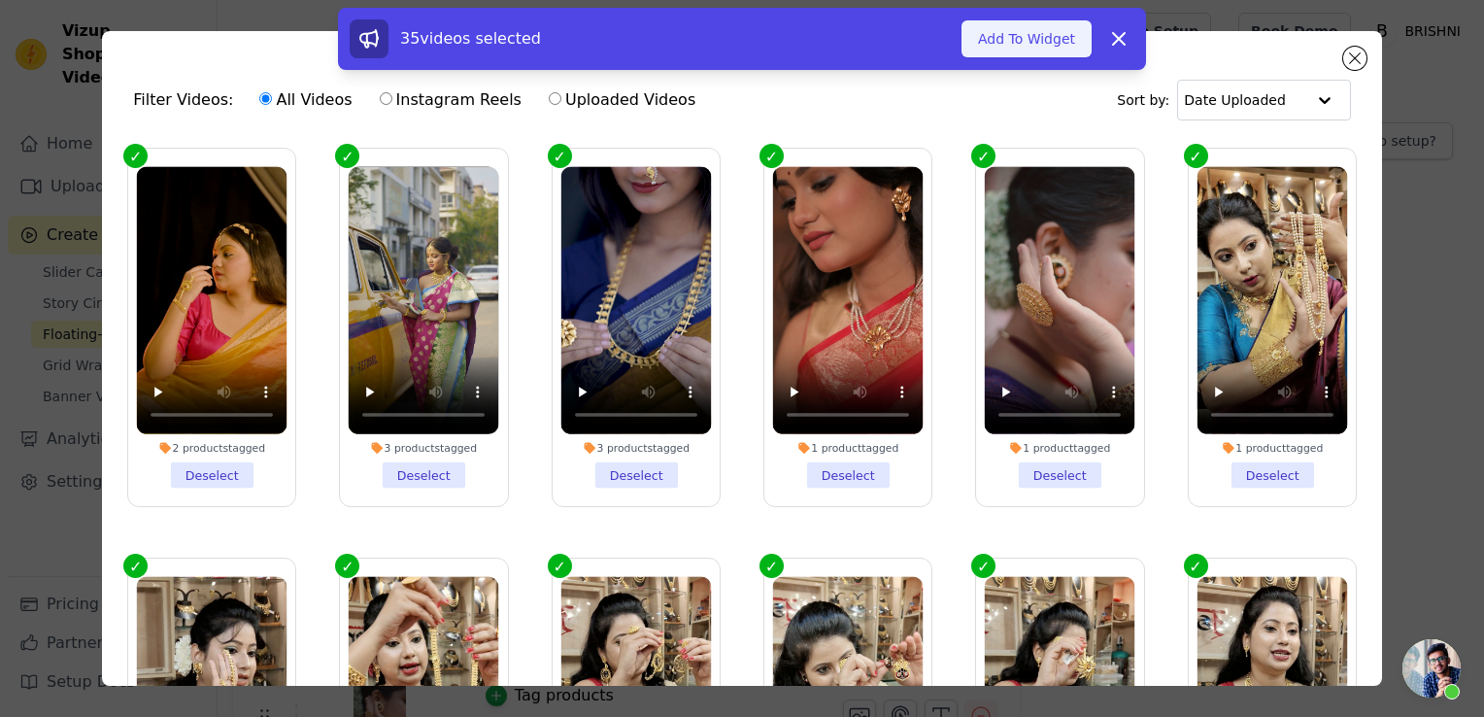
click at [1049, 41] on button "Add To Widget" at bounding box center [1026, 38] width 130 height 37
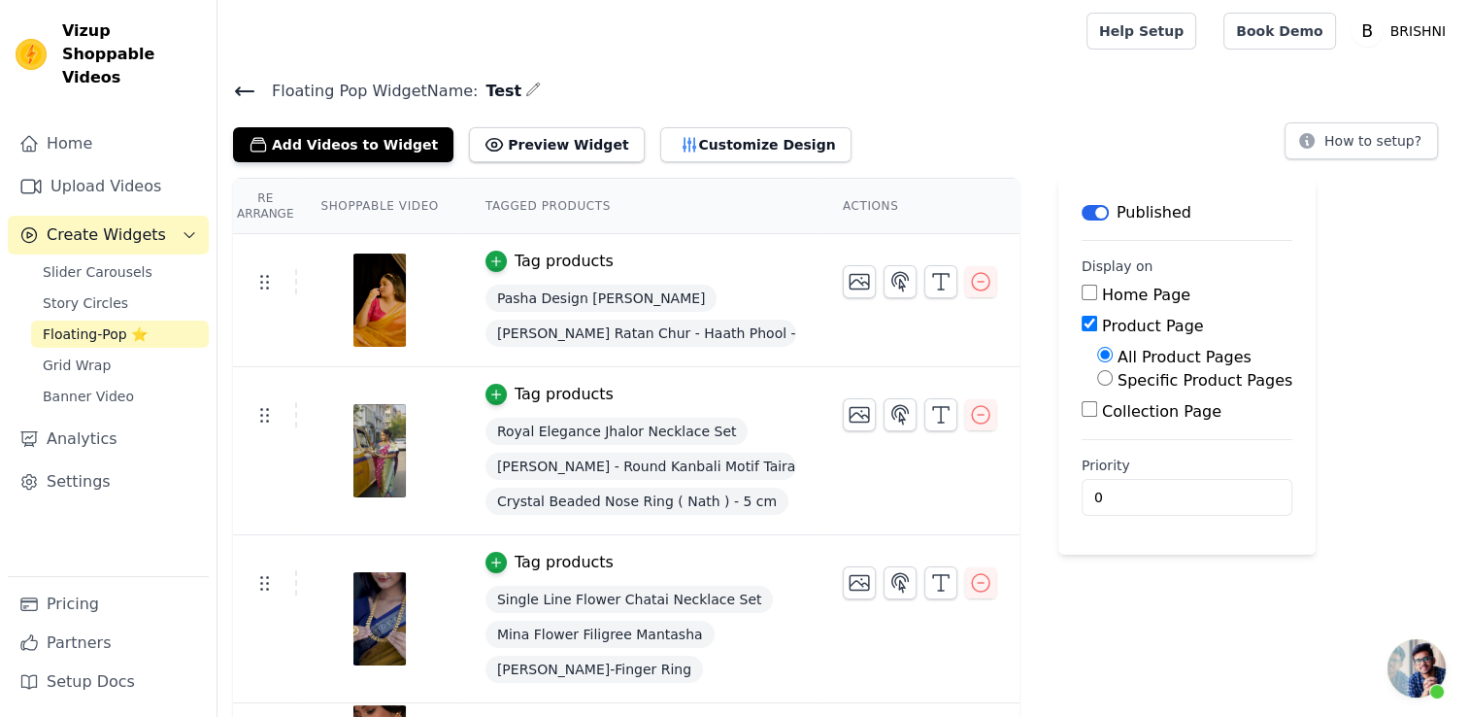
click at [94, 324] on span "Floating-Pop ⭐" at bounding box center [95, 333] width 105 height 19
